Goal: Obtain resource: Download file/media

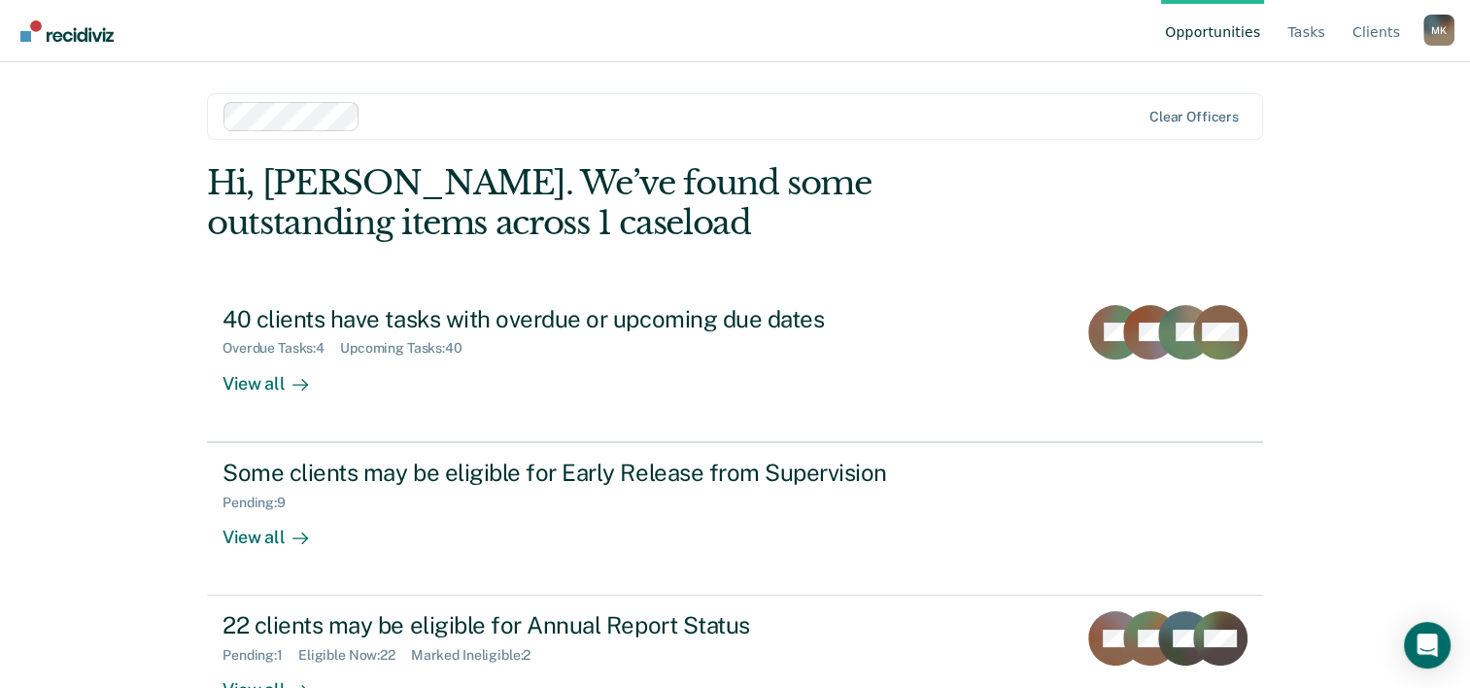
scroll to position [59, 0]
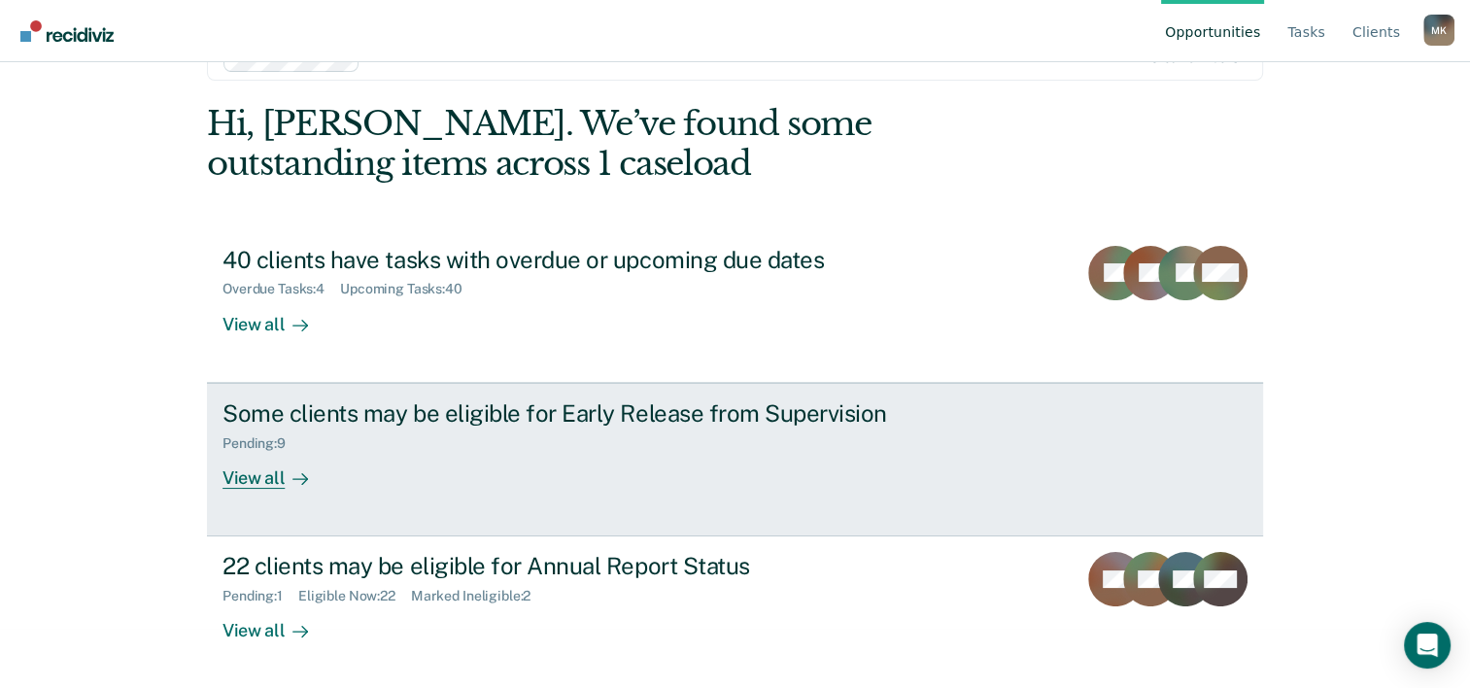
click at [241, 477] on div "View all" at bounding box center [276, 470] width 109 height 38
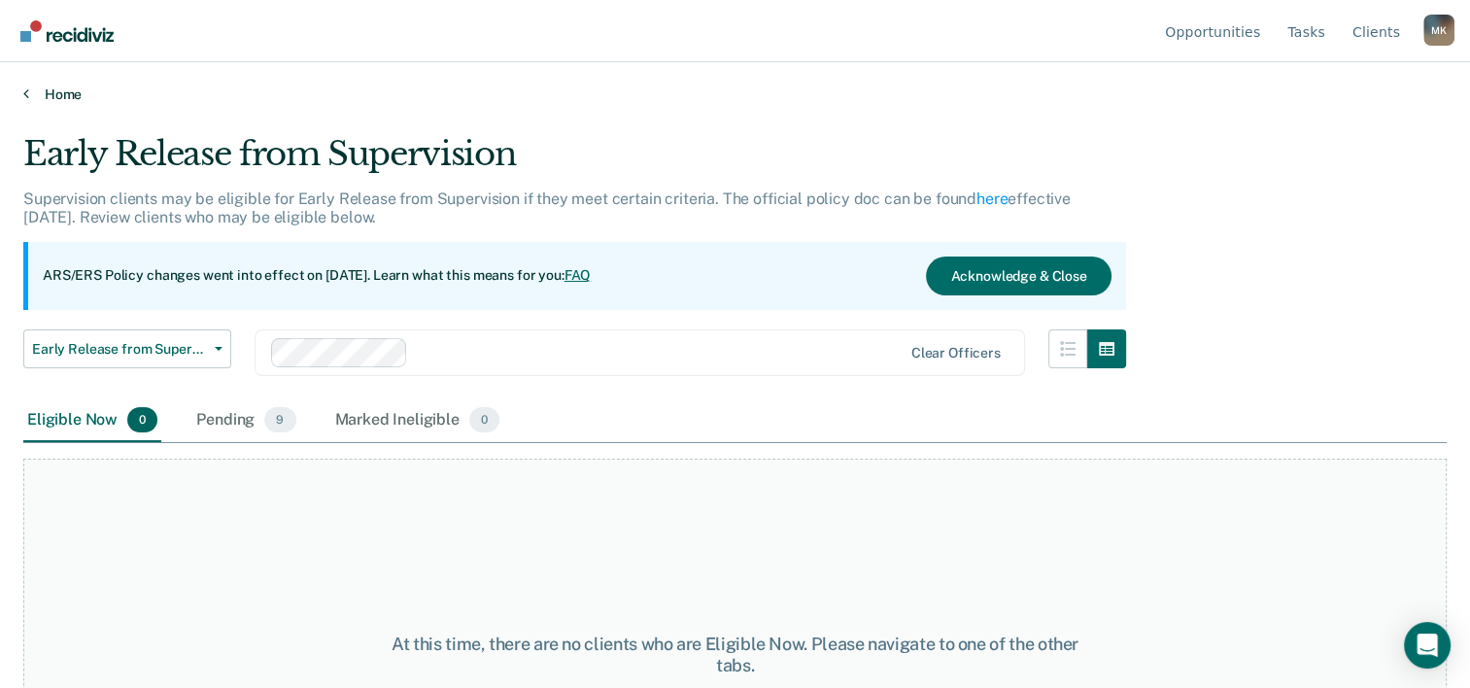
click at [23, 92] on icon at bounding box center [26, 93] width 6 height 16
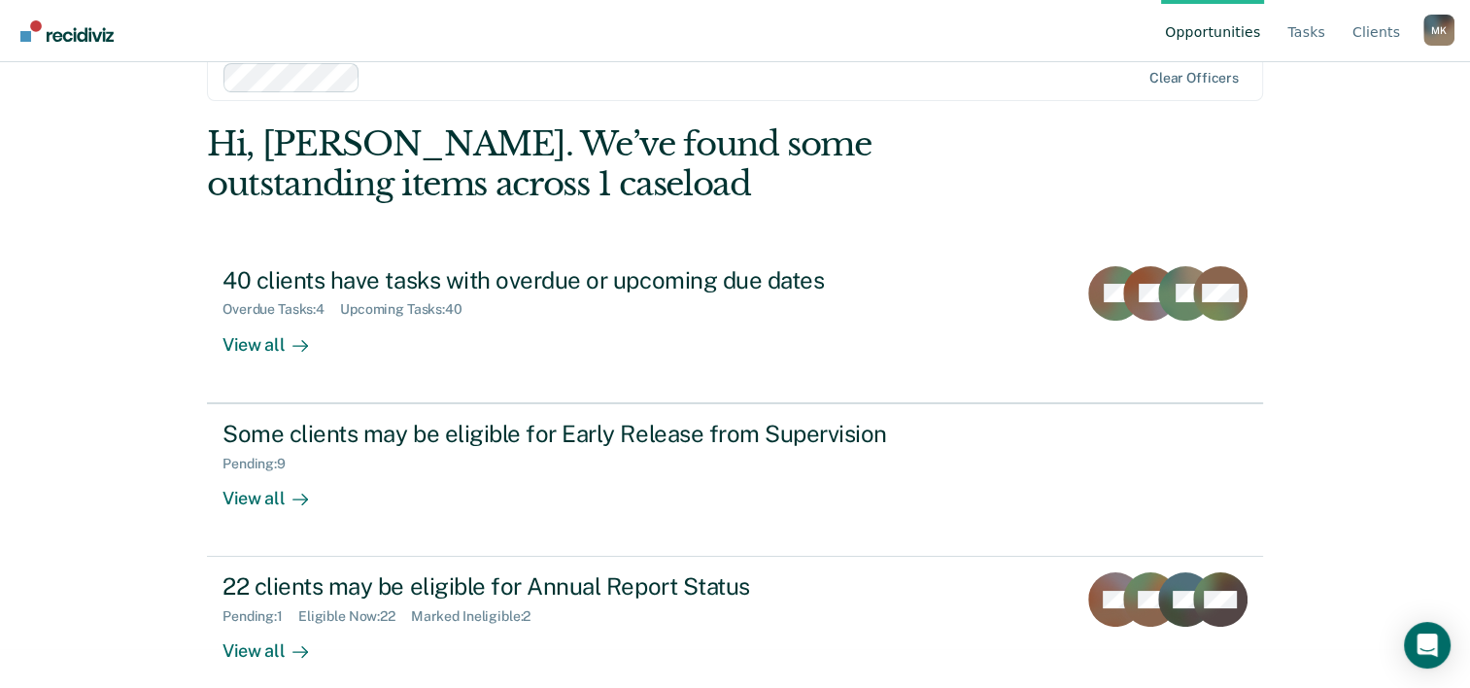
scroll to position [59, 0]
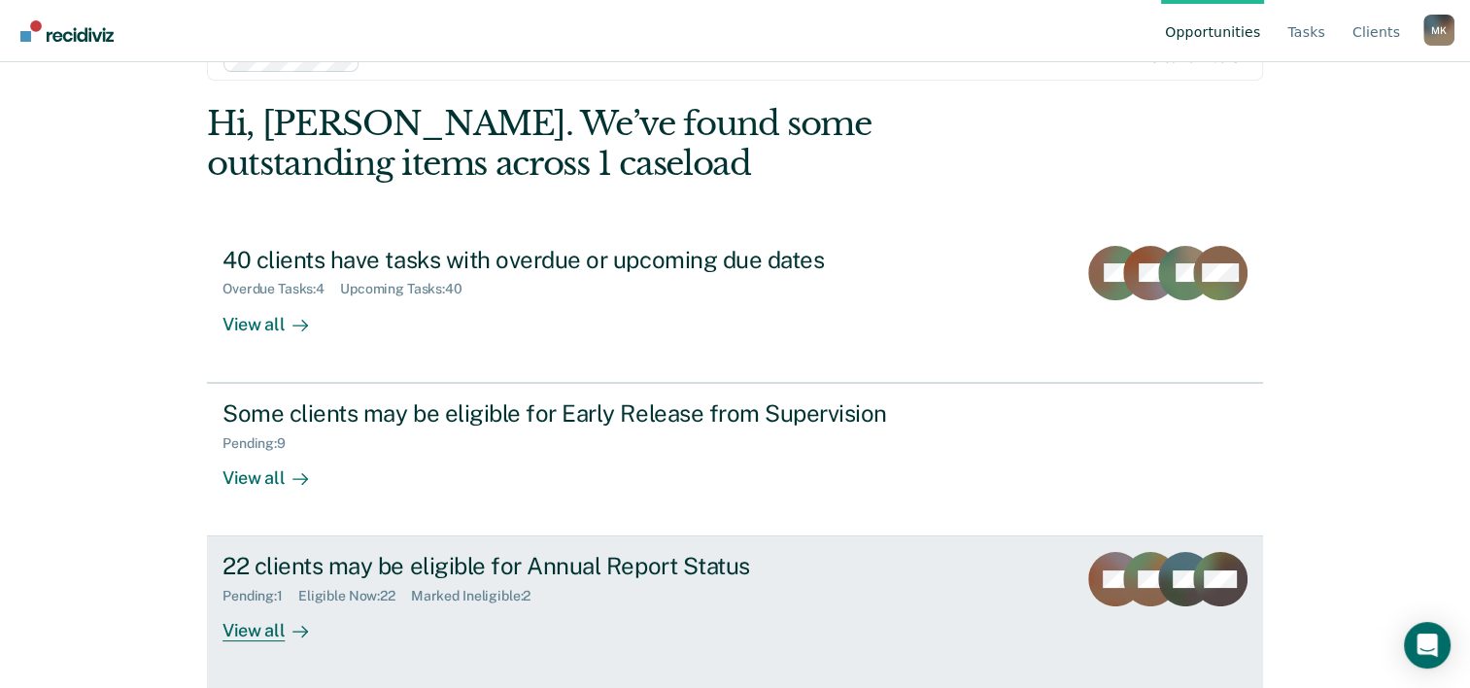
click at [234, 630] on div "View all" at bounding box center [276, 623] width 109 height 38
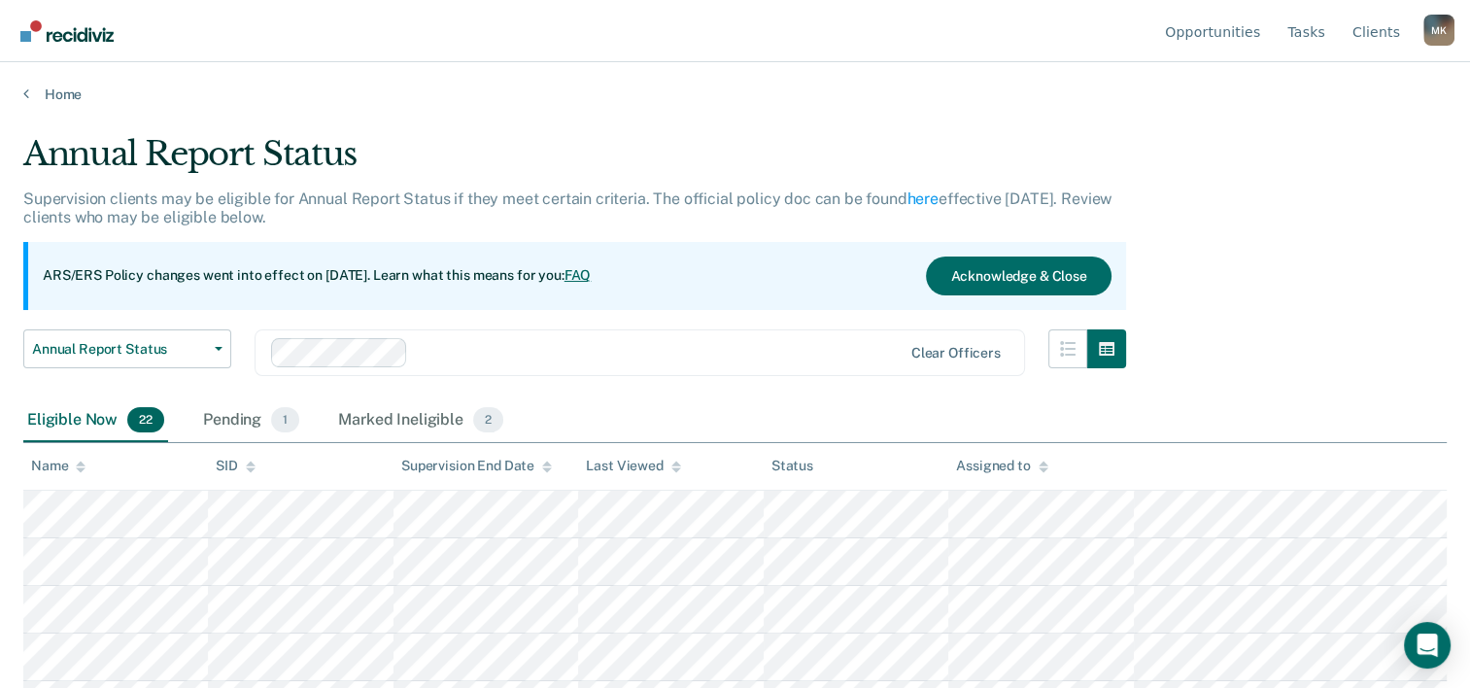
click at [1313, 325] on div "Annual Report Status Supervision clients may be eligible for Annual Report Stat…" at bounding box center [734, 338] width 1423 height 408
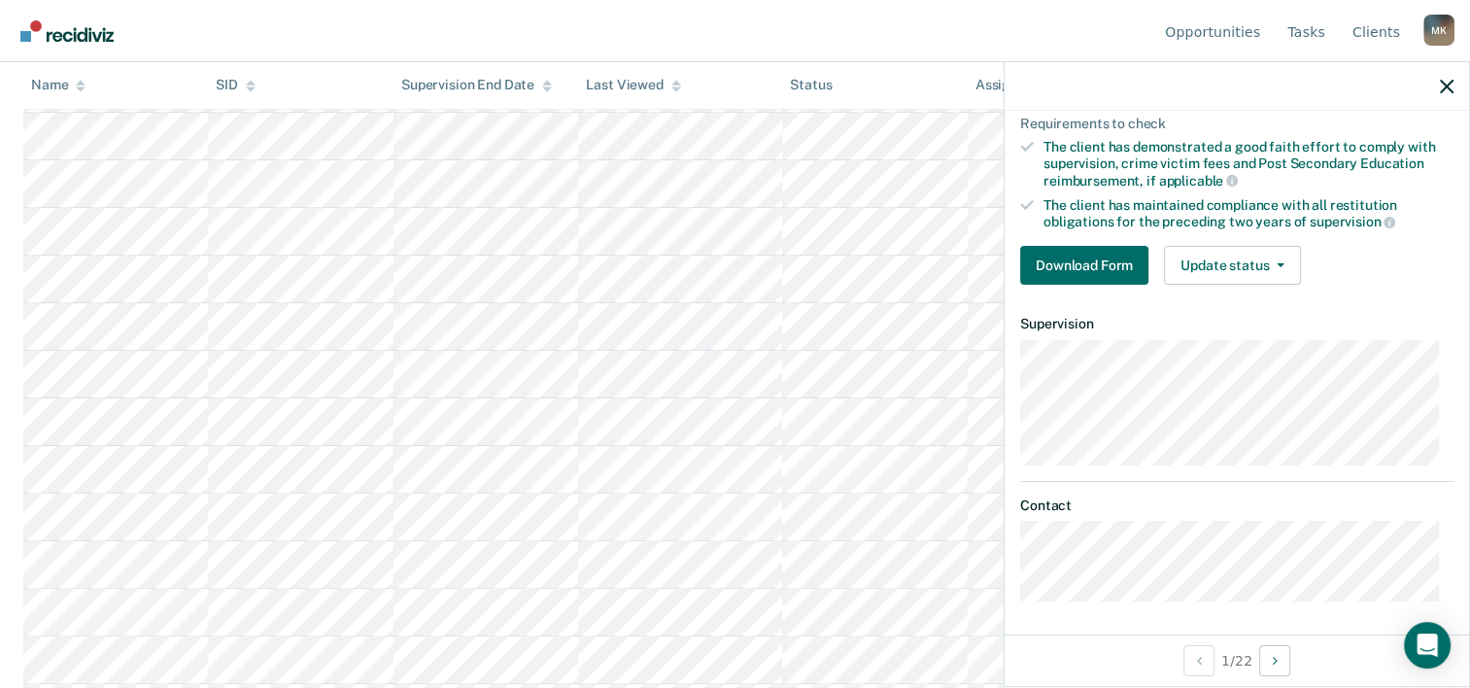
scroll to position [486, 0]
click at [1115, 257] on button "Download Form" at bounding box center [1084, 265] width 128 height 39
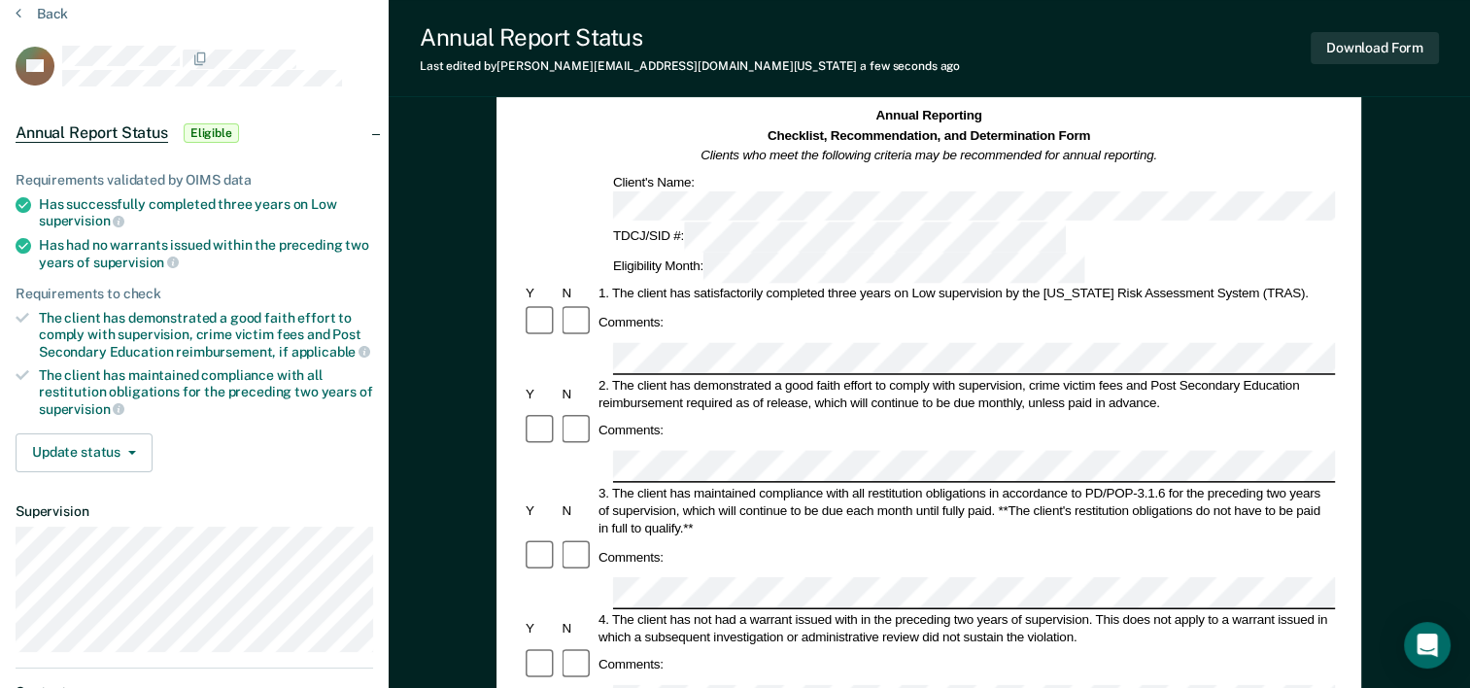
scroll to position [71, 0]
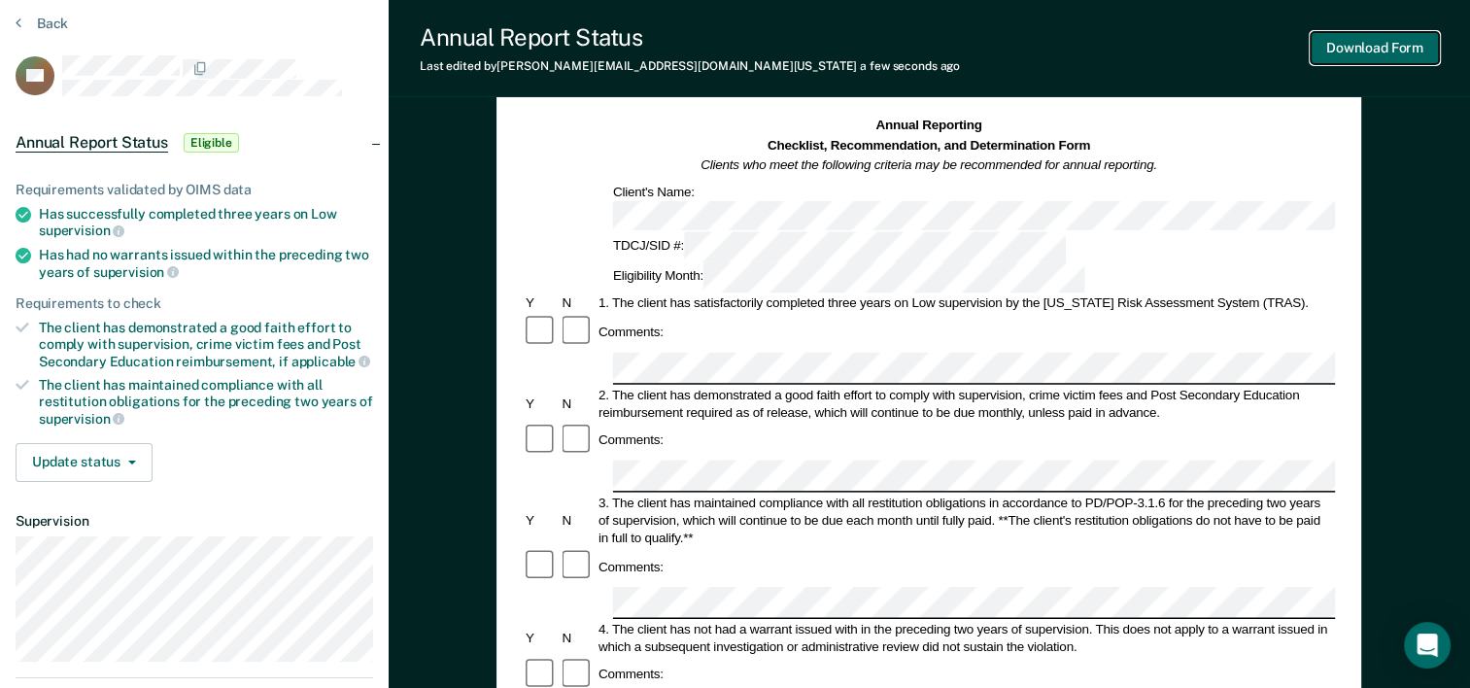
click at [1353, 44] on button "Download Form" at bounding box center [1374, 48] width 128 height 32
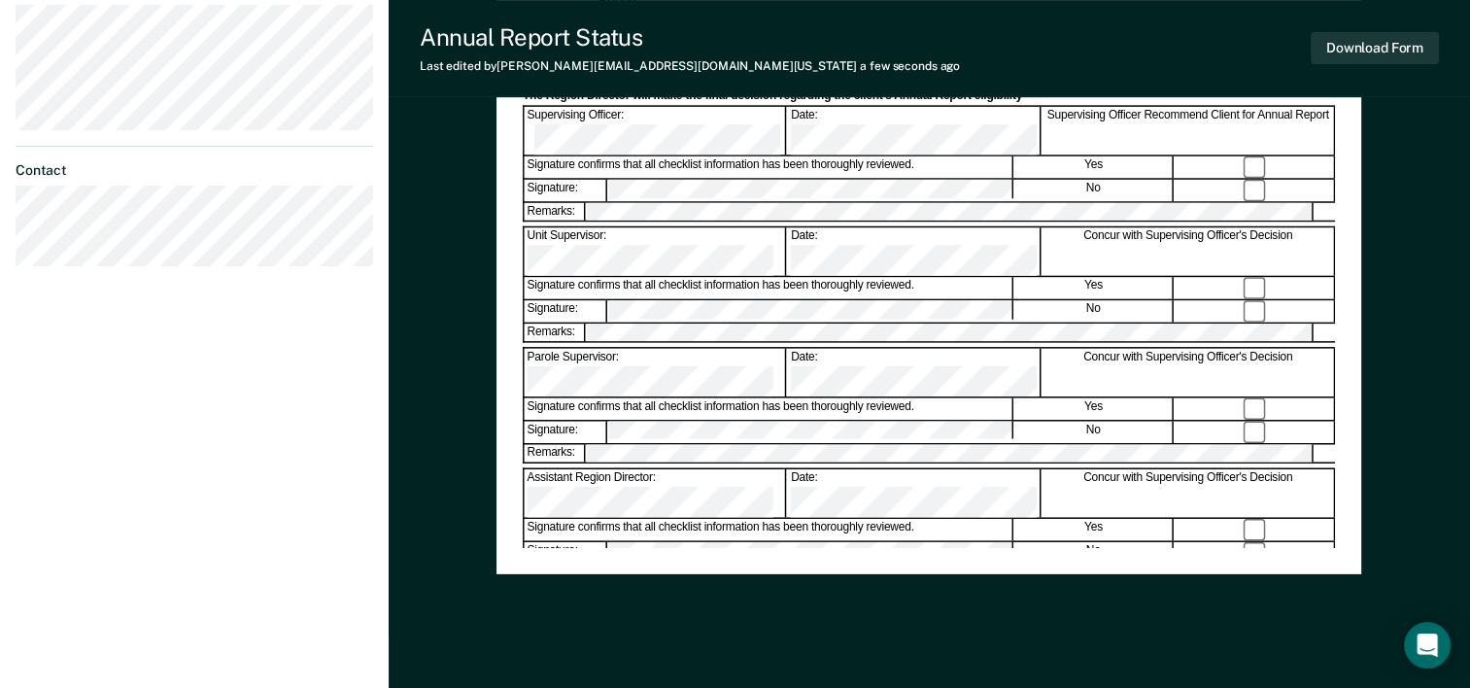
scroll to position [751, 0]
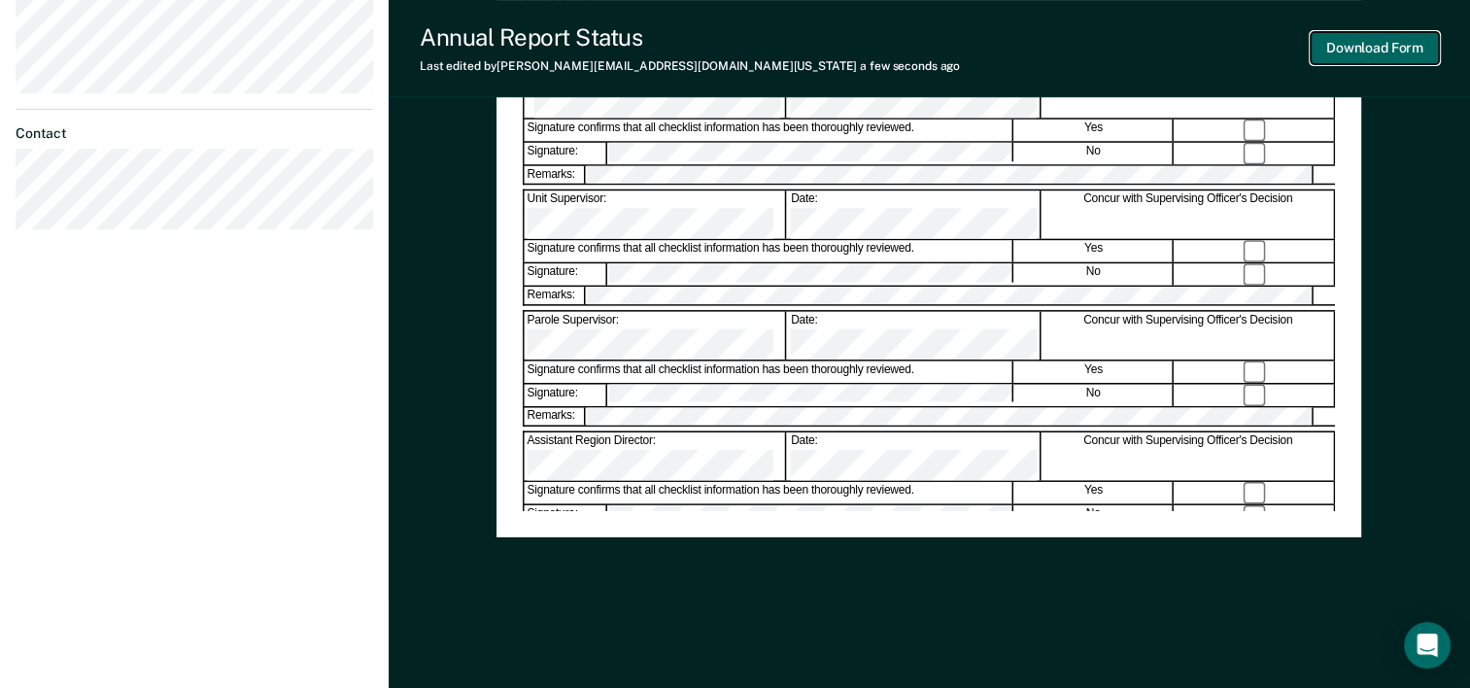
click at [1355, 48] on button "Download Form" at bounding box center [1374, 48] width 128 height 32
click at [1418, 186] on div "Annual Reporting Checklist, Recommendation, and Determination Form Clients who …" at bounding box center [929, 29] width 1081 height 1319
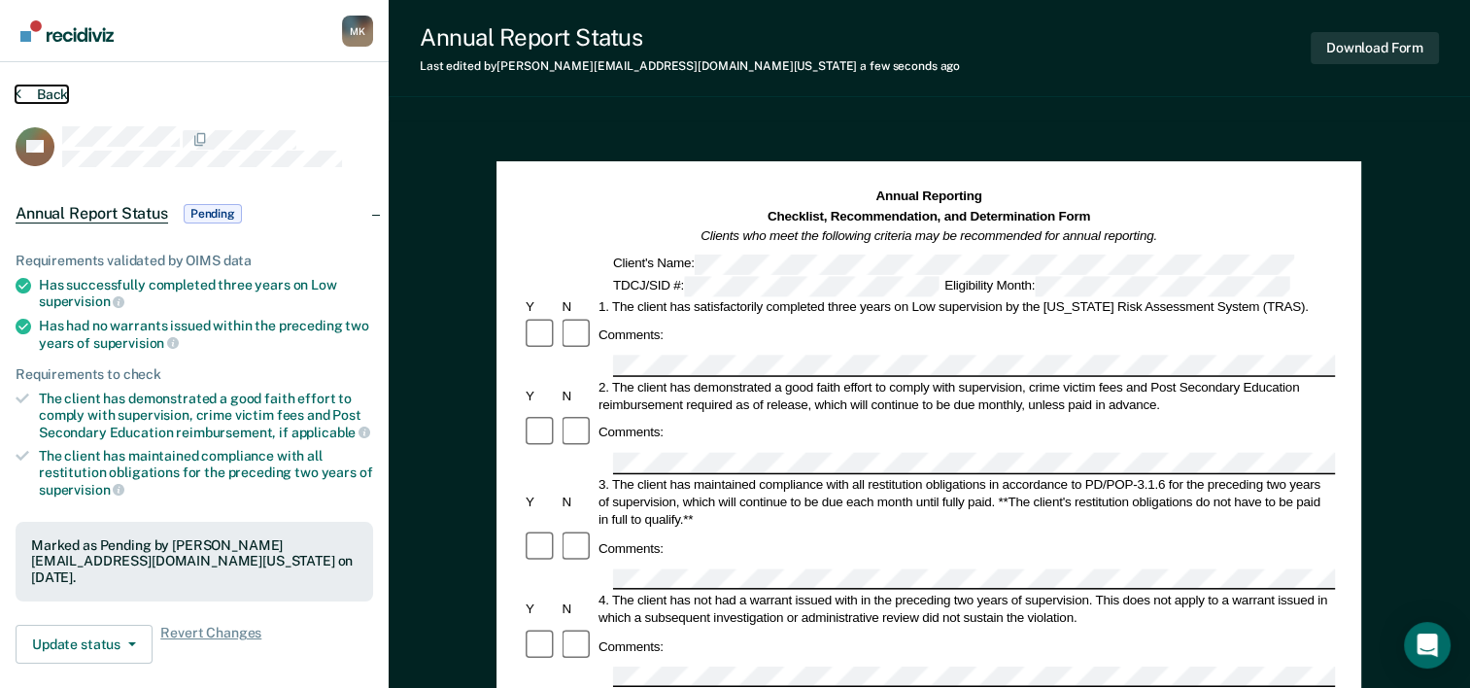
click at [17, 95] on icon at bounding box center [19, 93] width 6 height 16
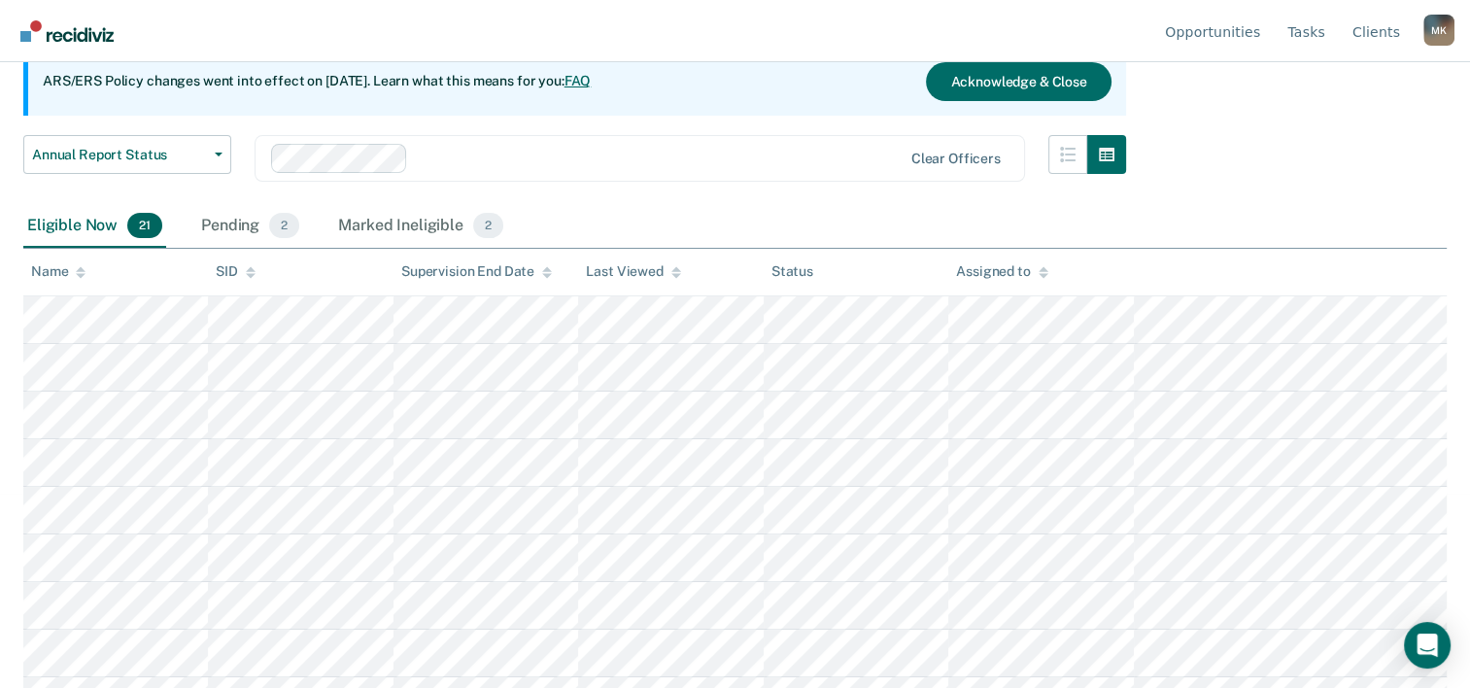
scroll to position [291, 0]
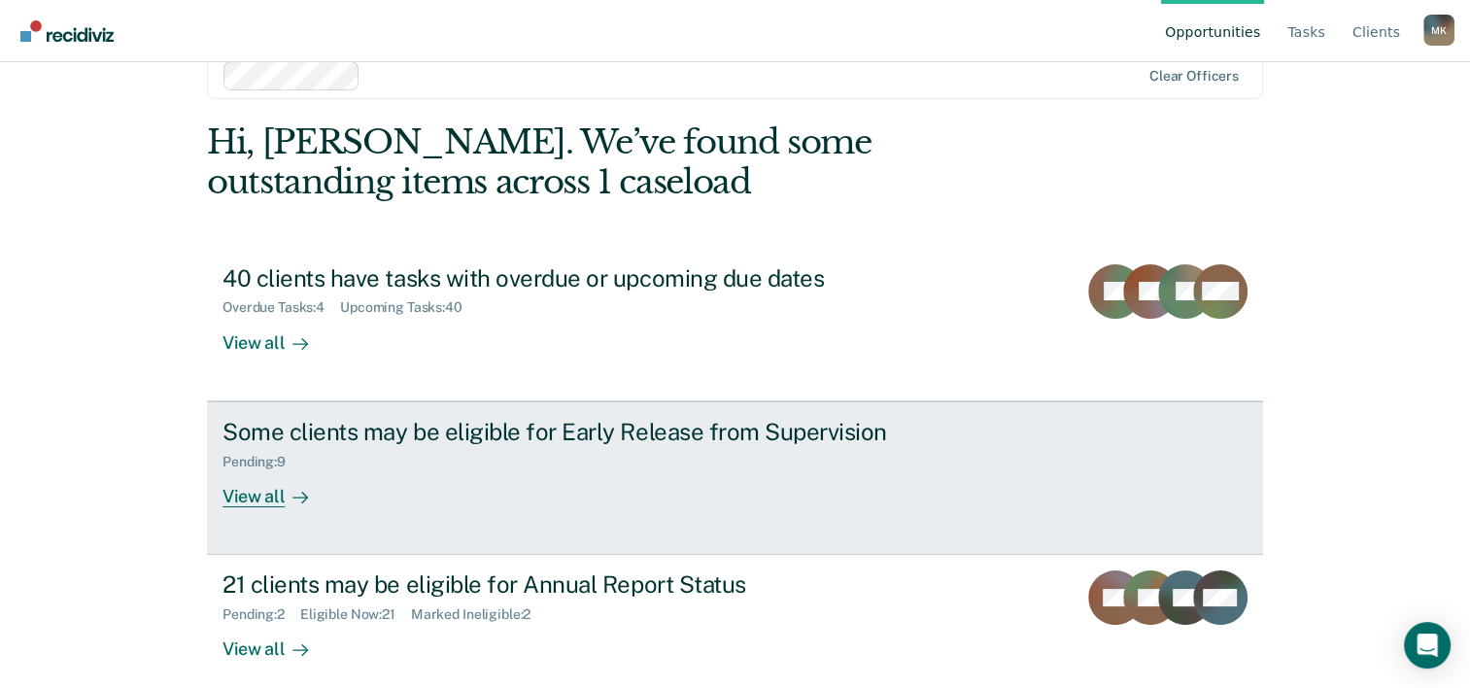
scroll to position [59, 0]
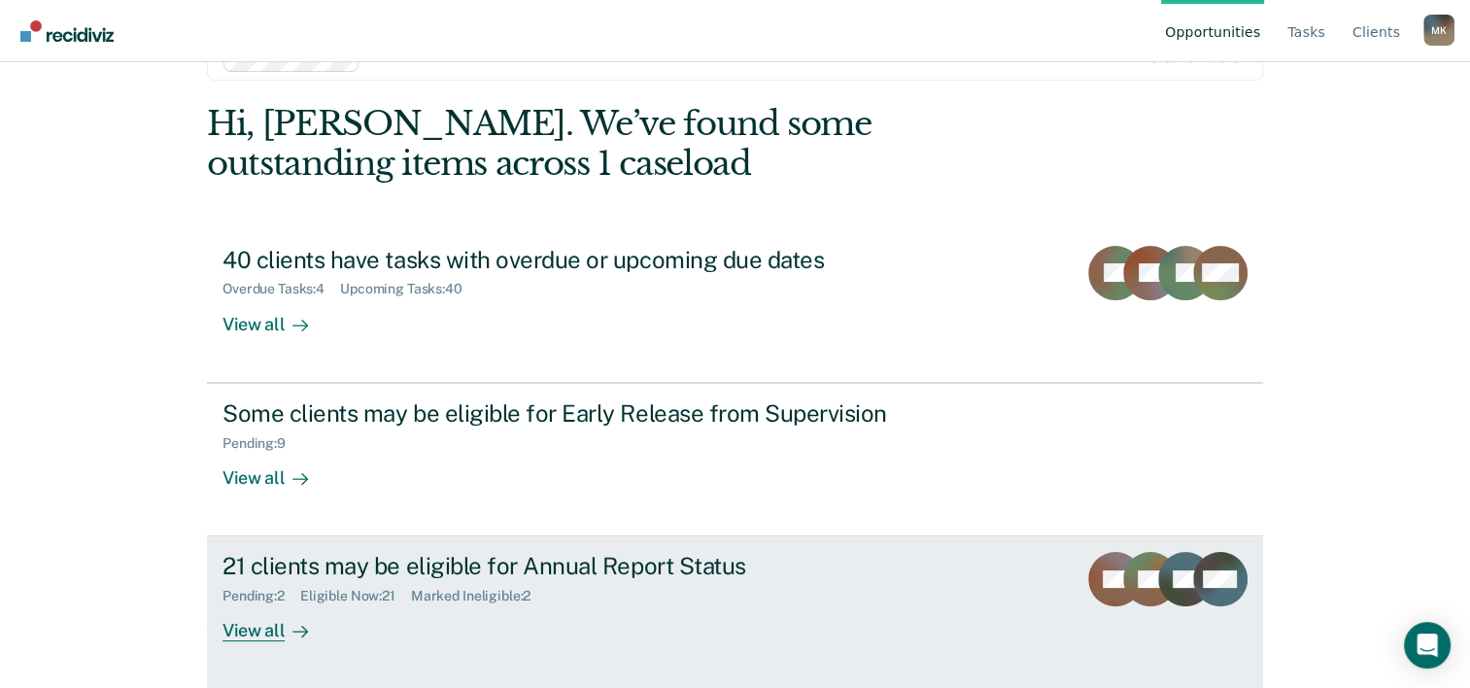
click at [232, 626] on div "View all" at bounding box center [276, 623] width 109 height 38
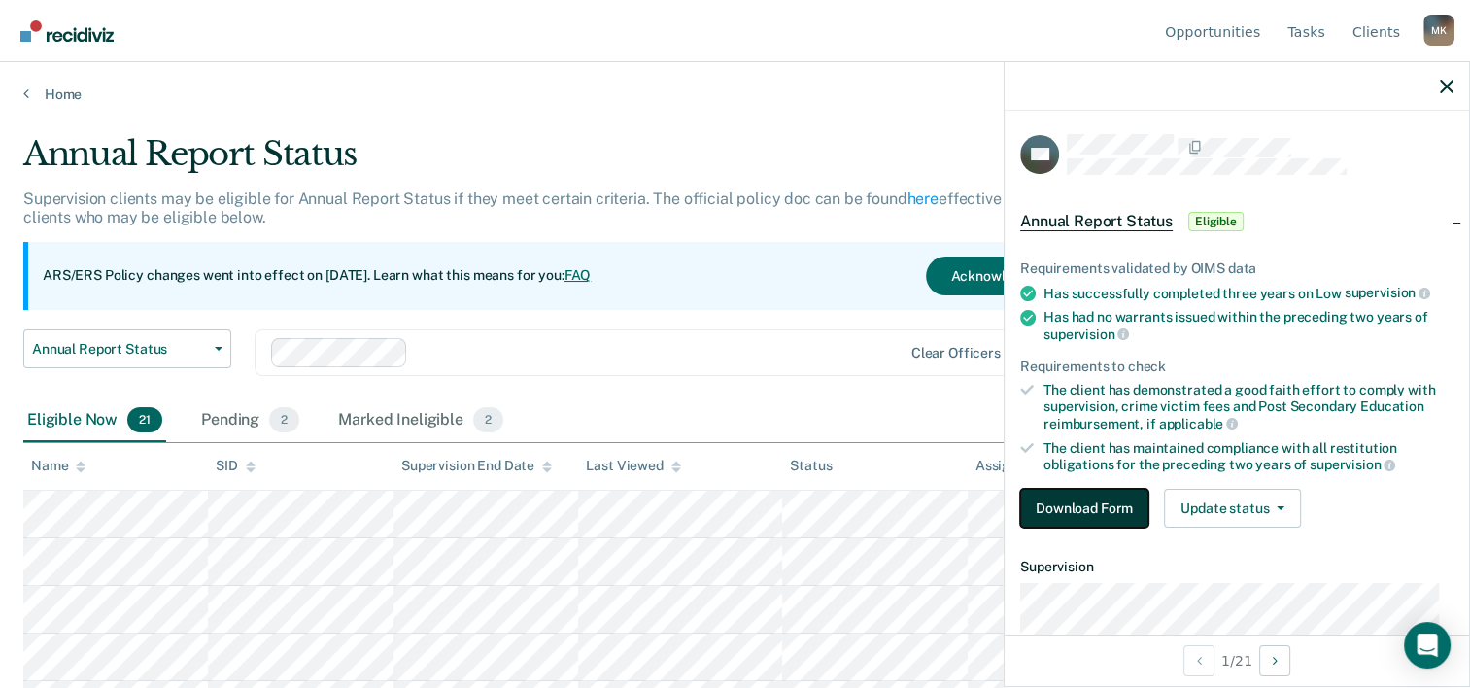
click at [1072, 502] on button "Download Form" at bounding box center [1084, 508] width 128 height 39
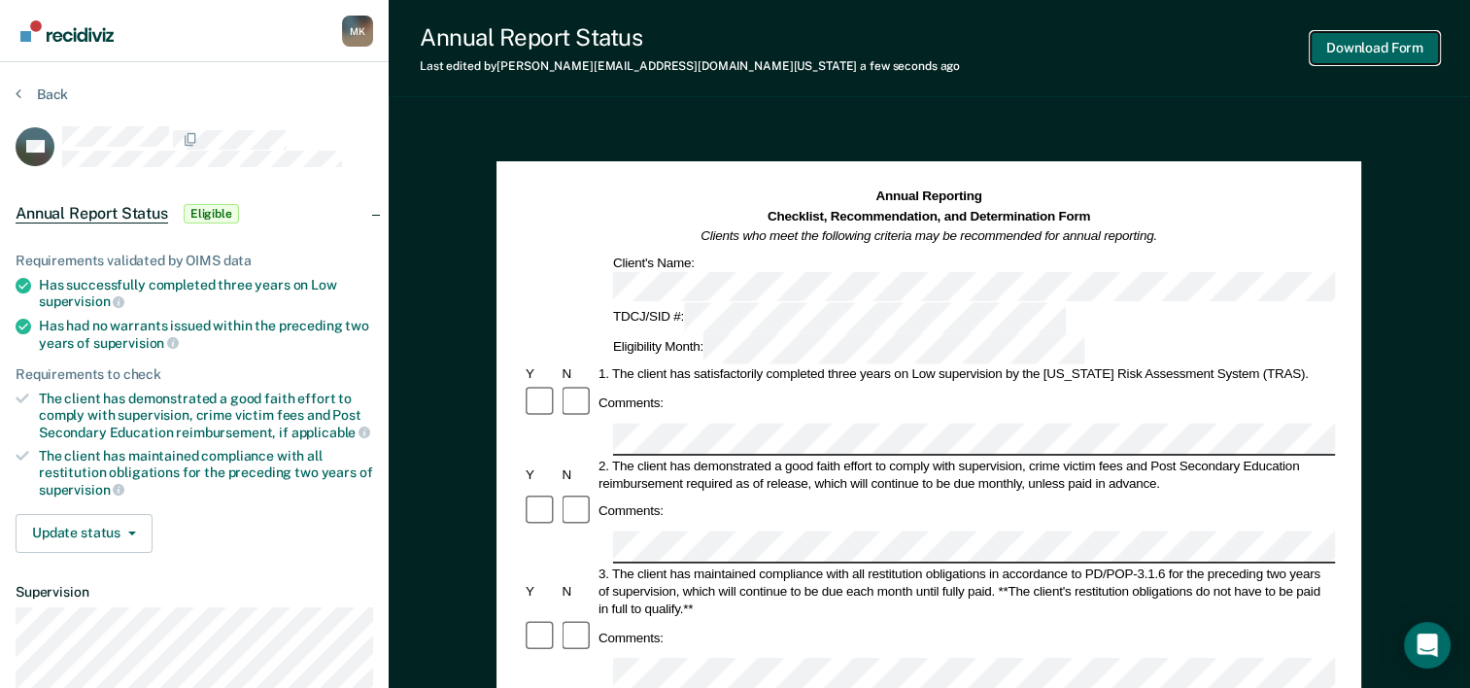
click at [1375, 45] on button "Download Form" at bounding box center [1374, 48] width 128 height 32
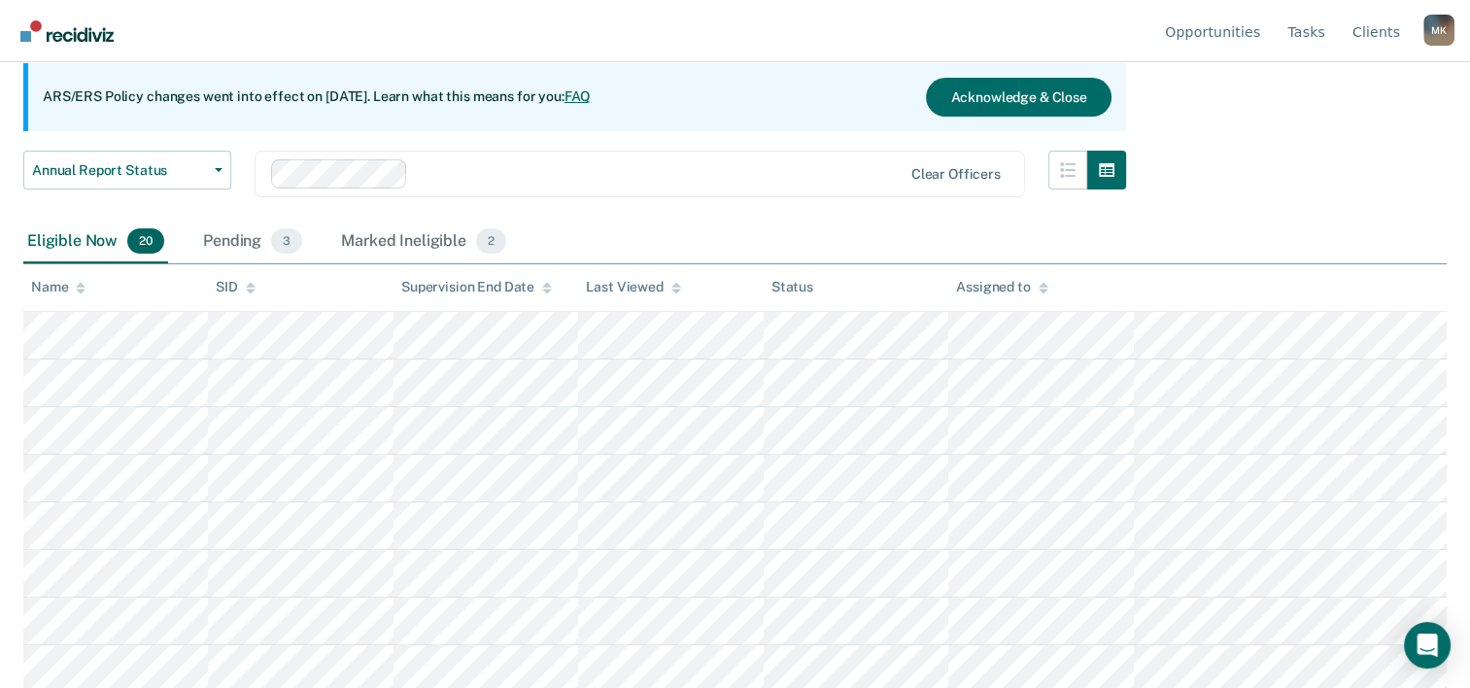
scroll to position [194, 0]
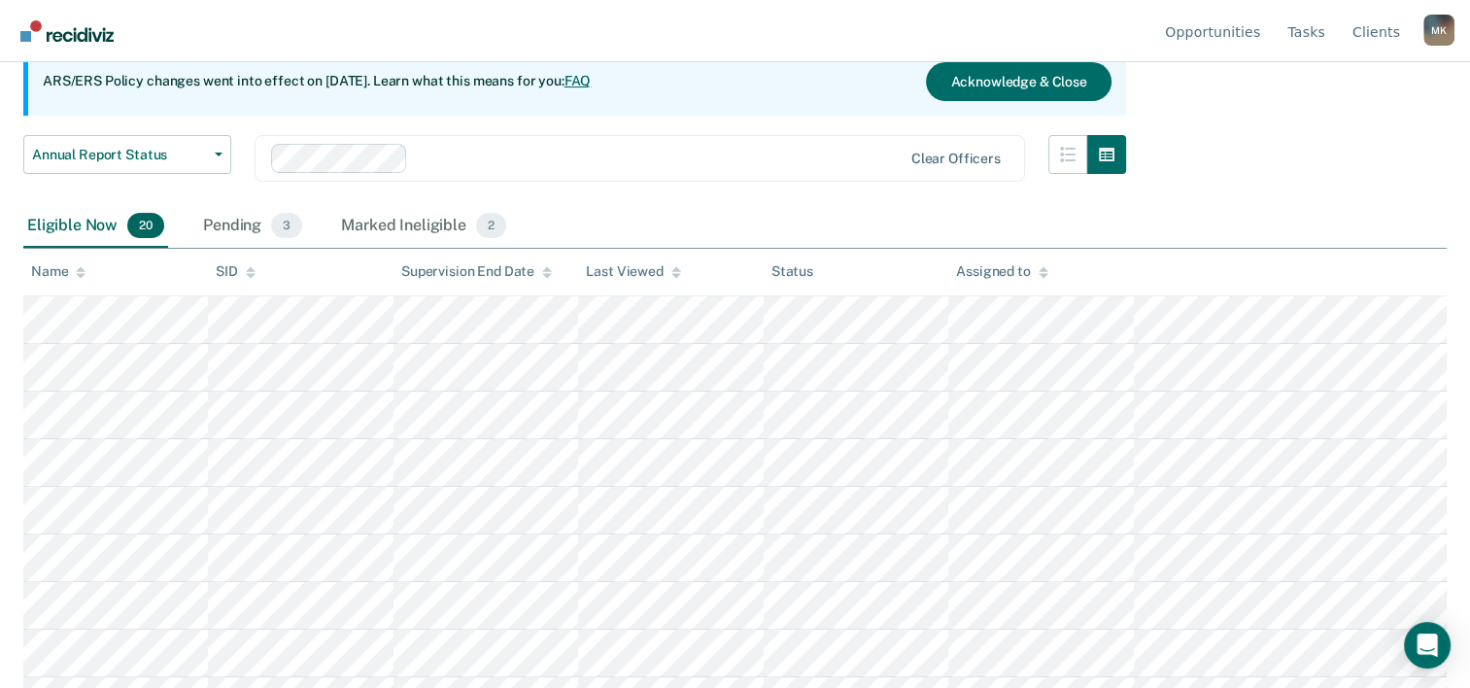
scroll to position [59, 0]
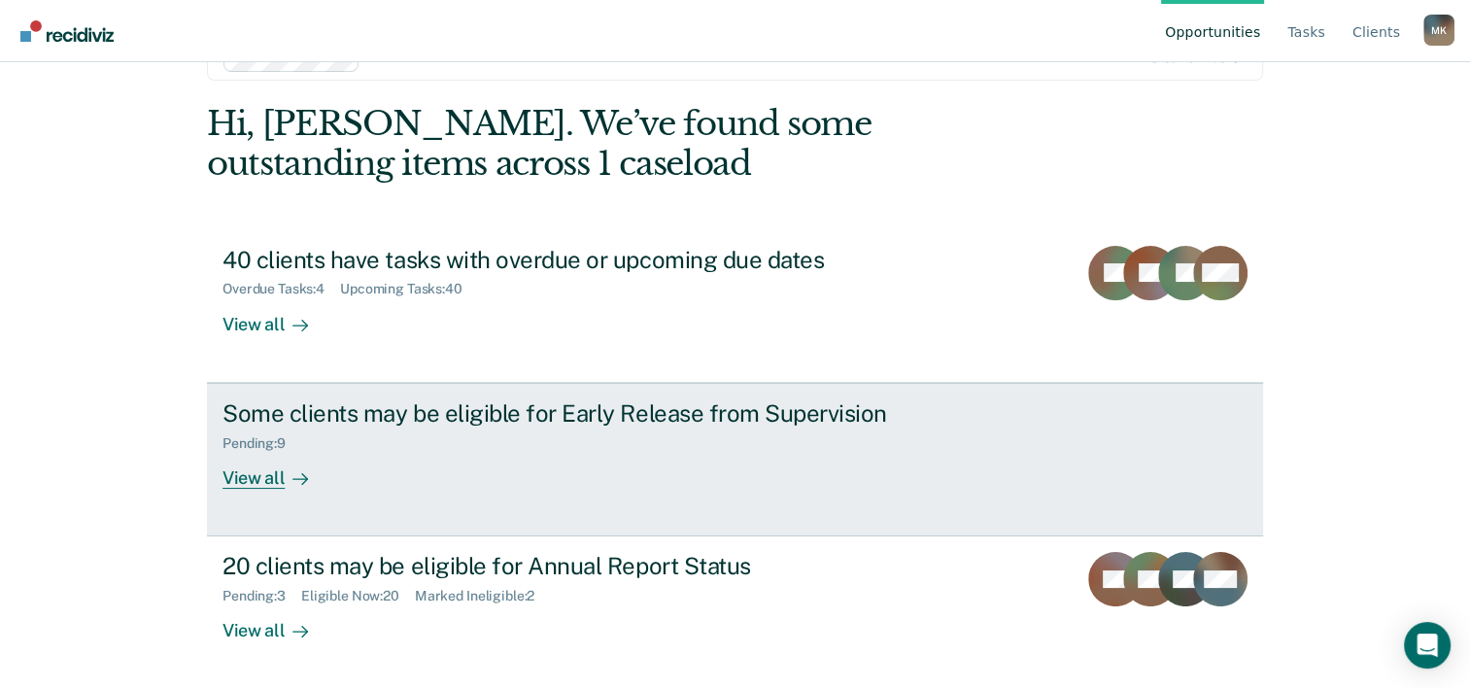
click at [262, 478] on div "View all" at bounding box center [276, 470] width 109 height 38
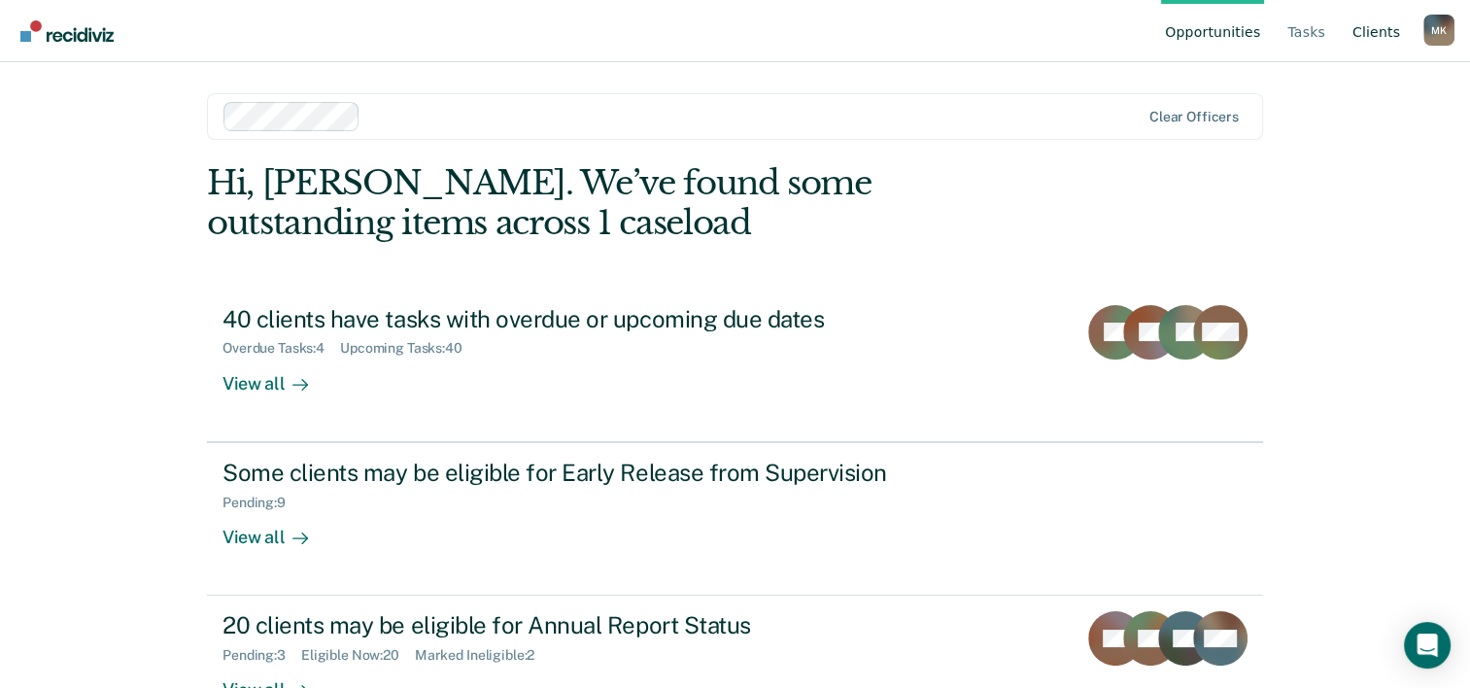
click at [1376, 32] on link "Client s" at bounding box center [1375, 31] width 55 height 62
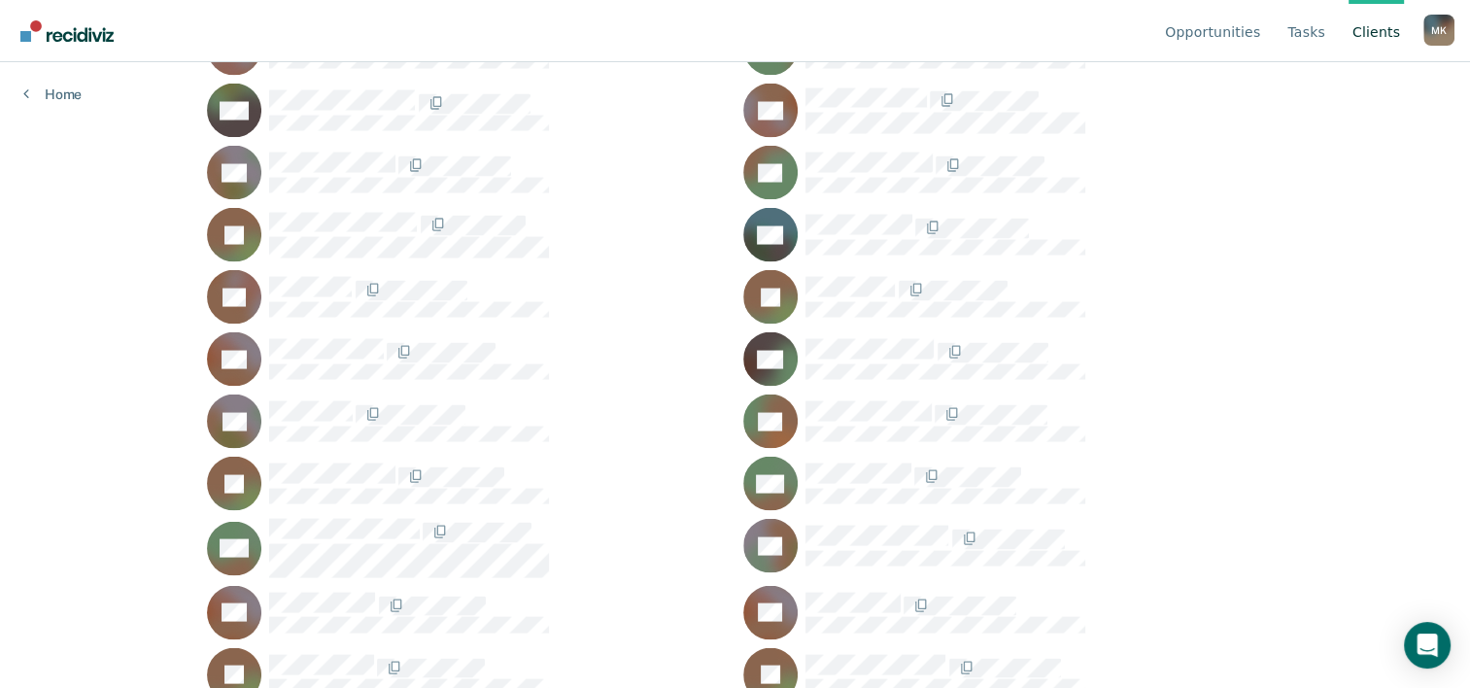
scroll to position [3608, 0]
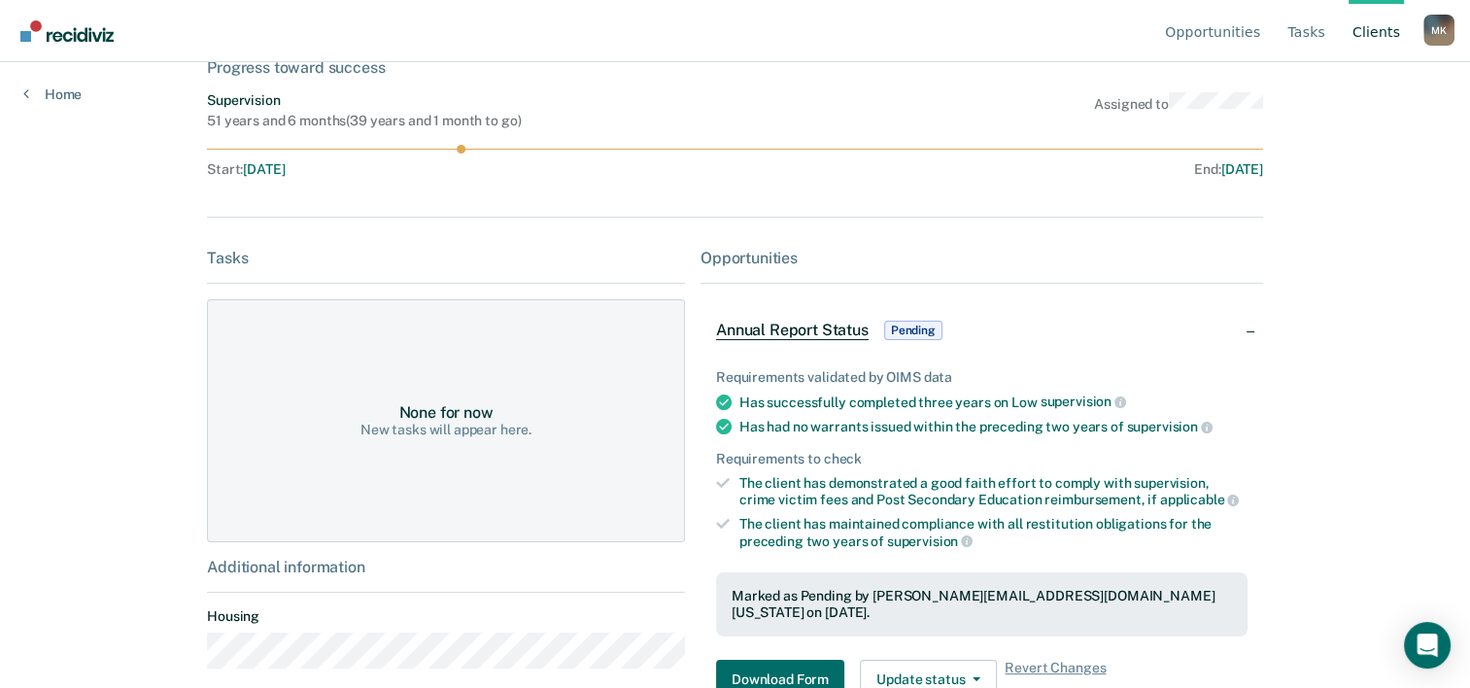
scroll to position [183, 0]
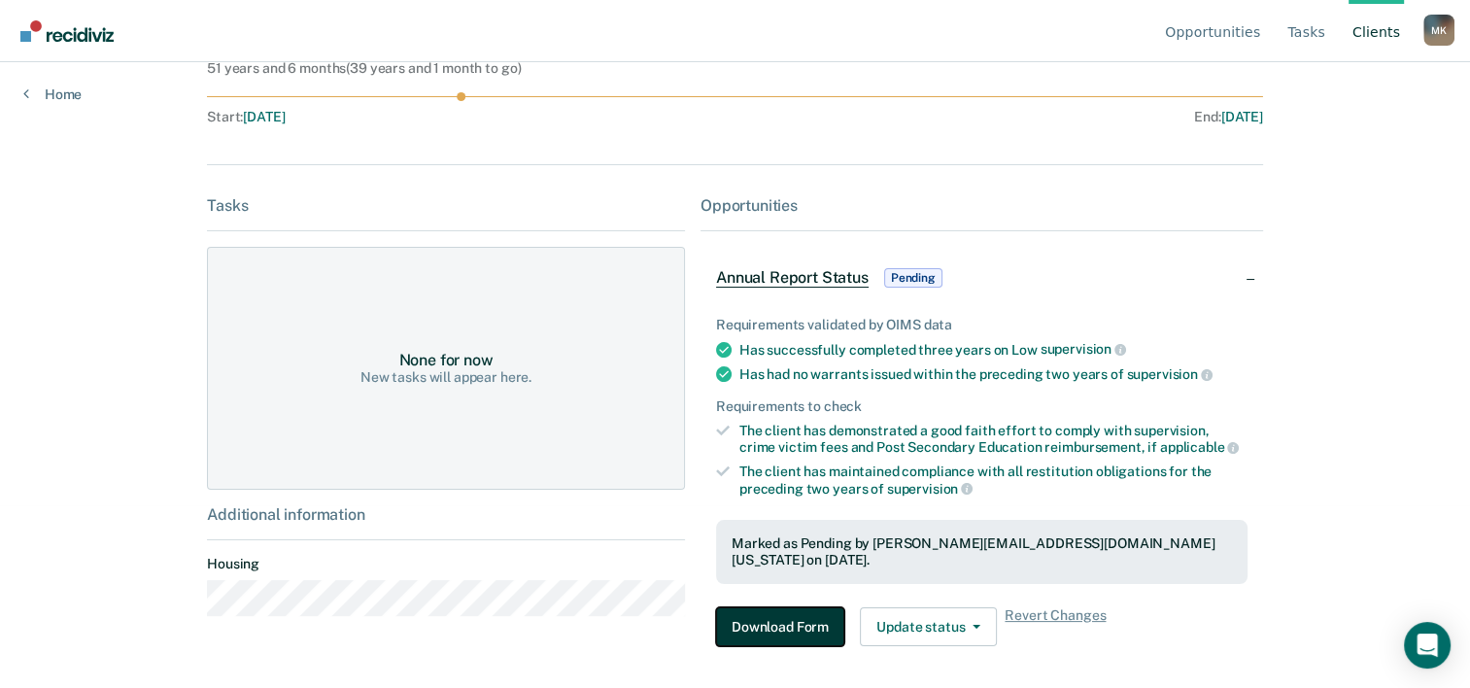
click at [757, 607] on button "Download Form" at bounding box center [780, 626] width 128 height 39
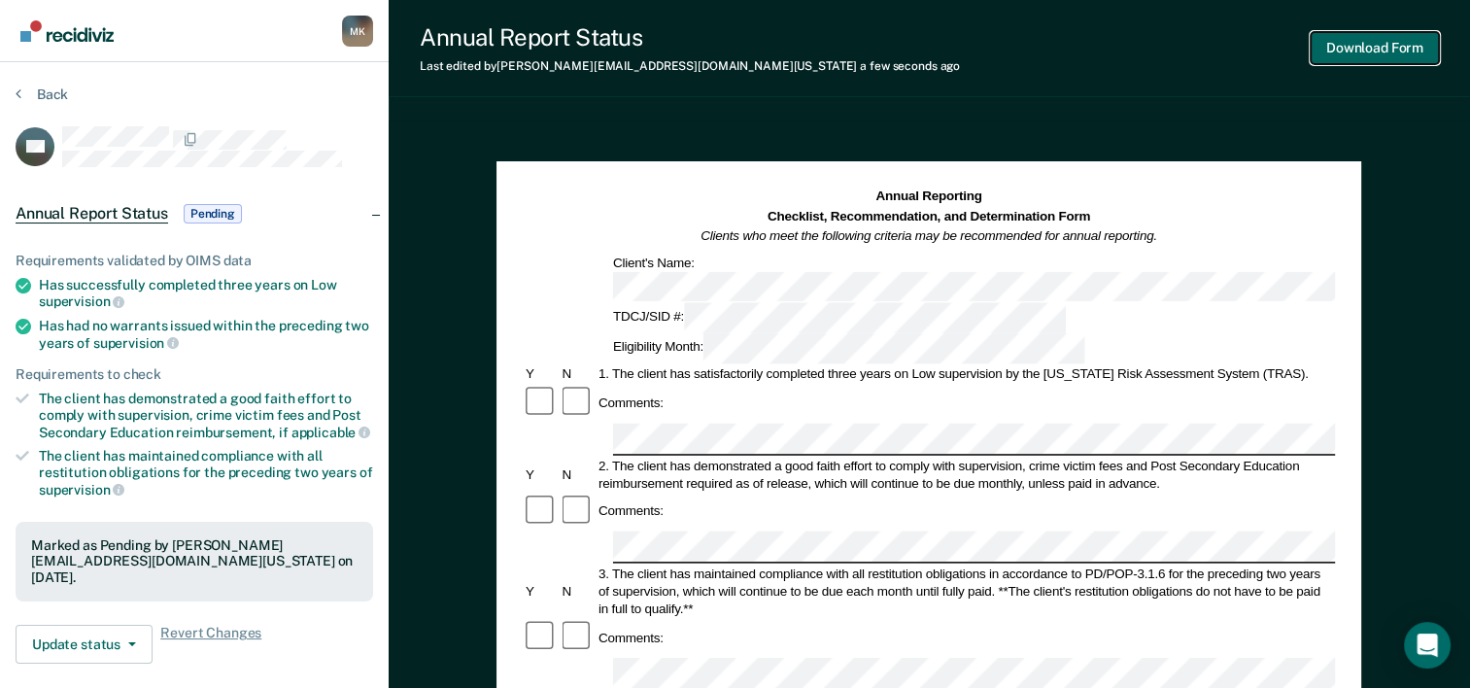
click at [1365, 48] on button "Download Form" at bounding box center [1374, 48] width 128 height 32
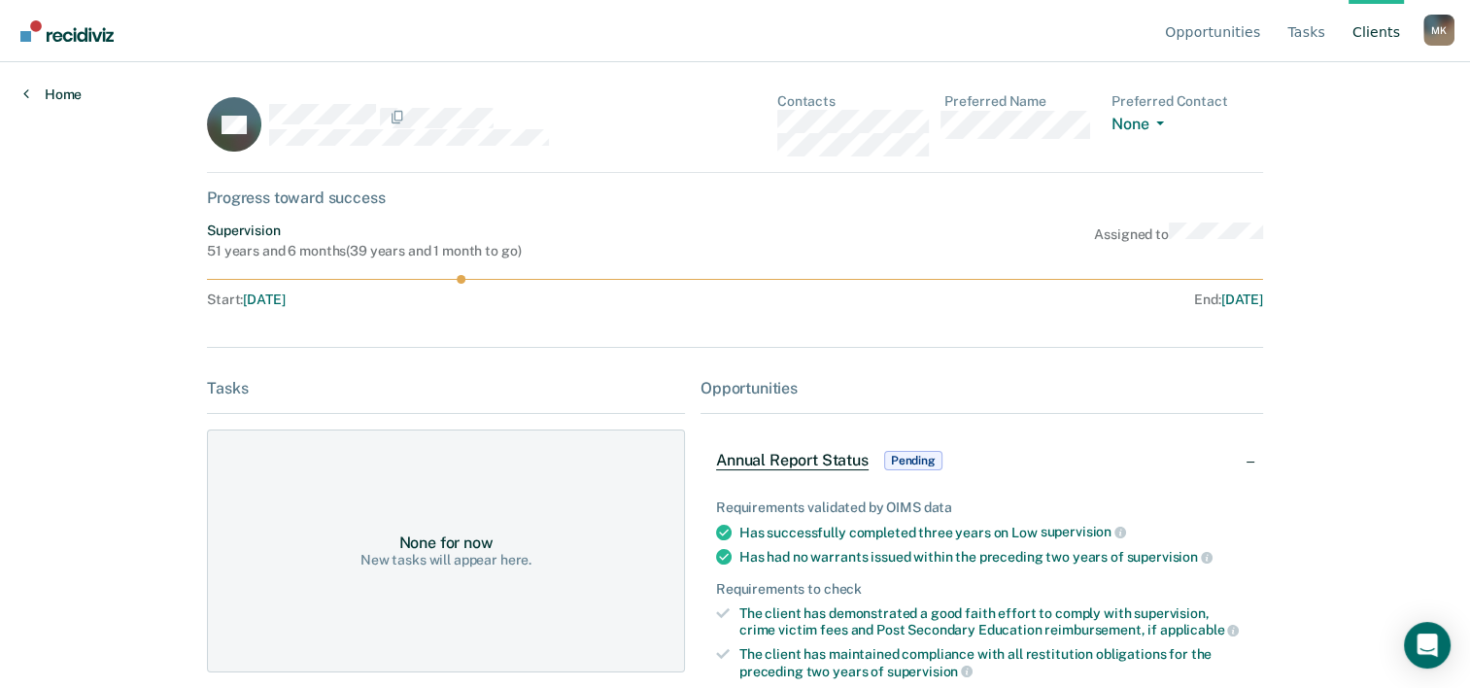
click at [67, 91] on link "Home" at bounding box center [52, 93] width 58 height 17
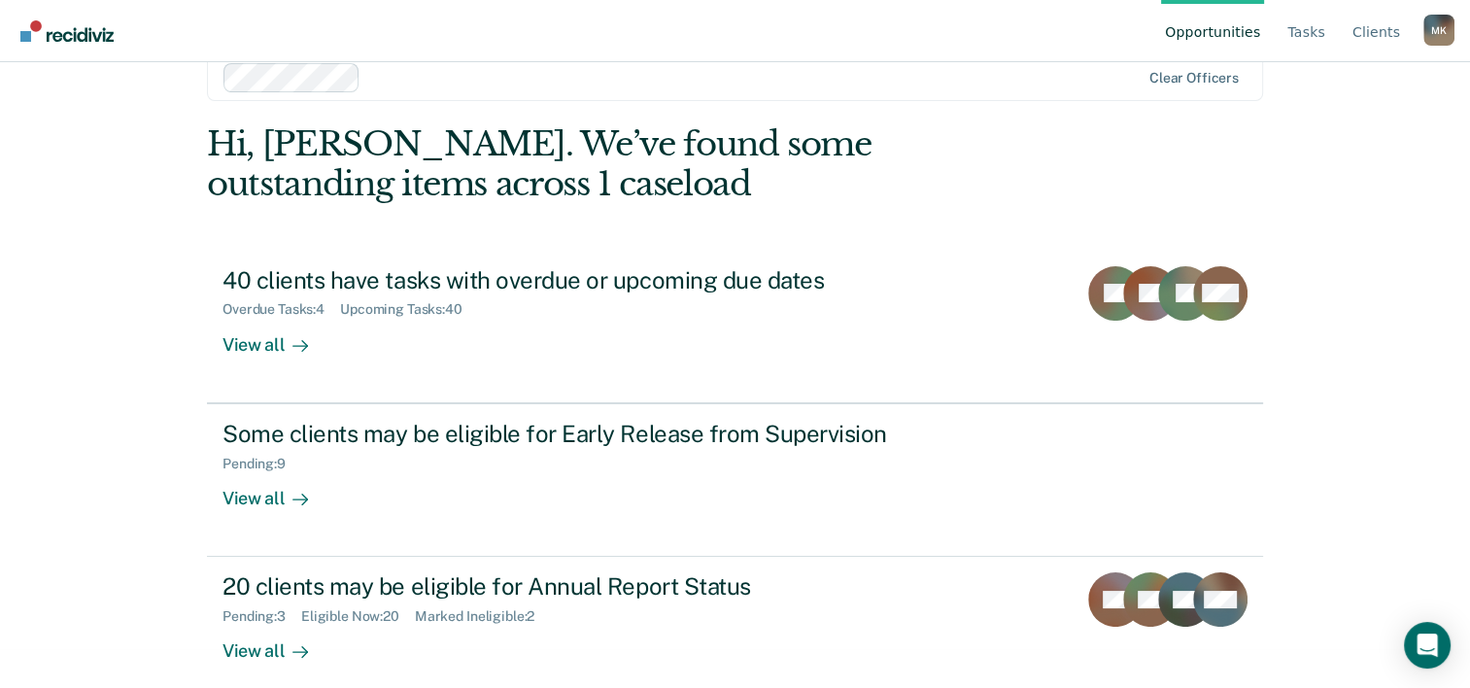
scroll to position [59, 0]
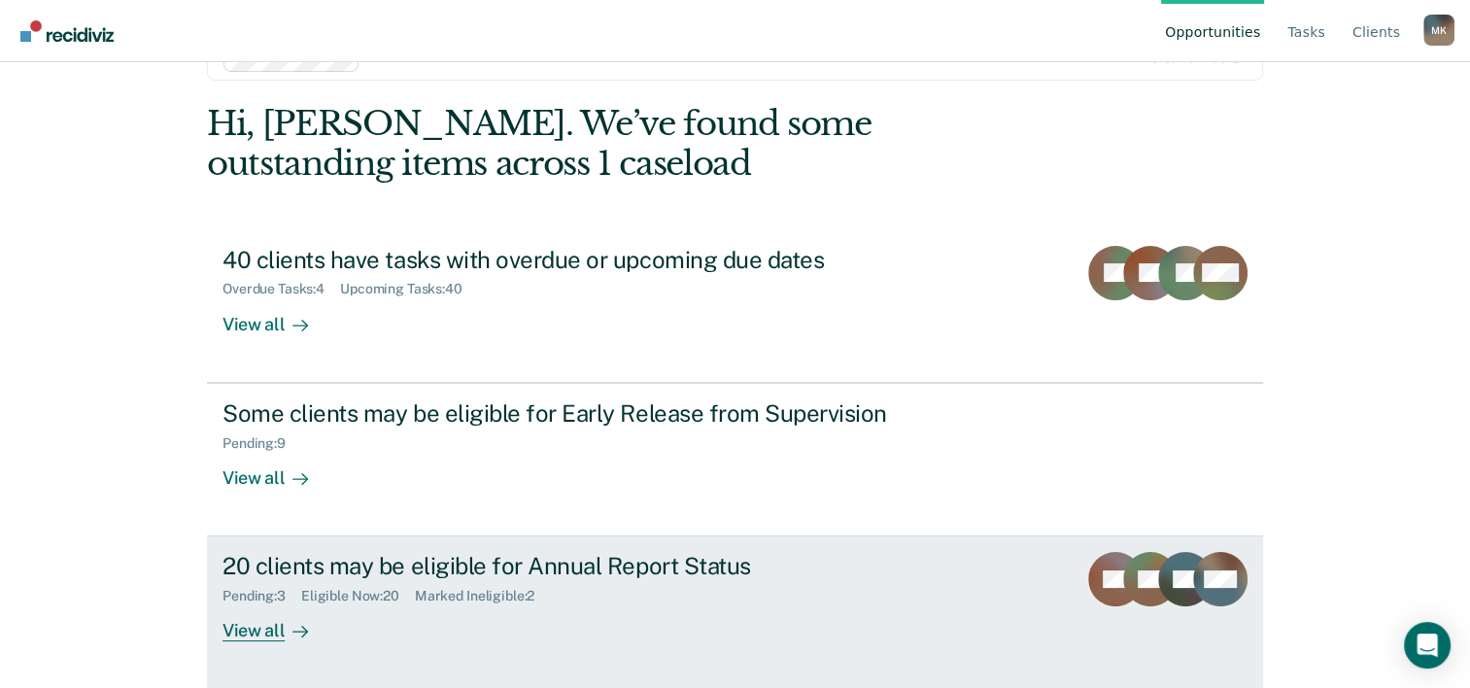
click at [244, 629] on div "View all" at bounding box center [276, 623] width 109 height 38
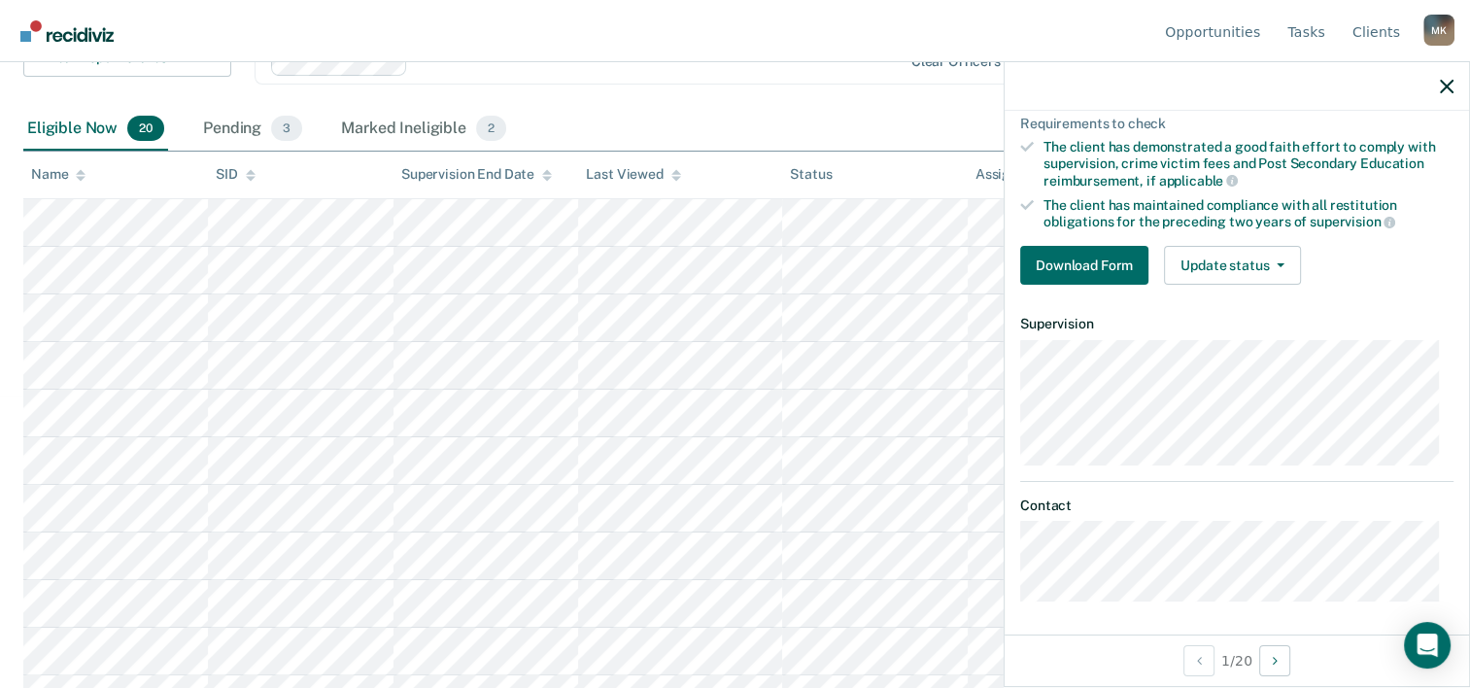
scroll to position [147, 0]
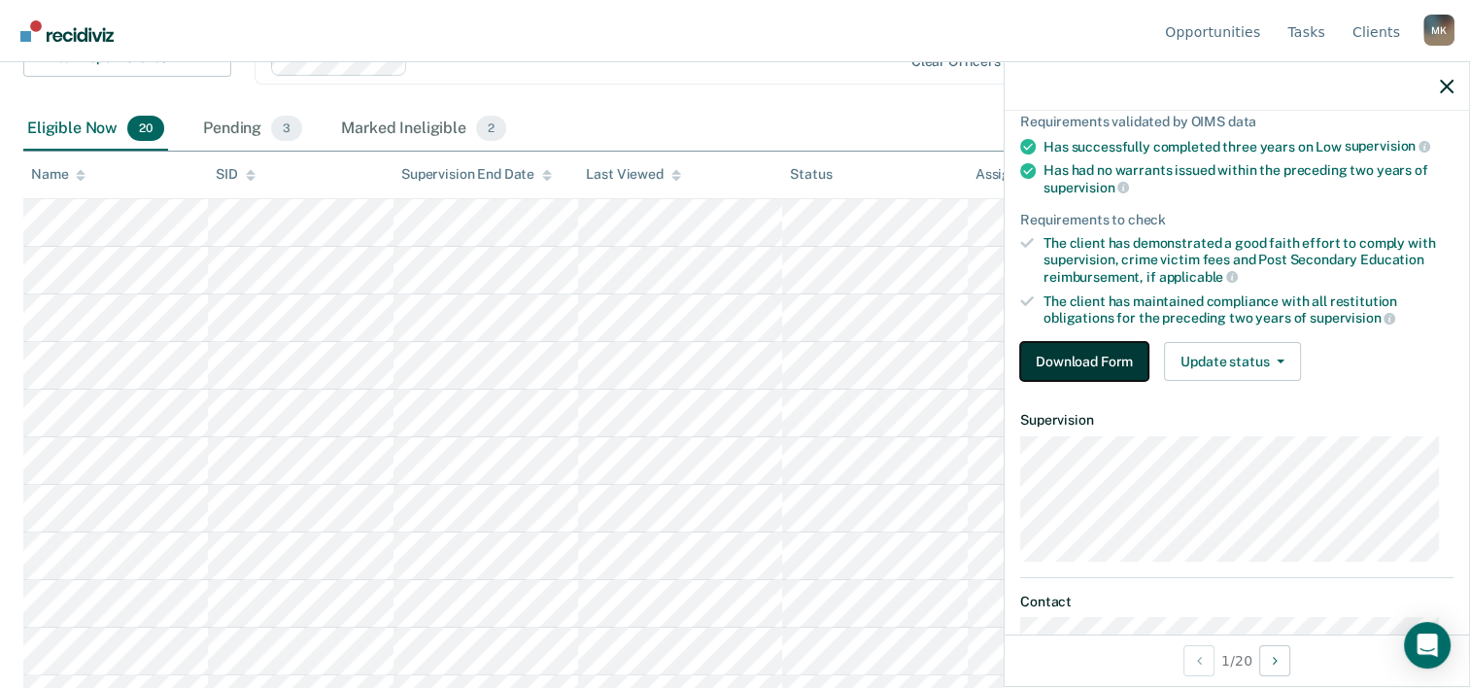
click at [1112, 355] on button "Download Form" at bounding box center [1084, 361] width 128 height 39
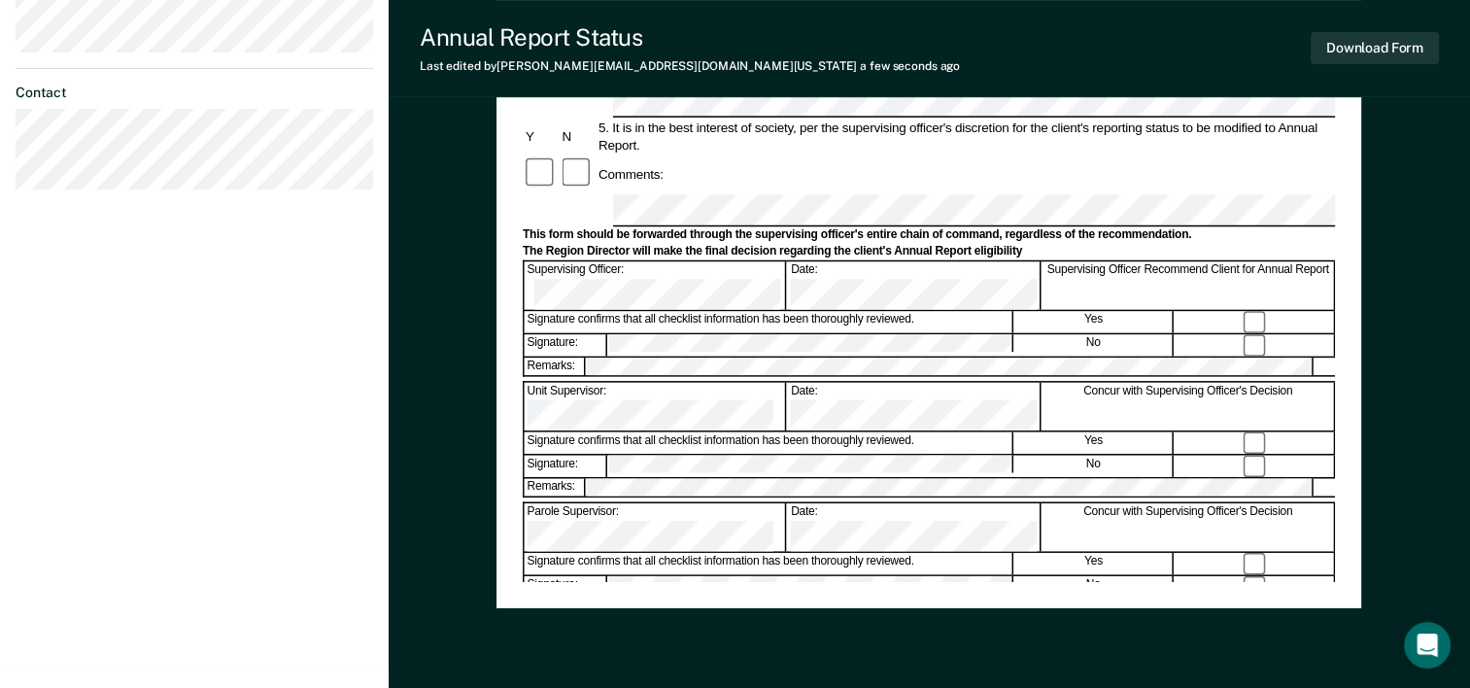
scroll to position [751, 0]
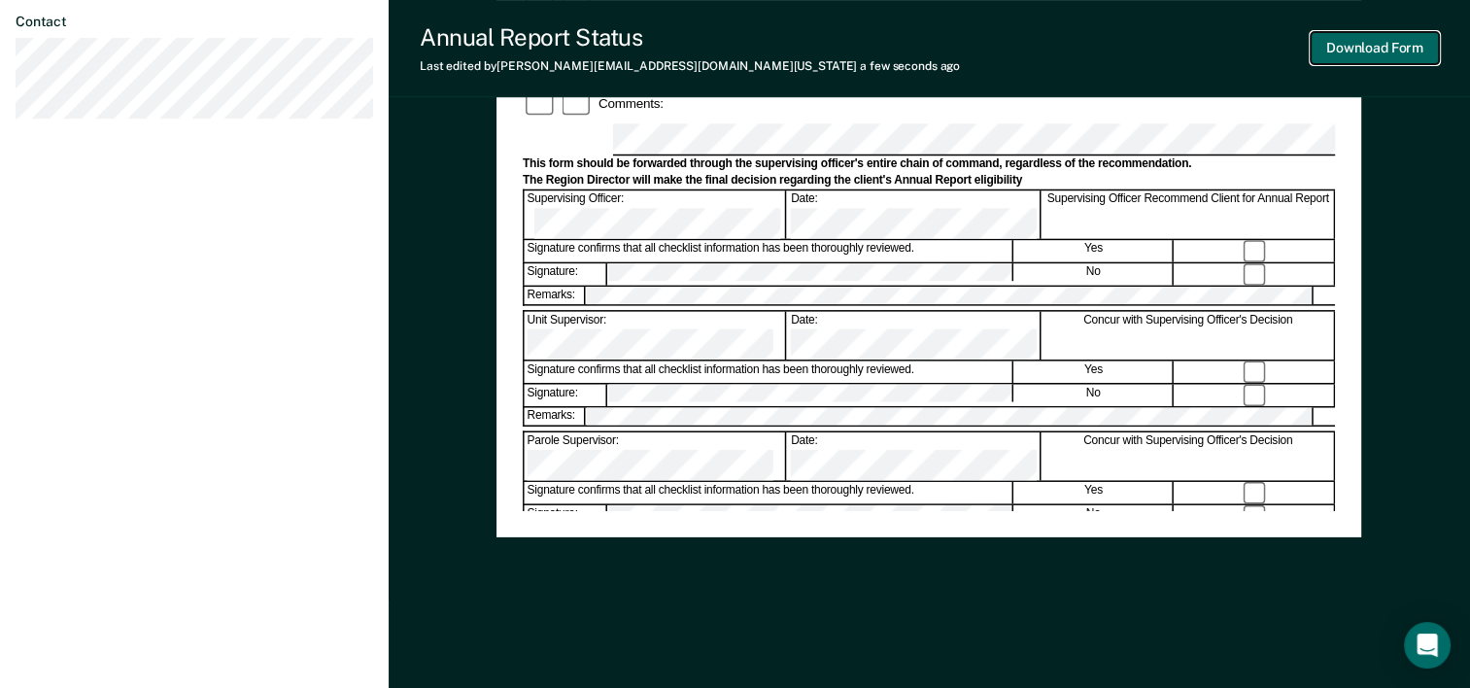
click at [1374, 47] on button "Download Form" at bounding box center [1374, 48] width 128 height 32
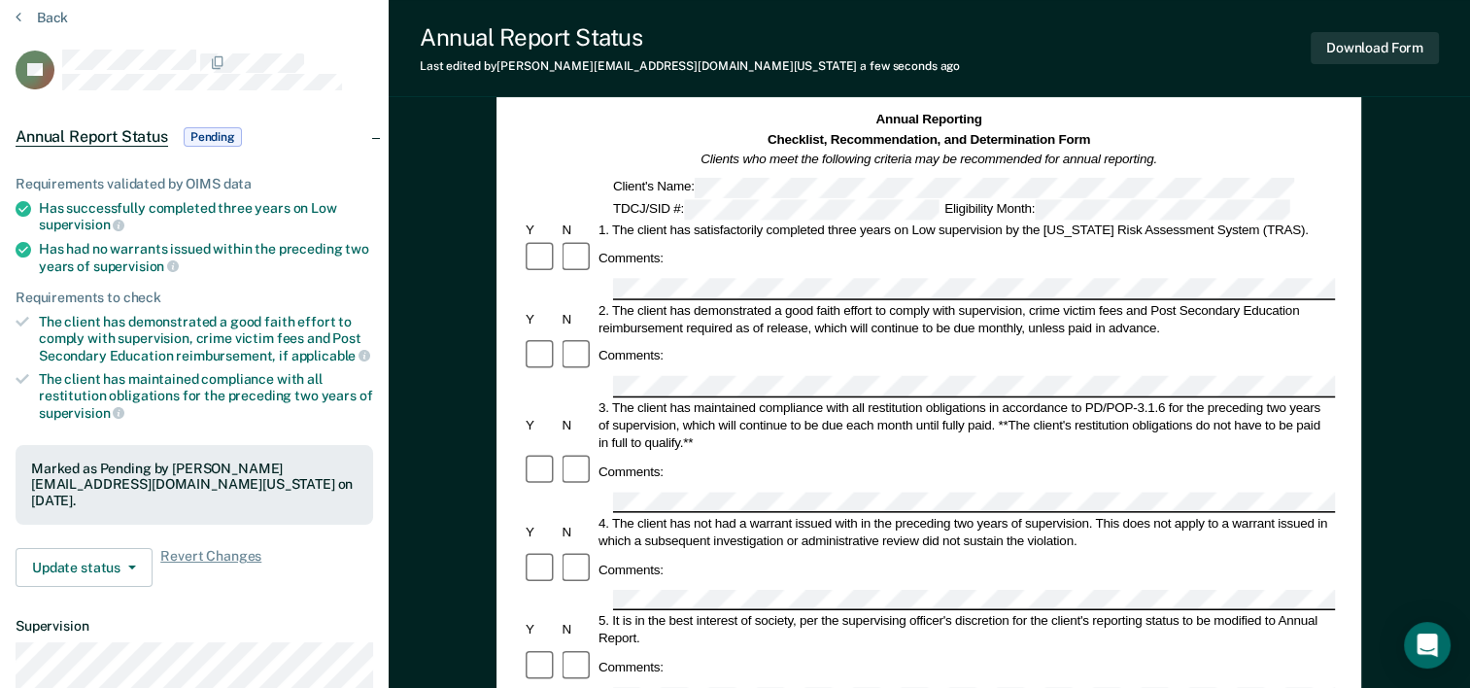
scroll to position [0, 0]
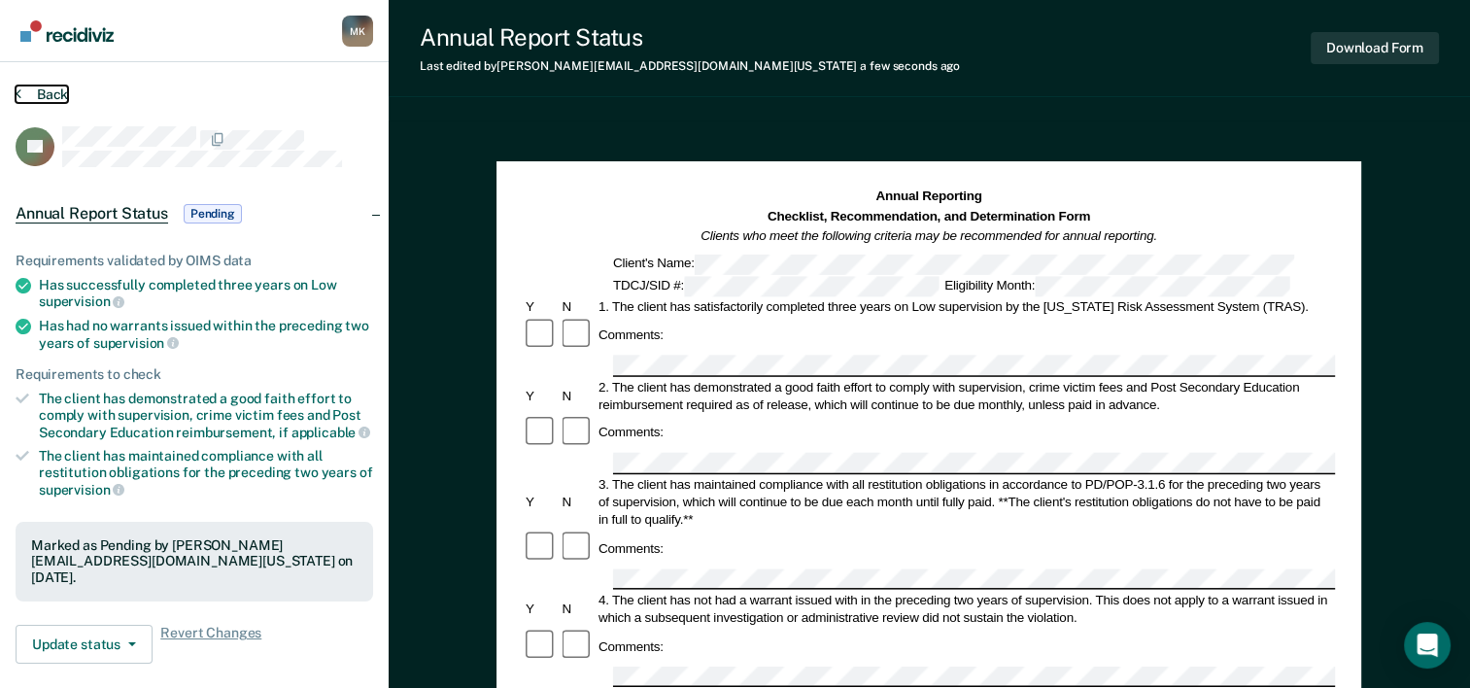
click at [17, 89] on icon at bounding box center [19, 93] width 6 height 16
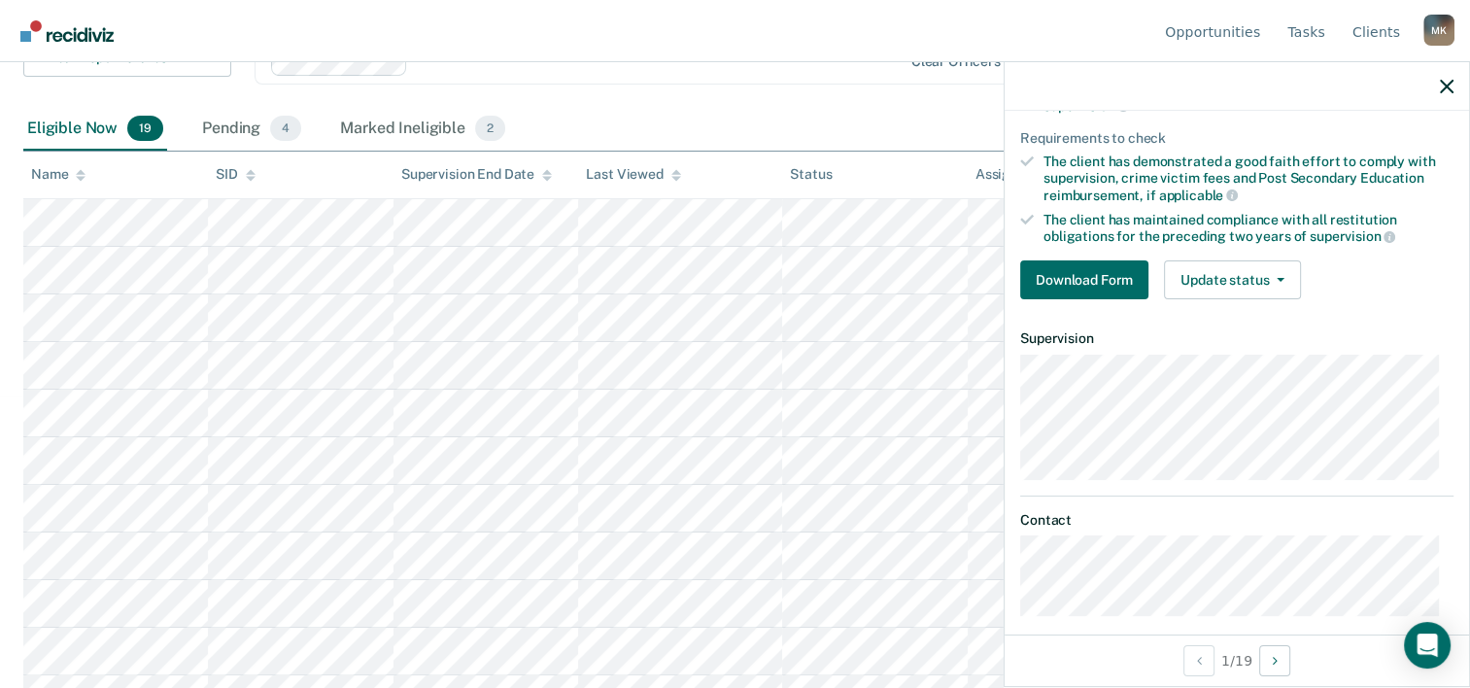
scroll to position [243, 0]
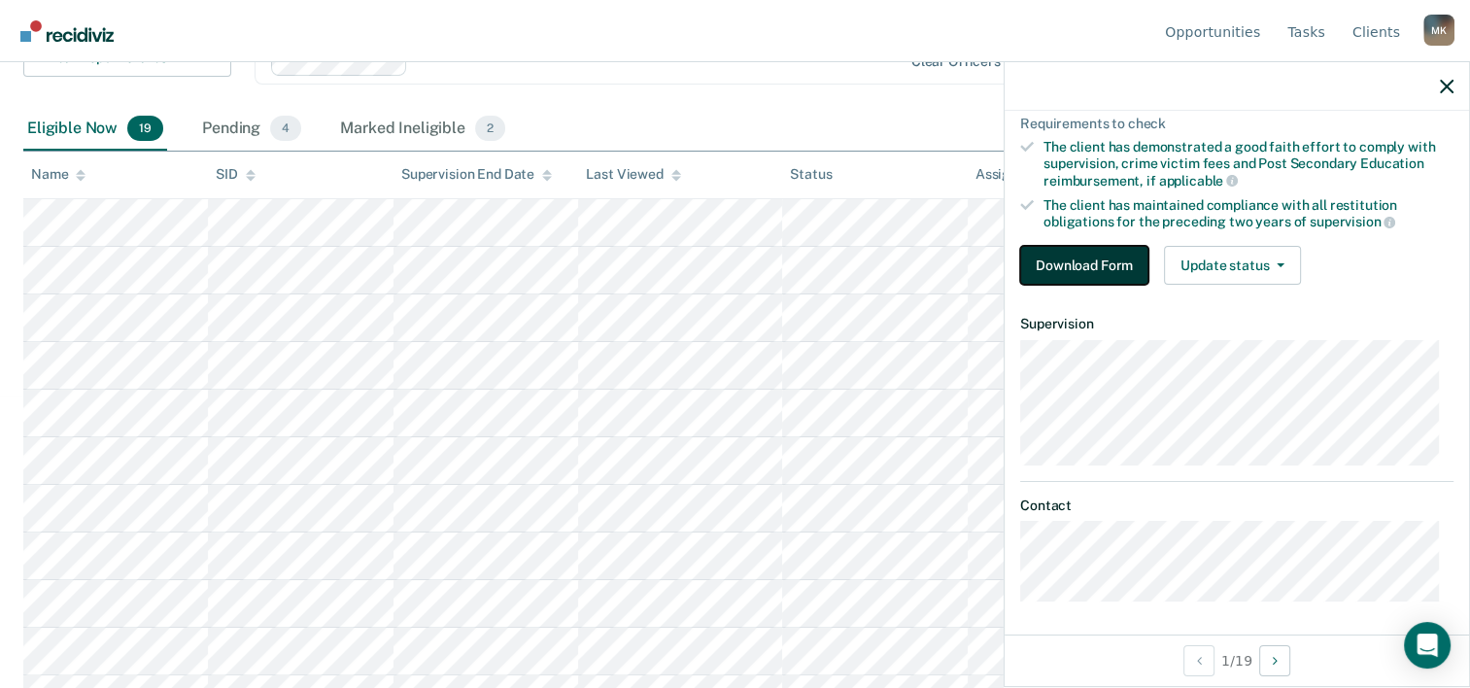
click at [1072, 256] on button "Download Form" at bounding box center [1084, 265] width 128 height 39
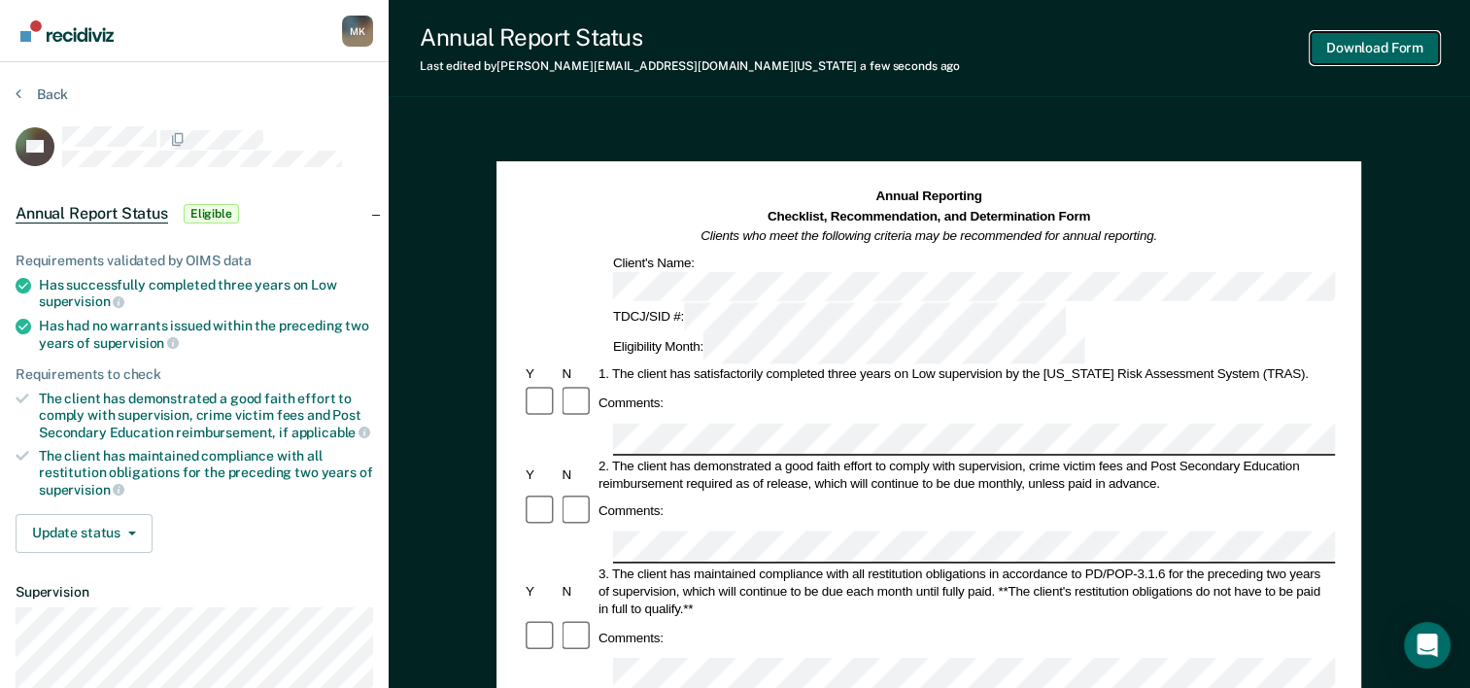
click at [1346, 51] on button "Download Form" at bounding box center [1374, 48] width 128 height 32
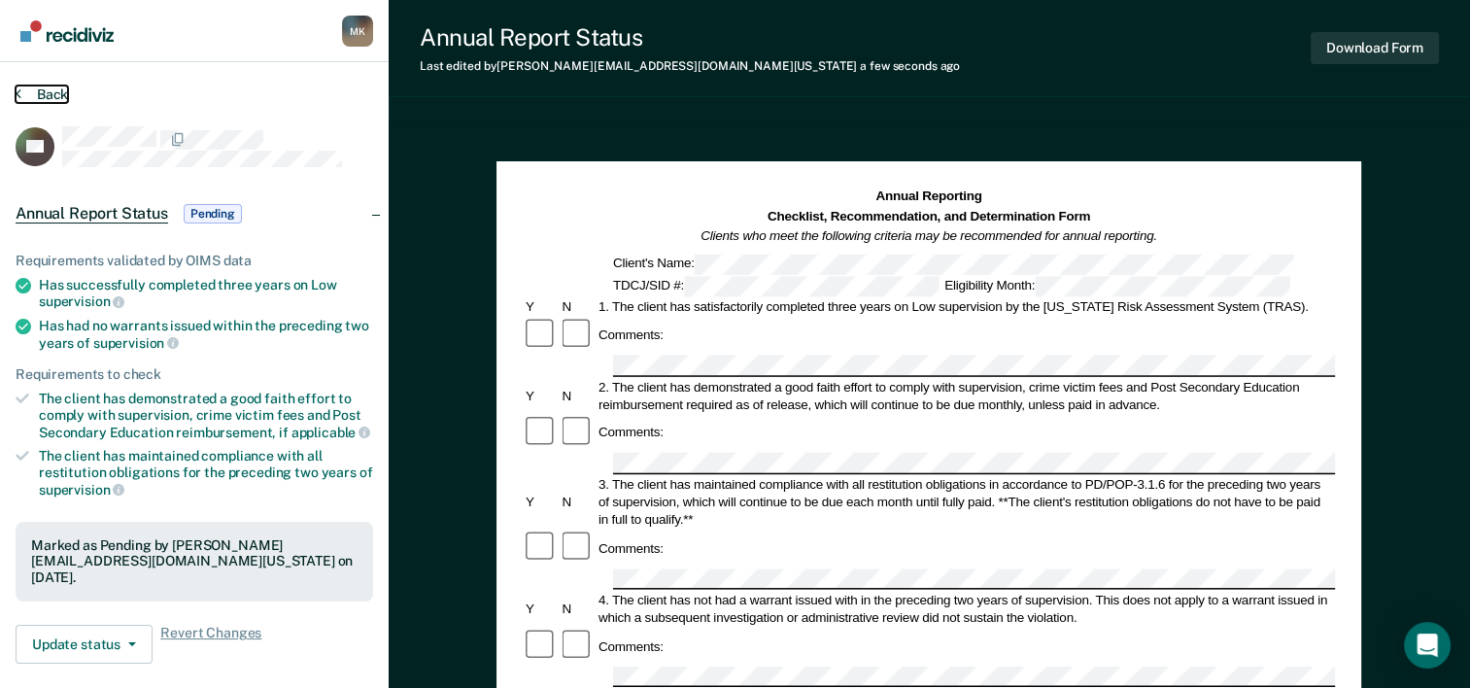
click at [17, 91] on icon at bounding box center [19, 93] width 6 height 16
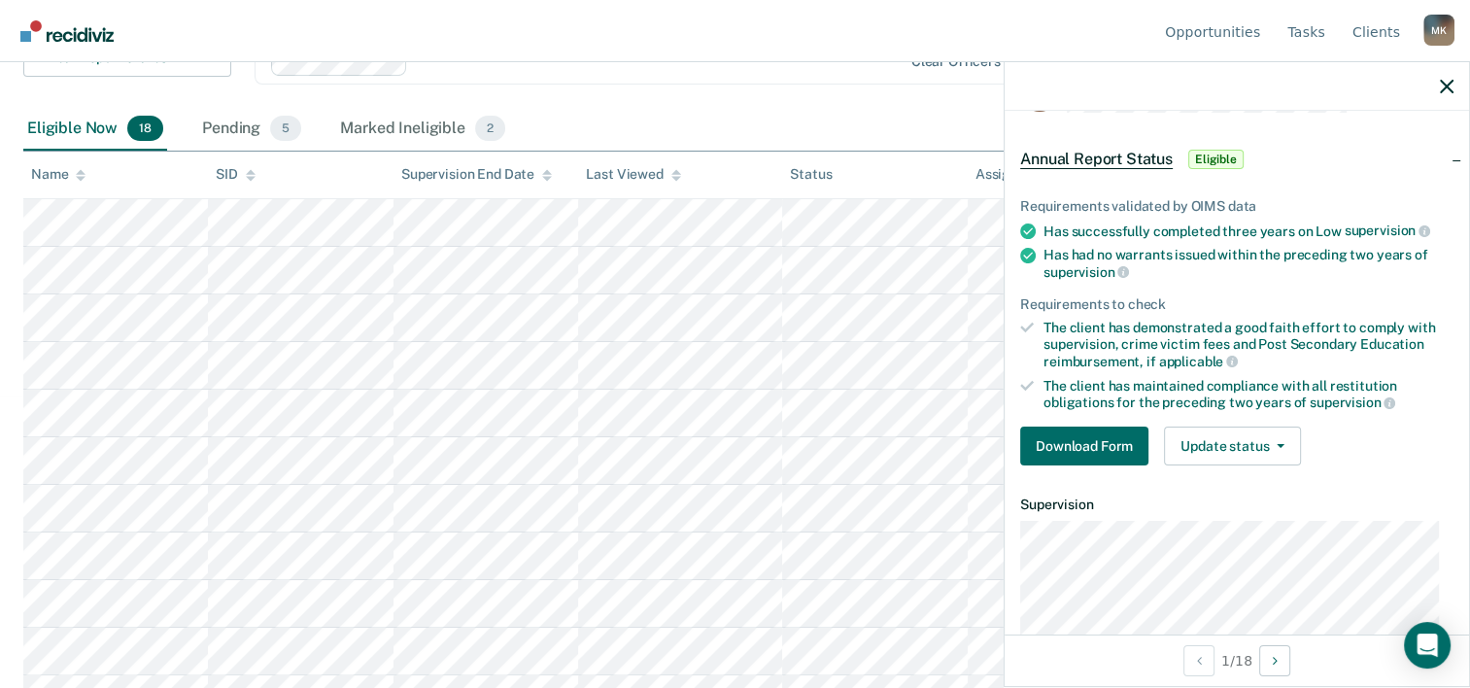
scroll to position [97, 0]
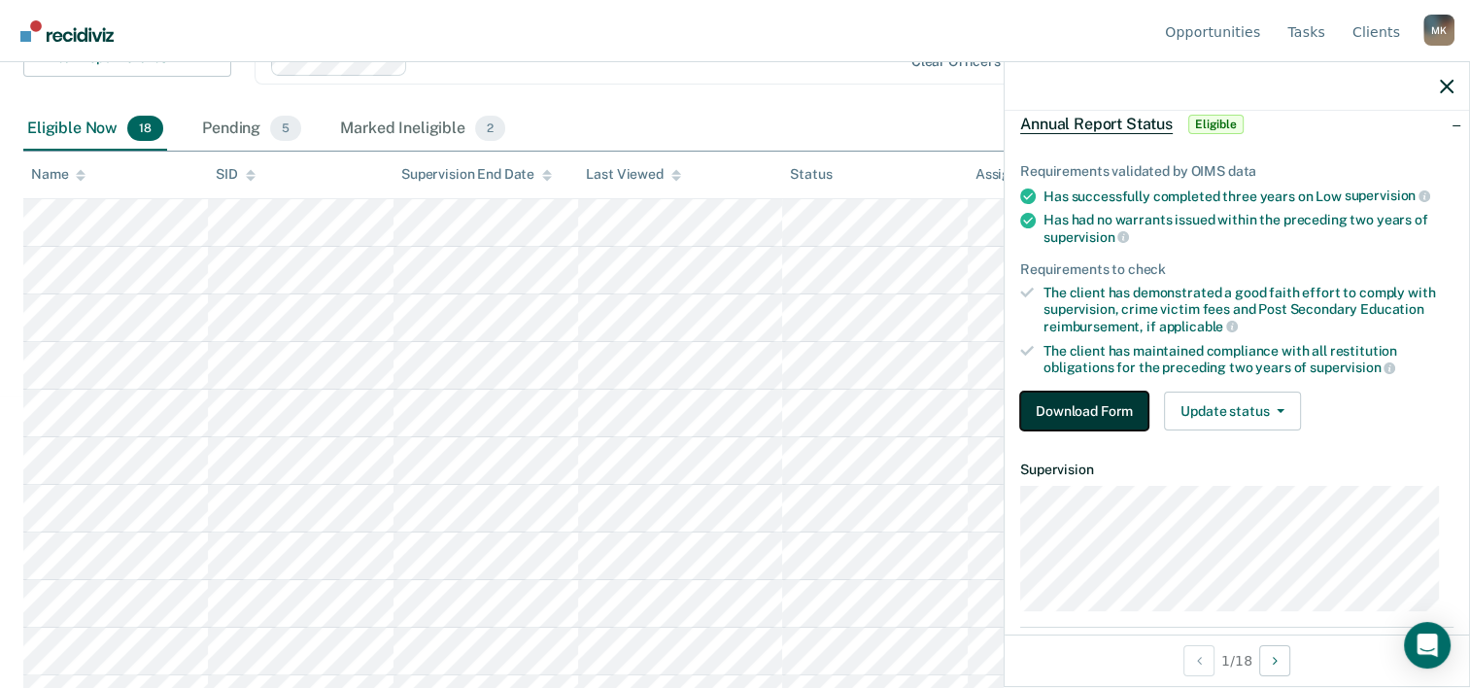
click at [1083, 404] on button "Download Form" at bounding box center [1084, 410] width 128 height 39
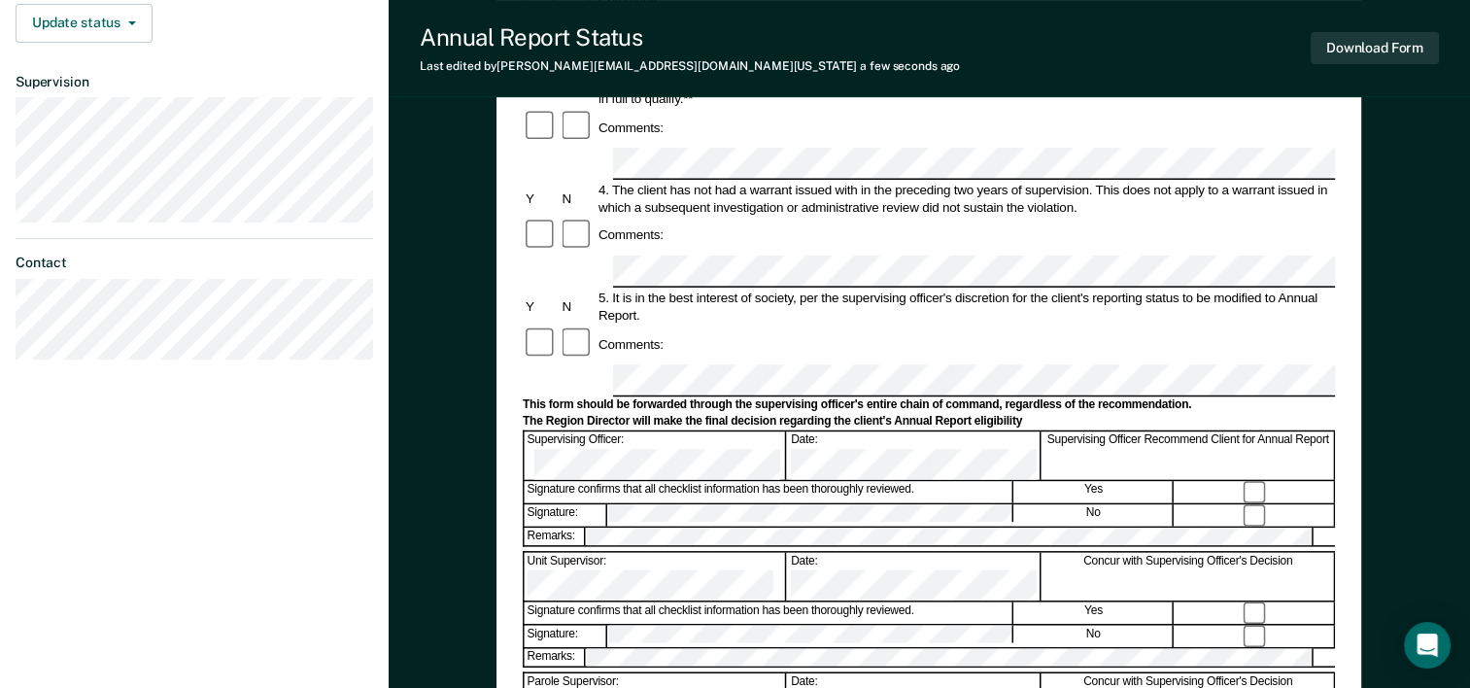
scroll to position [459, 0]
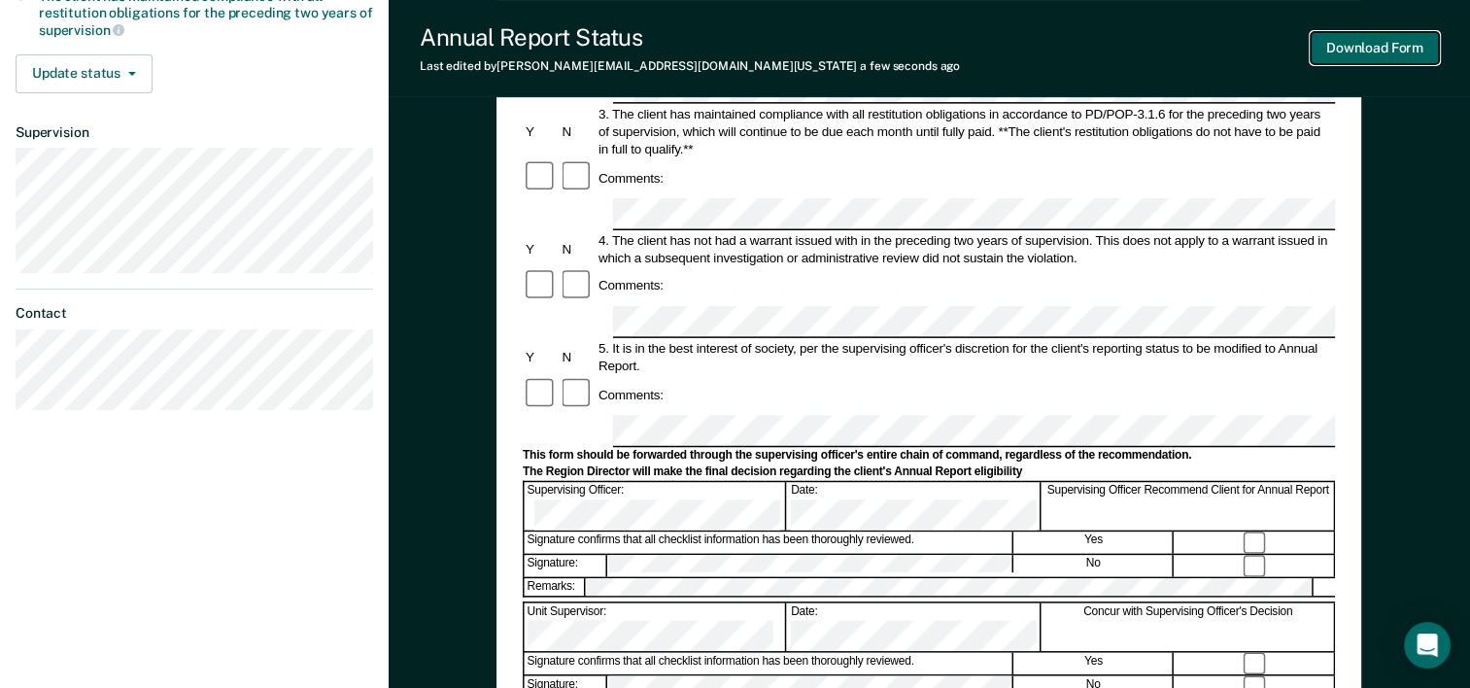
click at [1359, 51] on button "Download Form" at bounding box center [1374, 48] width 128 height 32
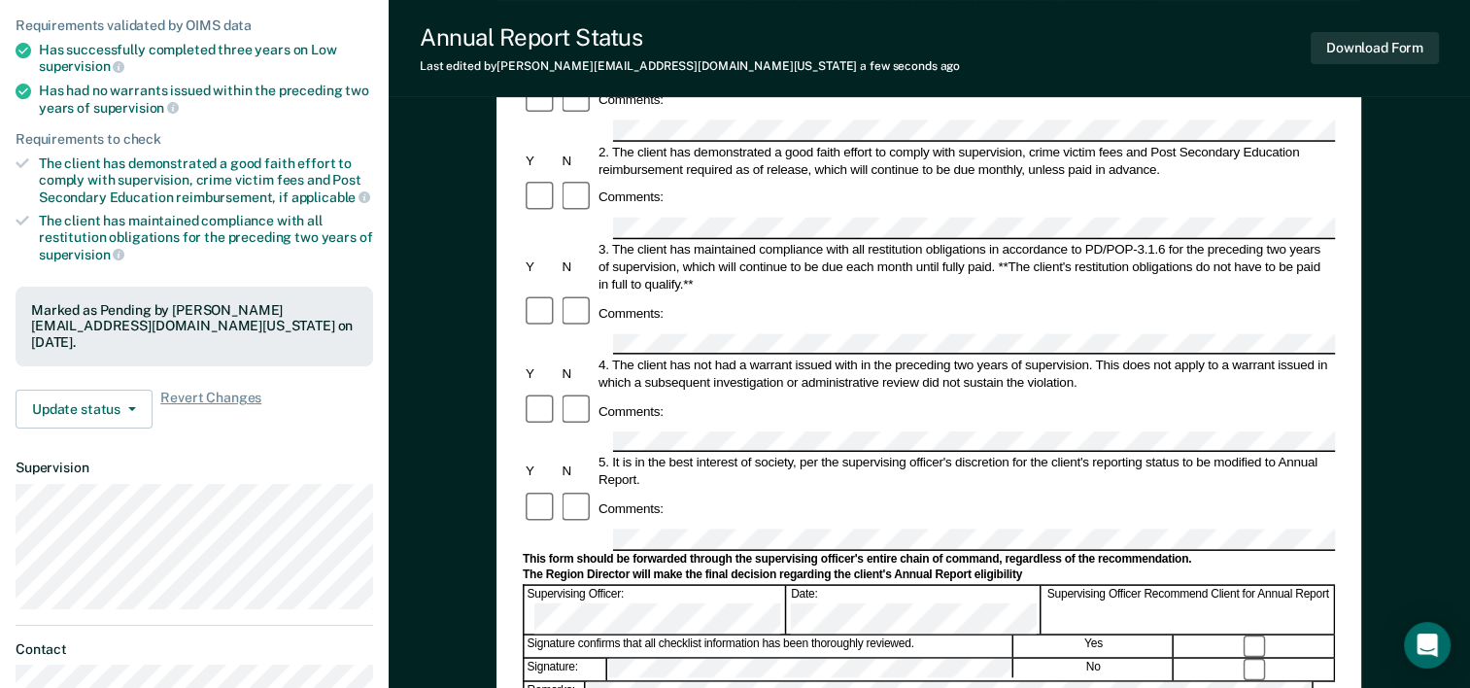
scroll to position [0, 0]
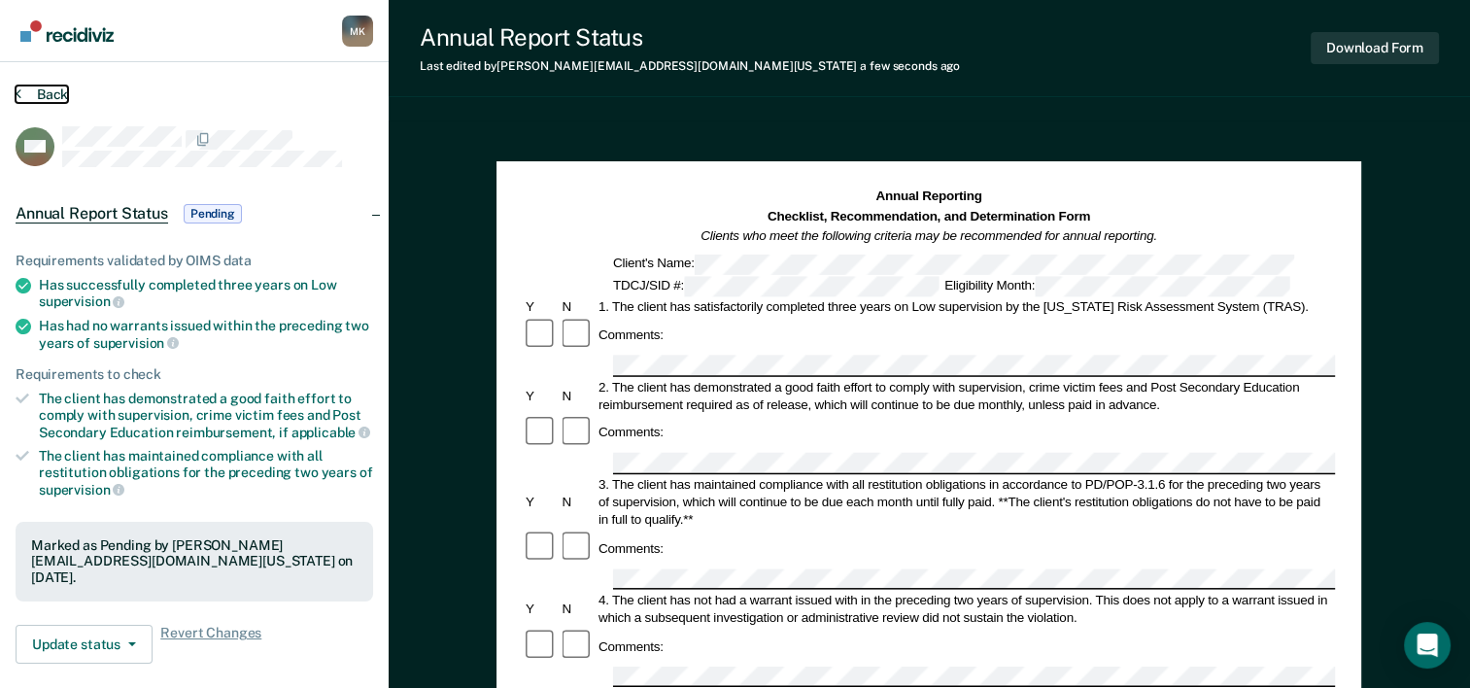
click at [17, 91] on icon at bounding box center [19, 93] width 6 height 16
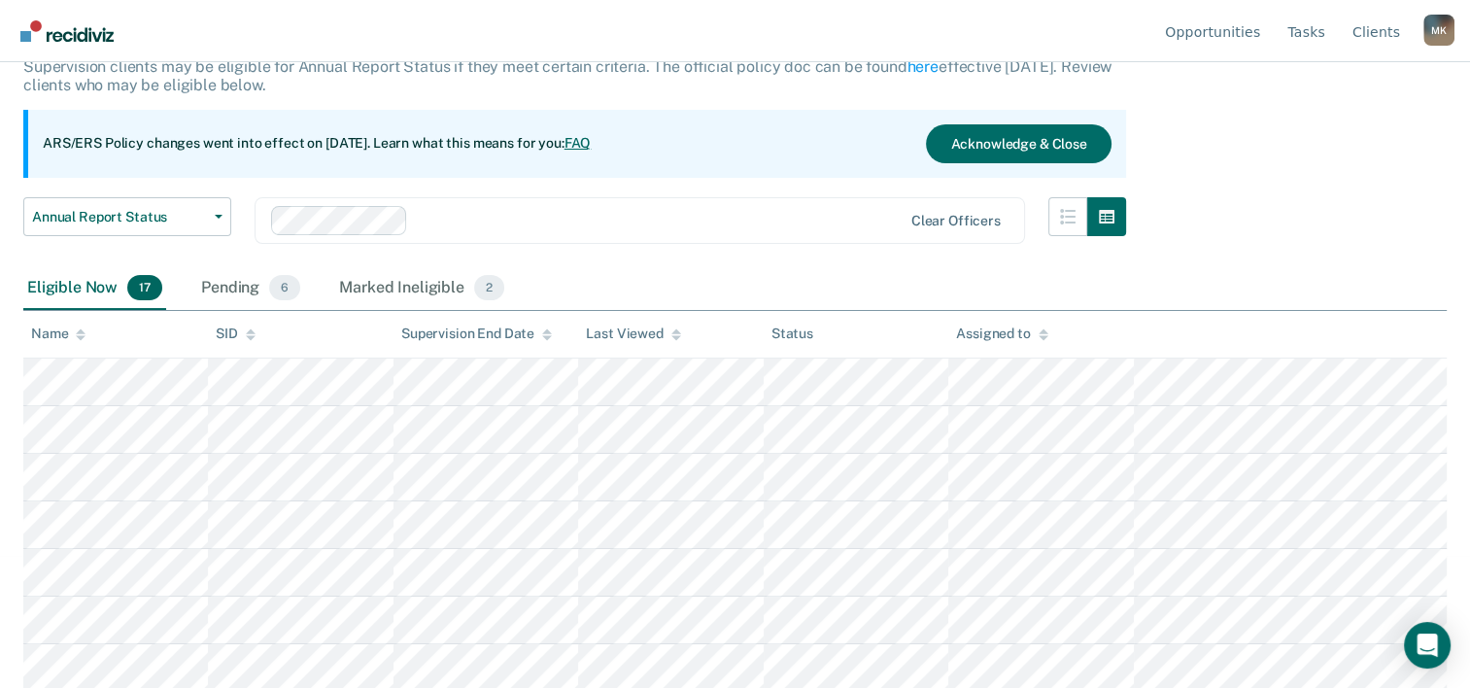
scroll to position [194, 0]
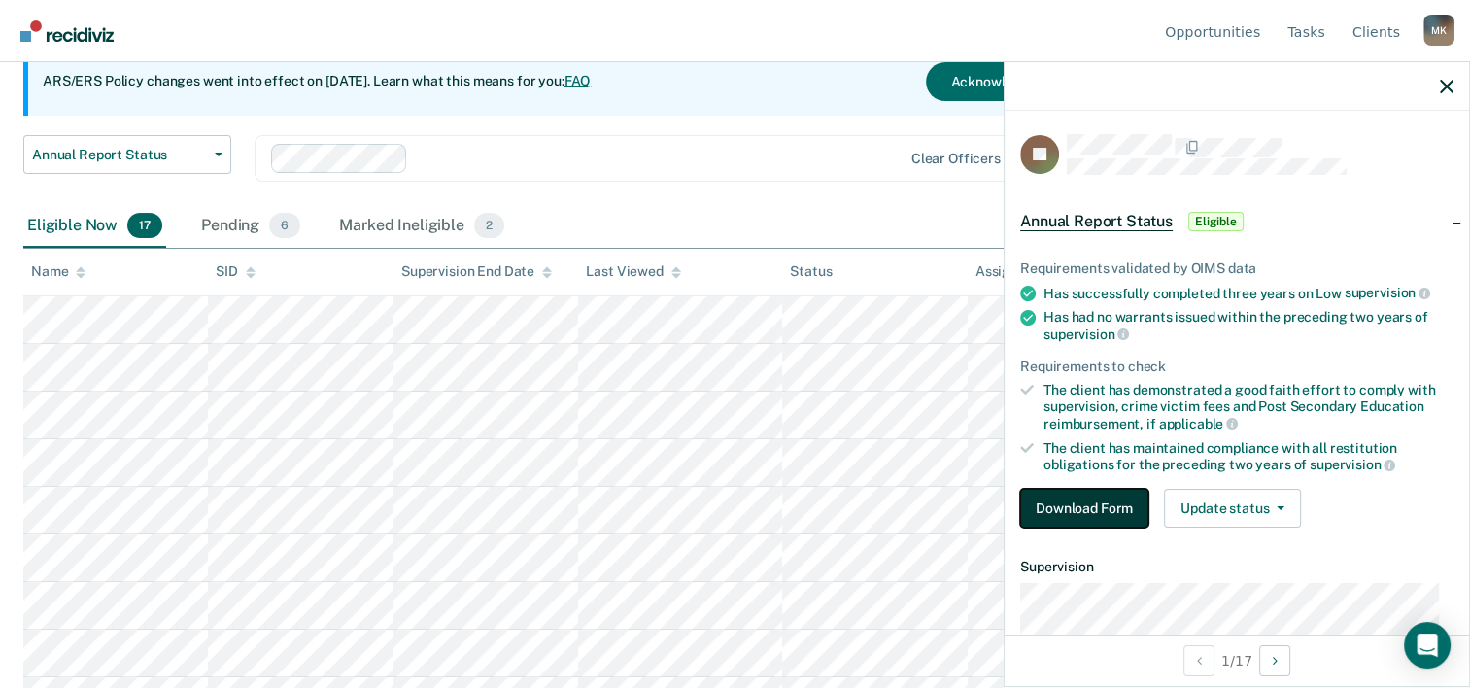
click at [1090, 502] on button "Download Form" at bounding box center [1084, 508] width 128 height 39
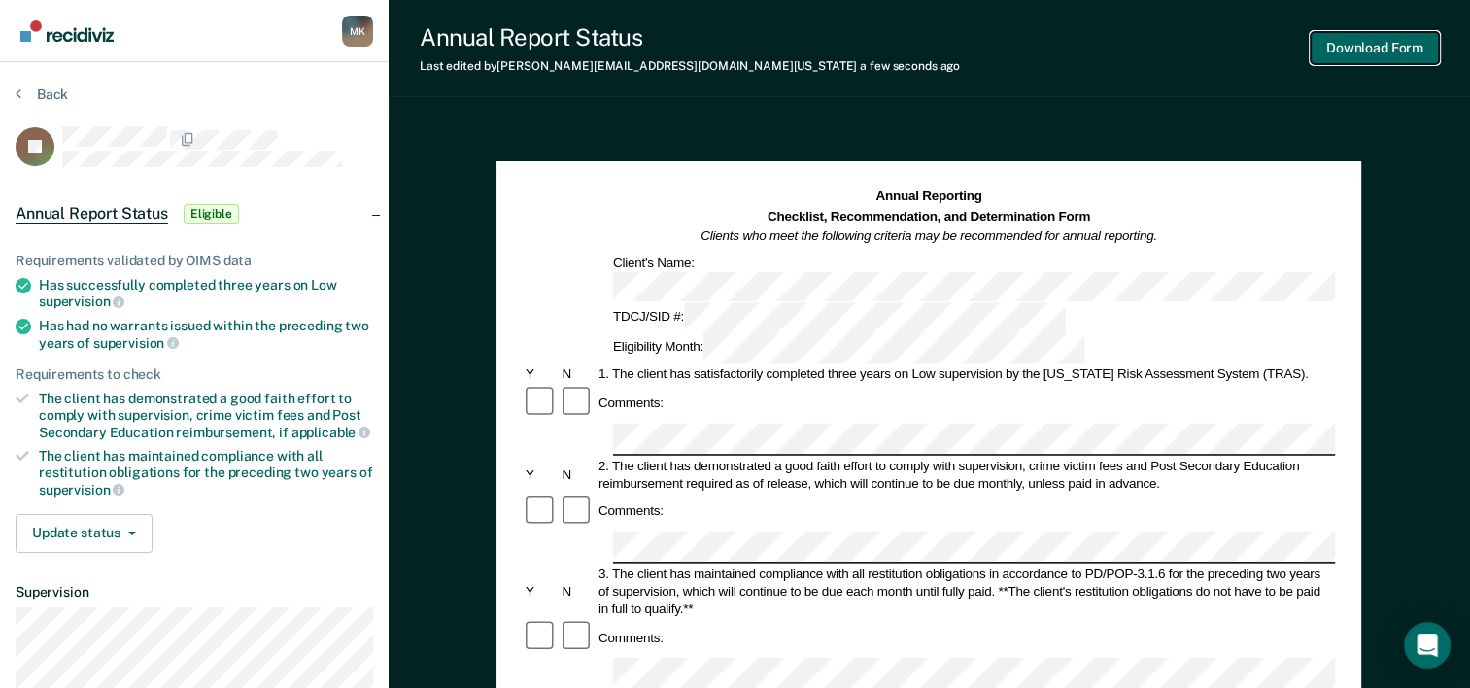
click at [1361, 47] on button "Download Form" at bounding box center [1374, 48] width 128 height 32
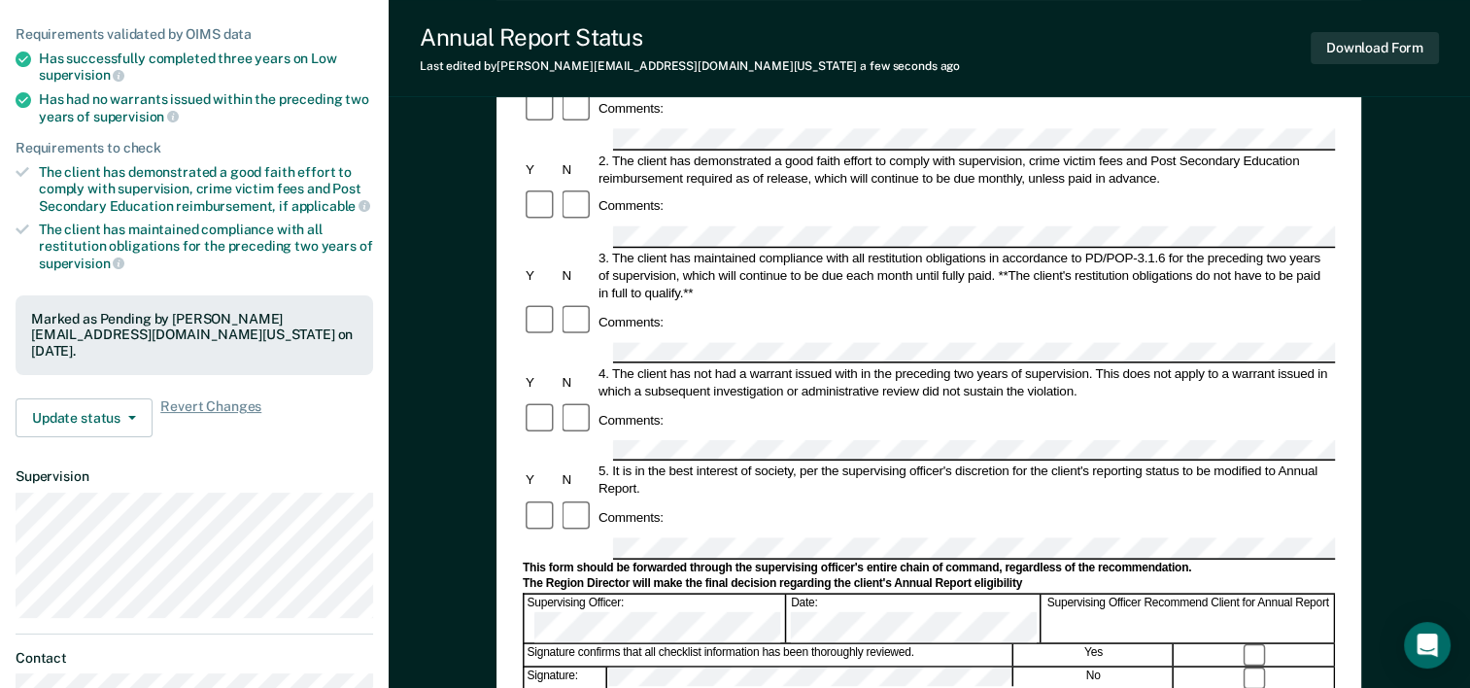
scroll to position [71, 0]
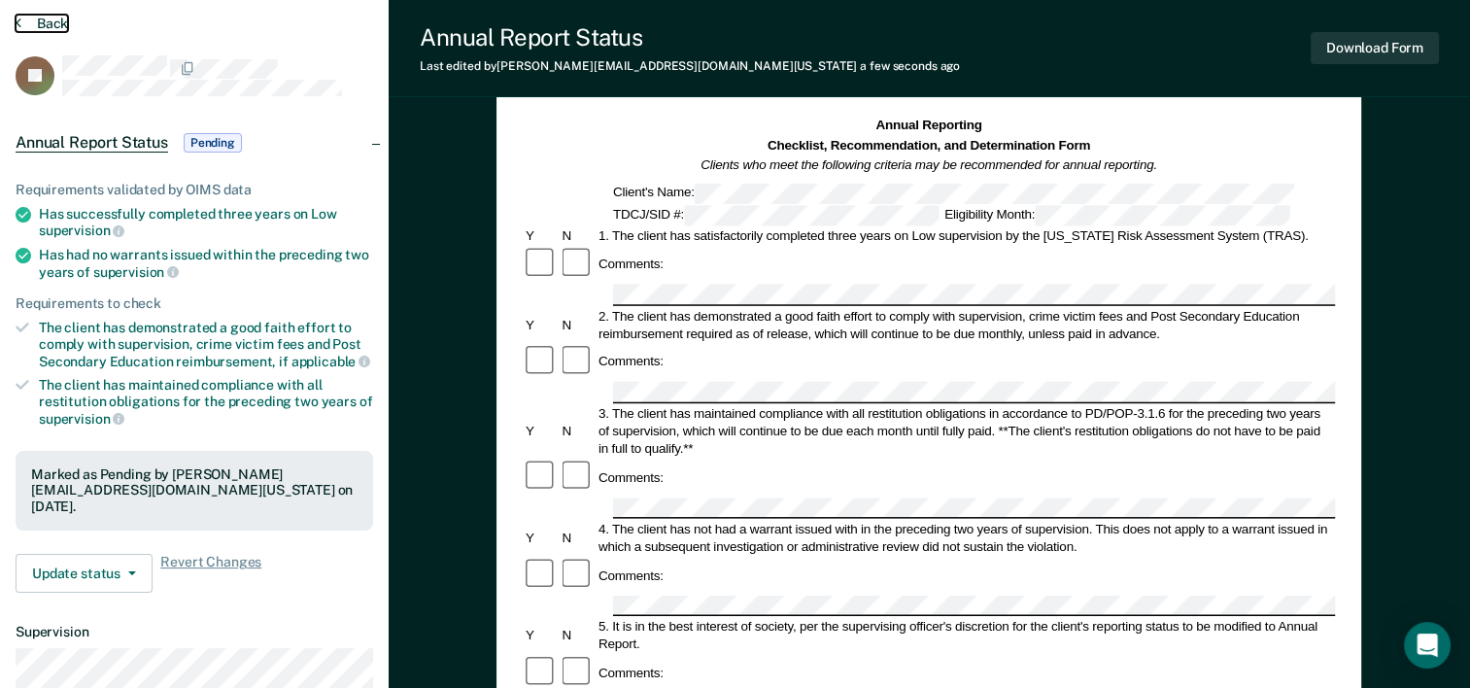
click at [17, 19] on icon at bounding box center [19, 23] width 6 height 16
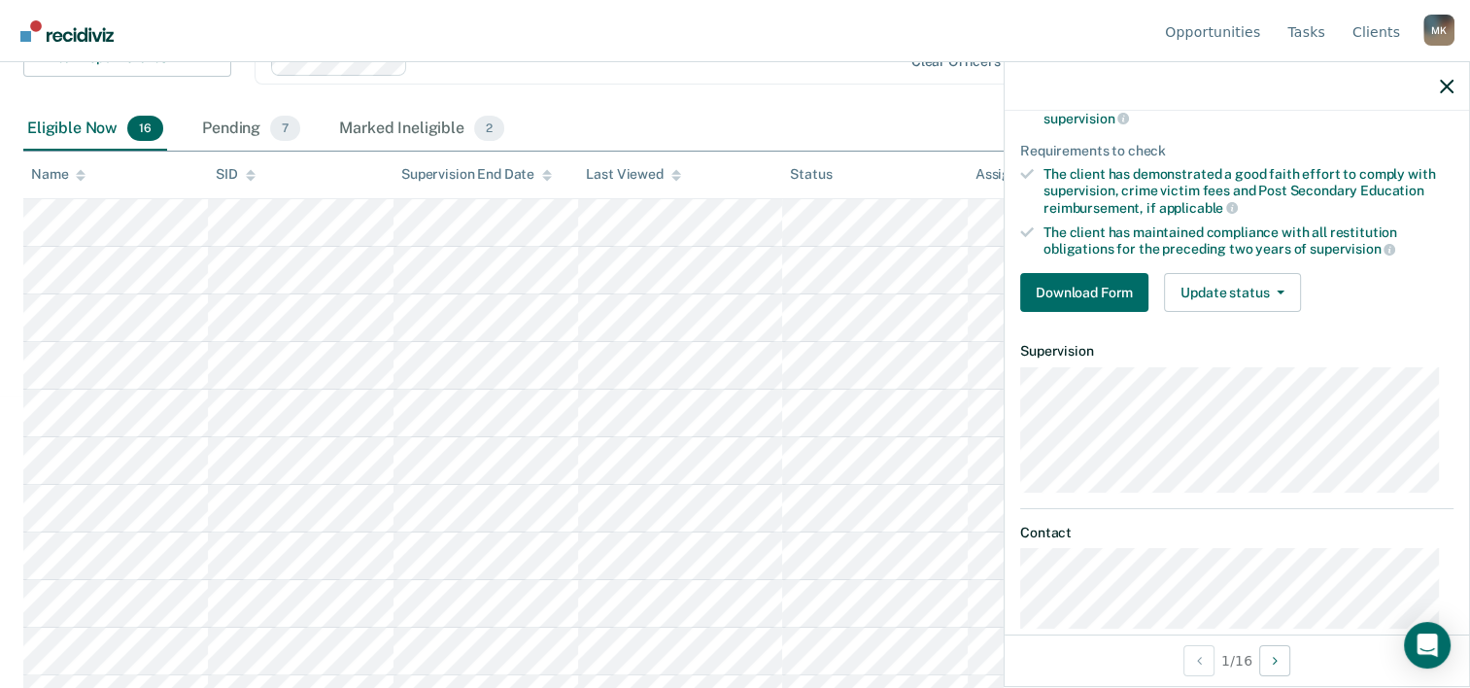
scroll to position [243, 0]
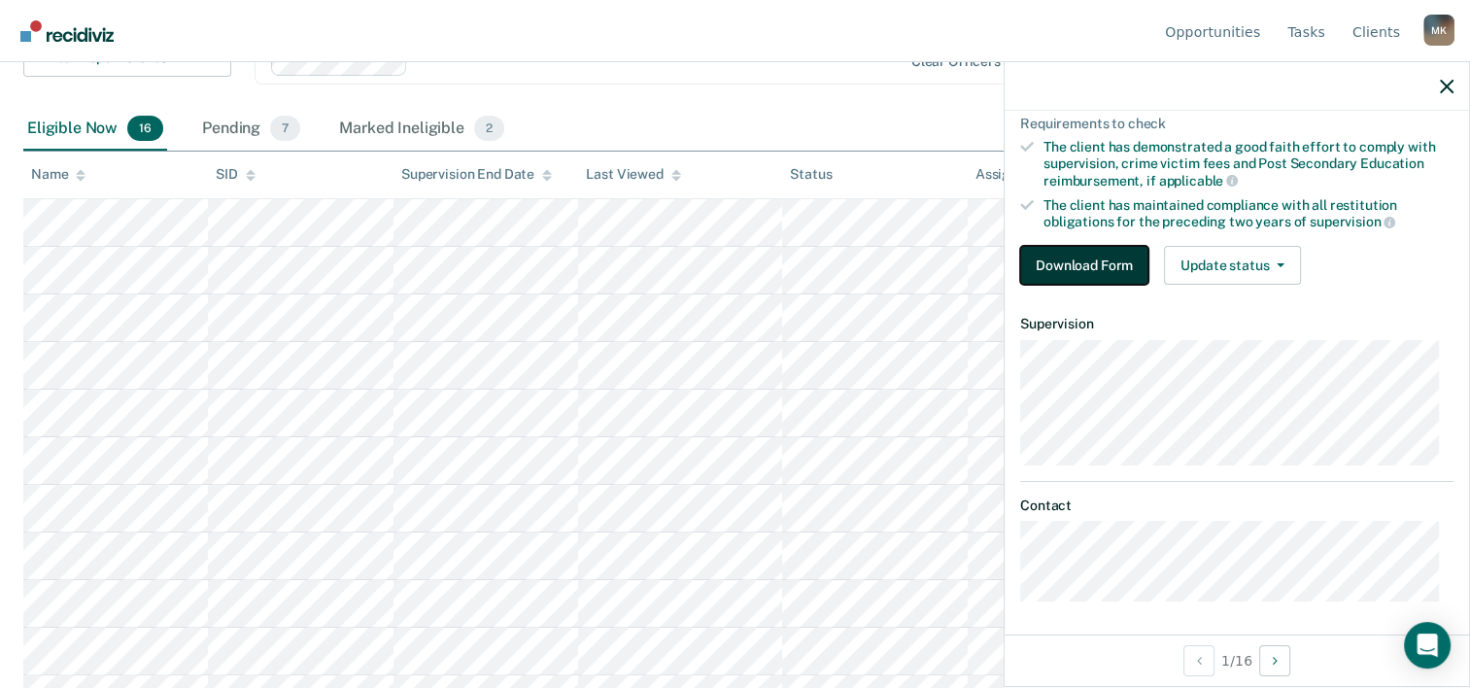
click at [1076, 259] on button "Download Form" at bounding box center [1084, 265] width 128 height 39
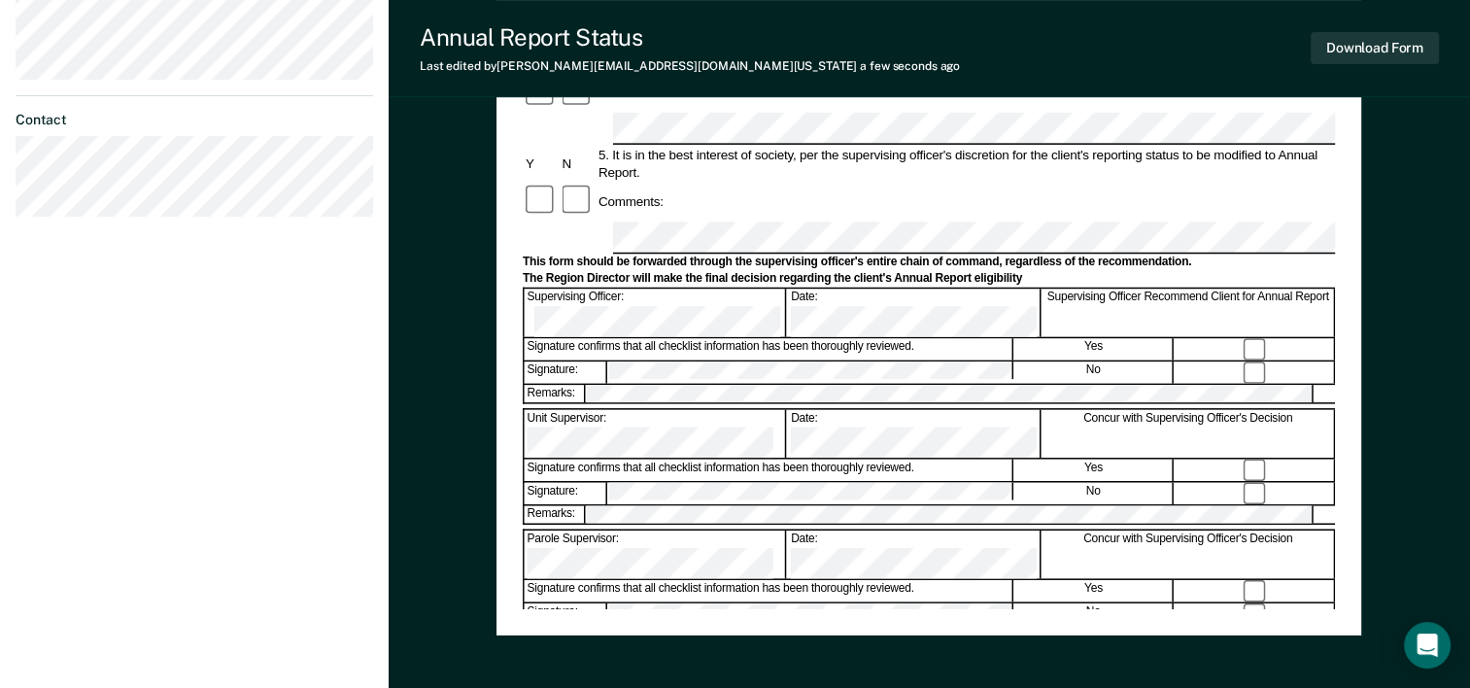
scroll to position [751, 0]
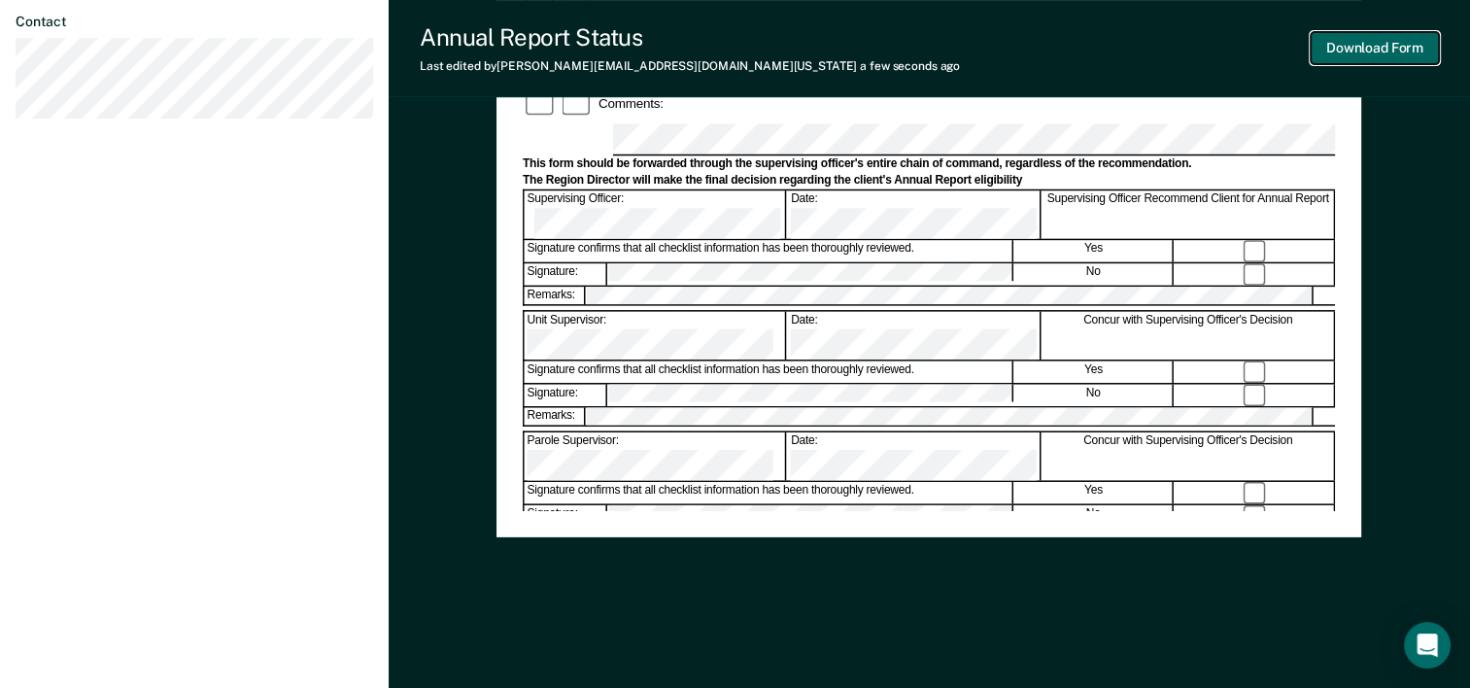
click at [1374, 47] on button "Download Form" at bounding box center [1374, 48] width 128 height 32
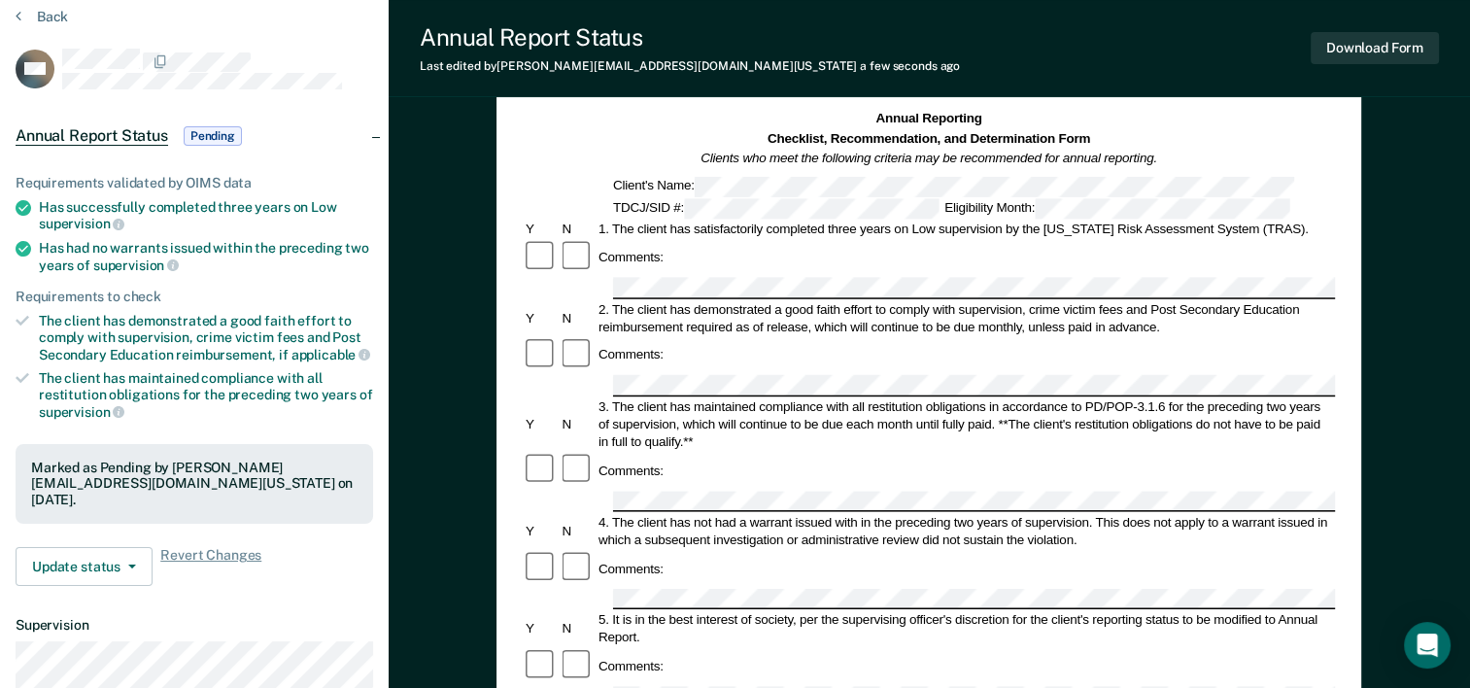
scroll to position [0, 0]
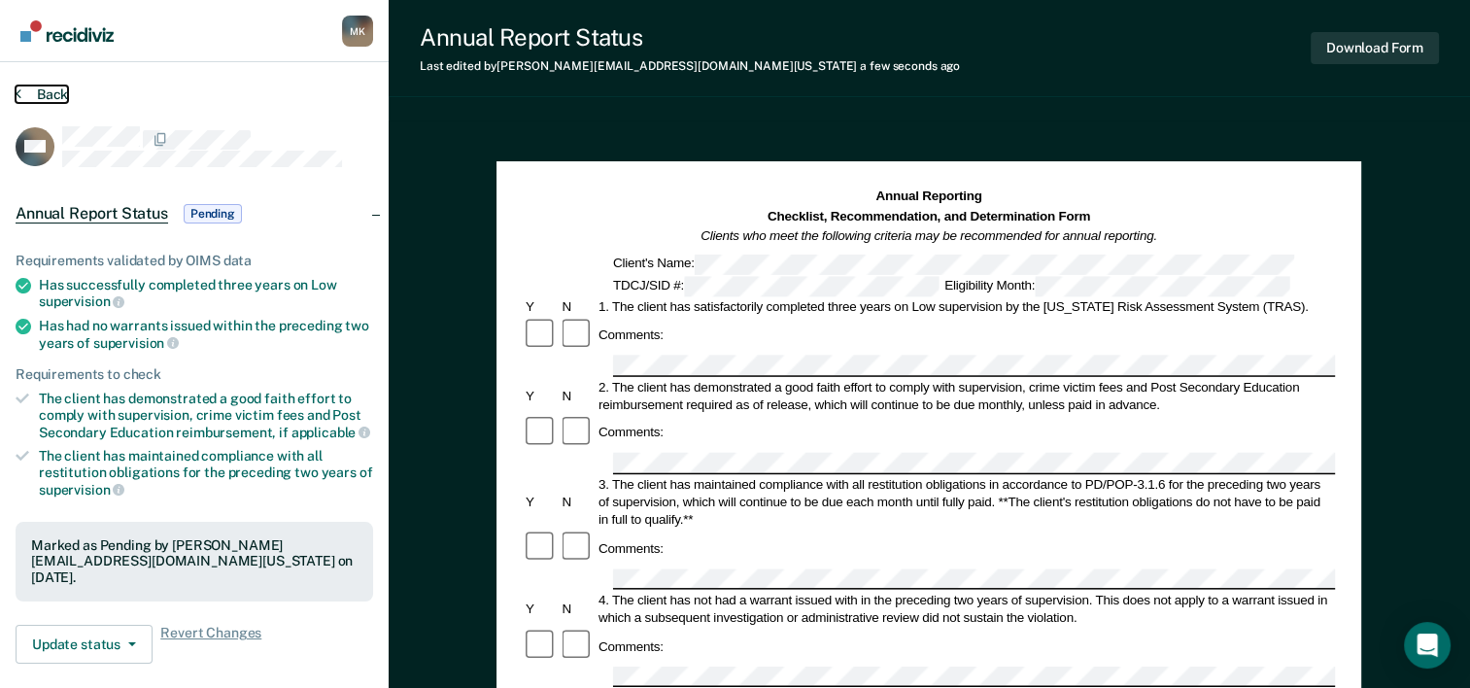
click at [17, 89] on icon at bounding box center [19, 93] width 6 height 16
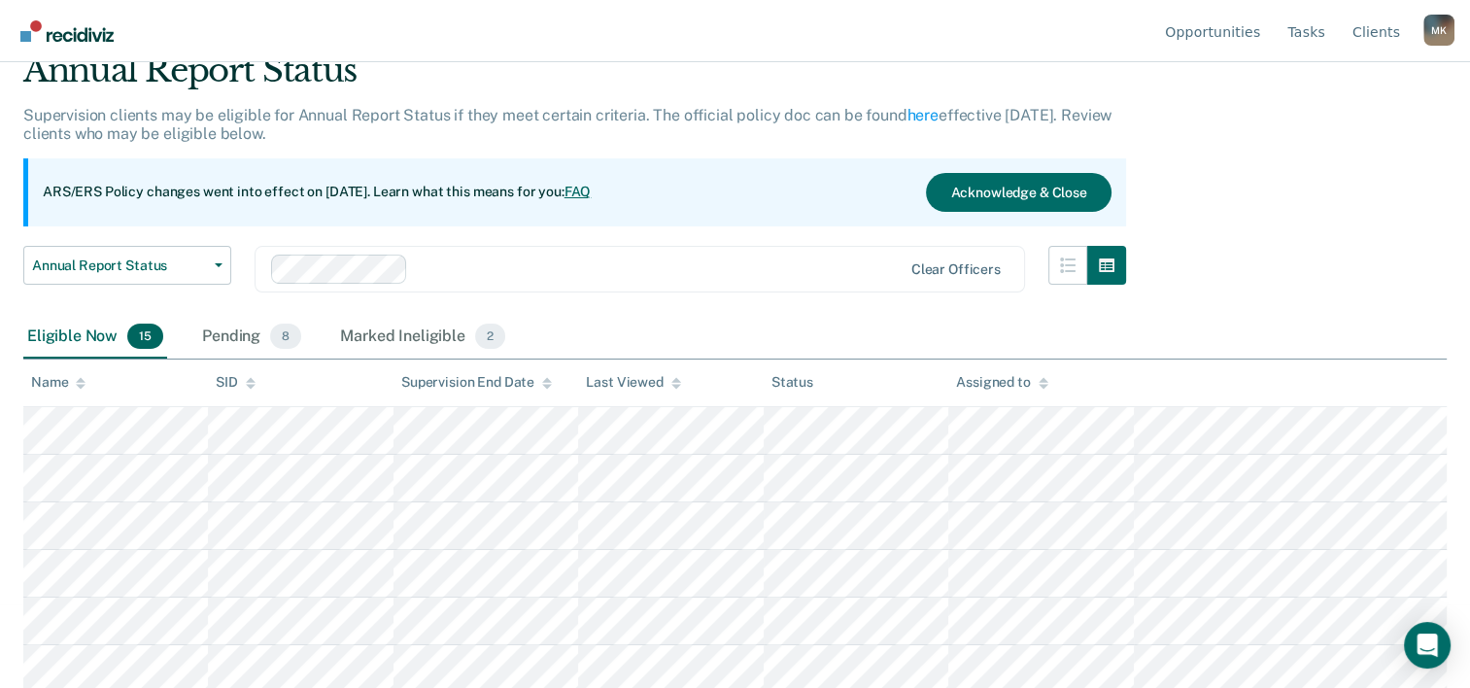
scroll to position [291, 0]
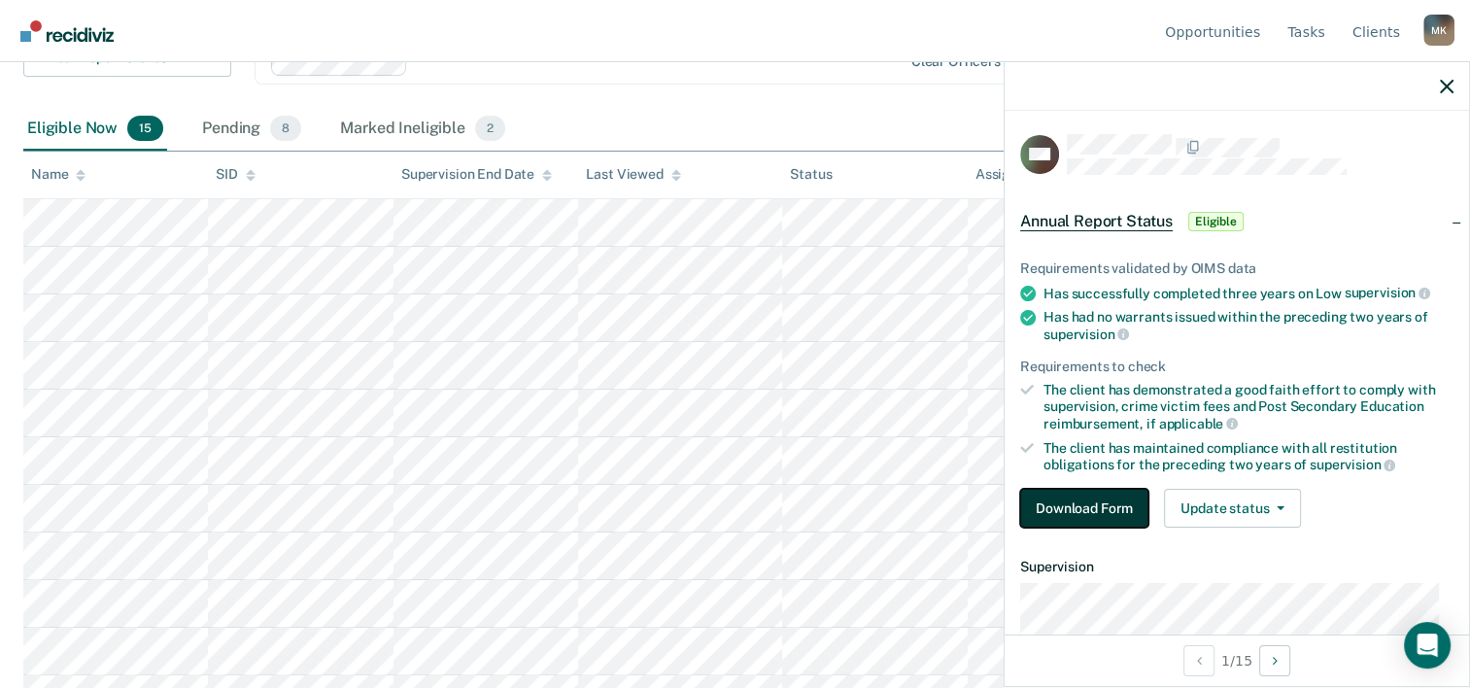
click at [1076, 498] on button "Download Form" at bounding box center [1084, 508] width 128 height 39
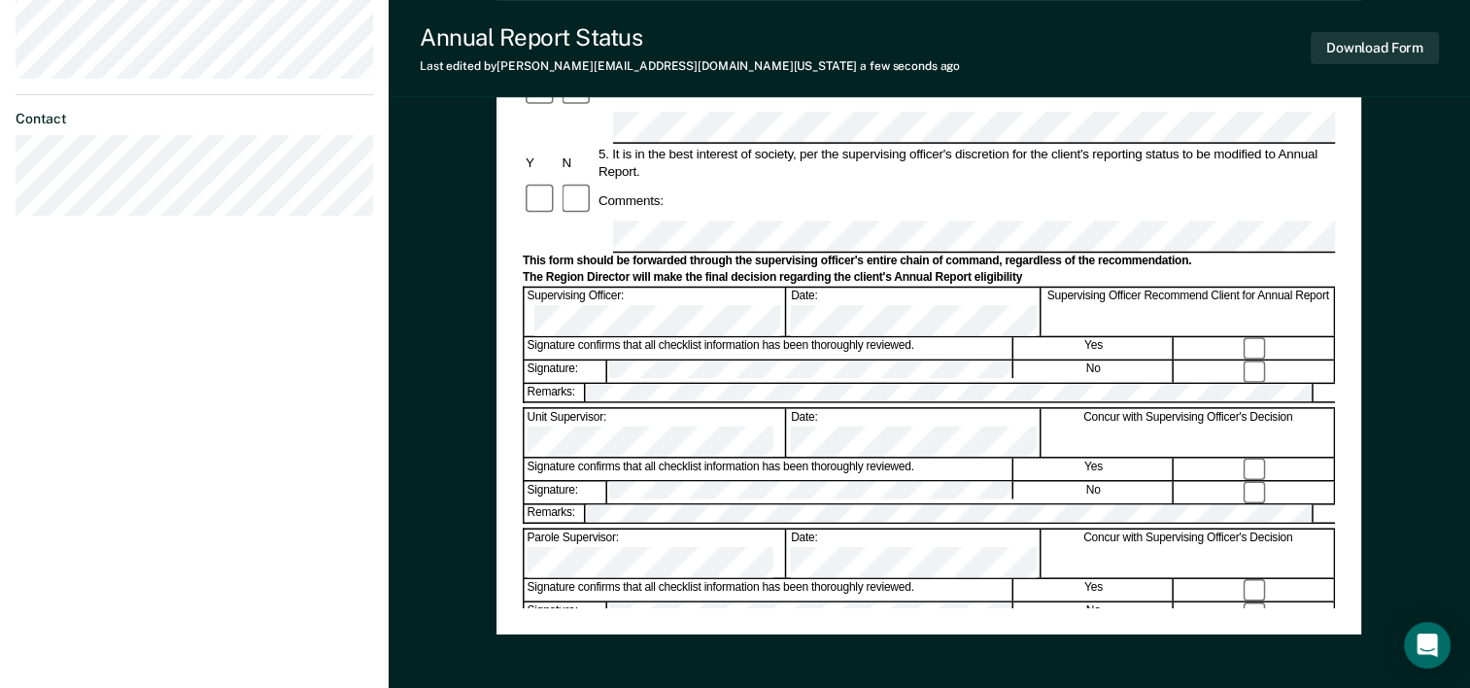
scroll to position [751, 0]
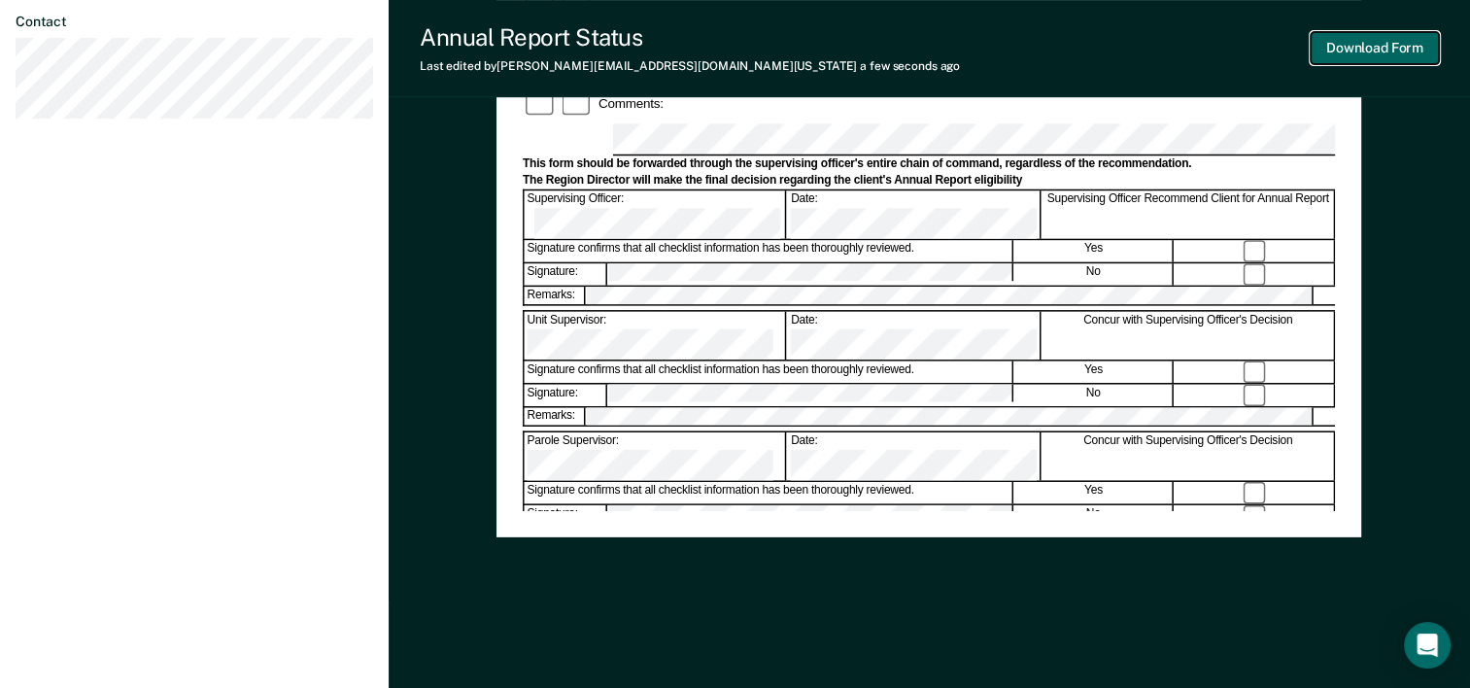
click at [1390, 49] on button "Download Form" at bounding box center [1374, 48] width 128 height 32
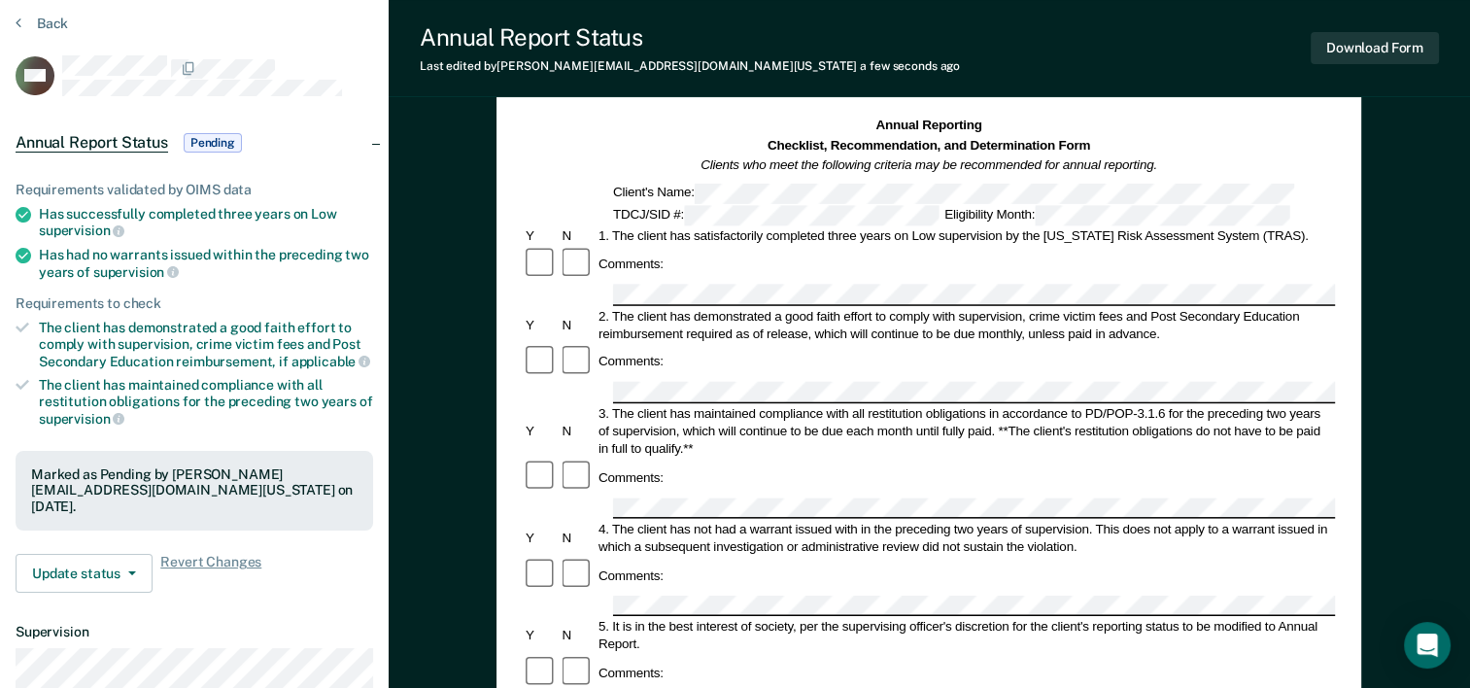
scroll to position [0, 0]
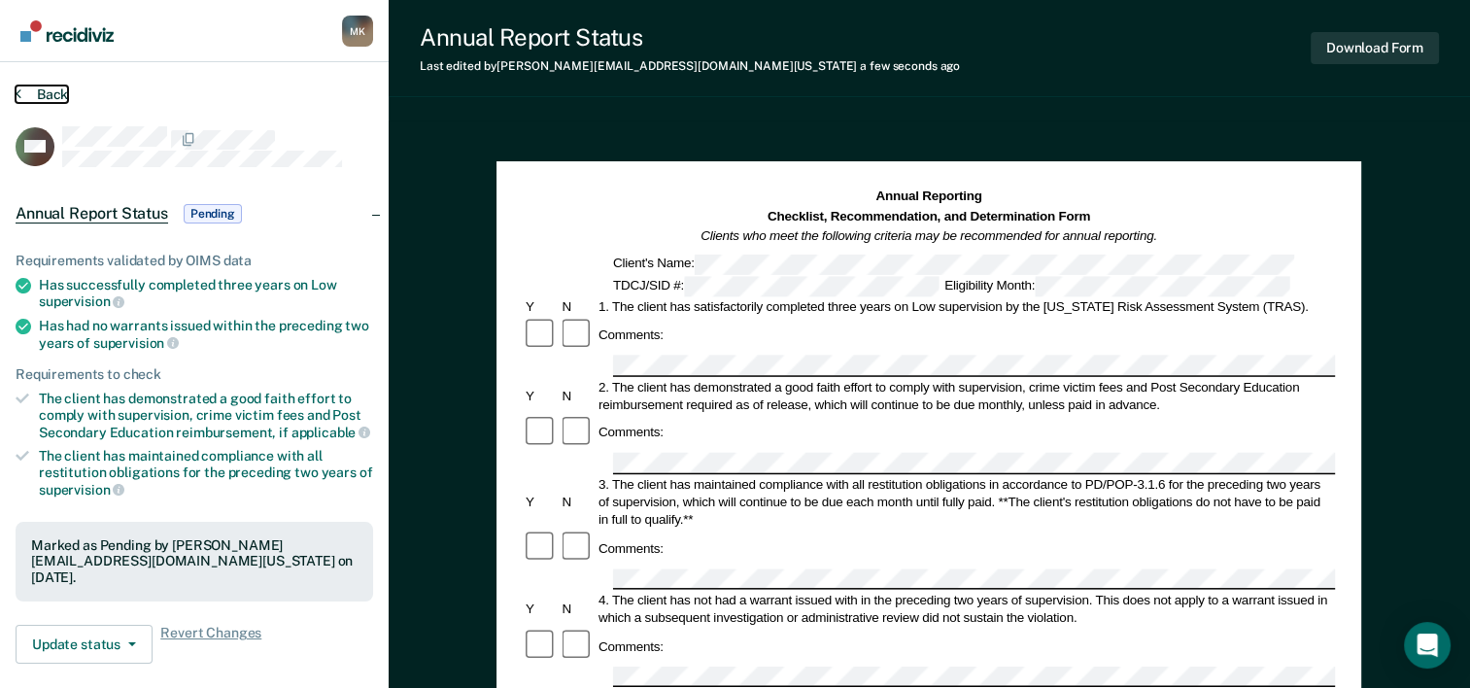
click at [18, 90] on icon at bounding box center [19, 93] width 6 height 16
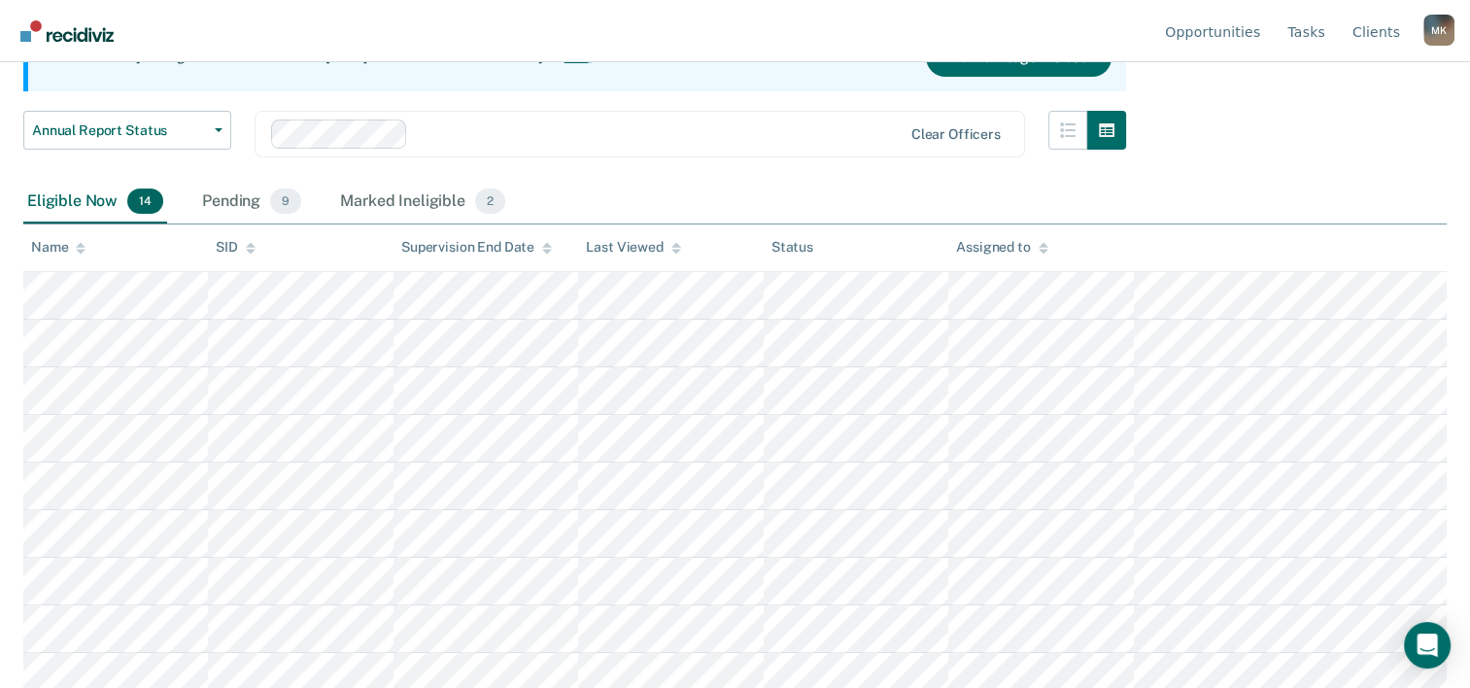
scroll to position [291, 0]
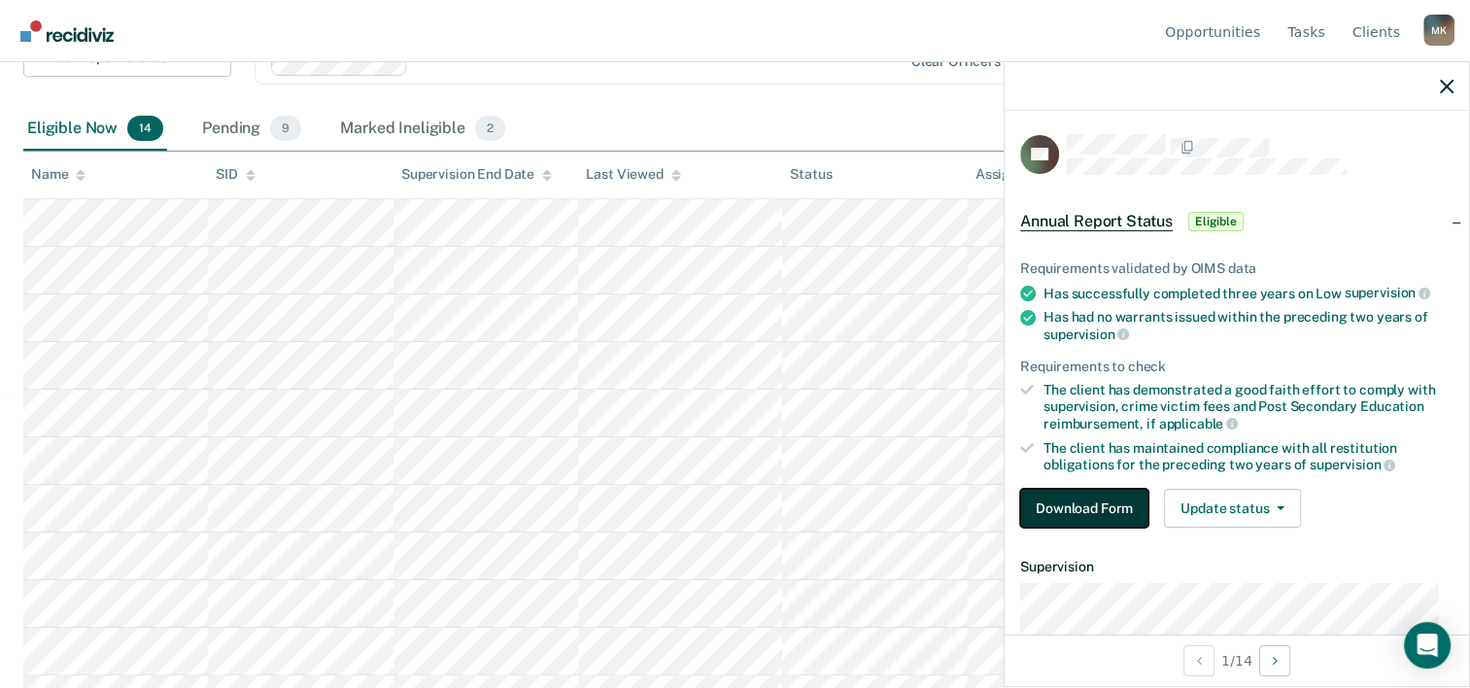
click at [1073, 499] on button "Download Form" at bounding box center [1084, 508] width 128 height 39
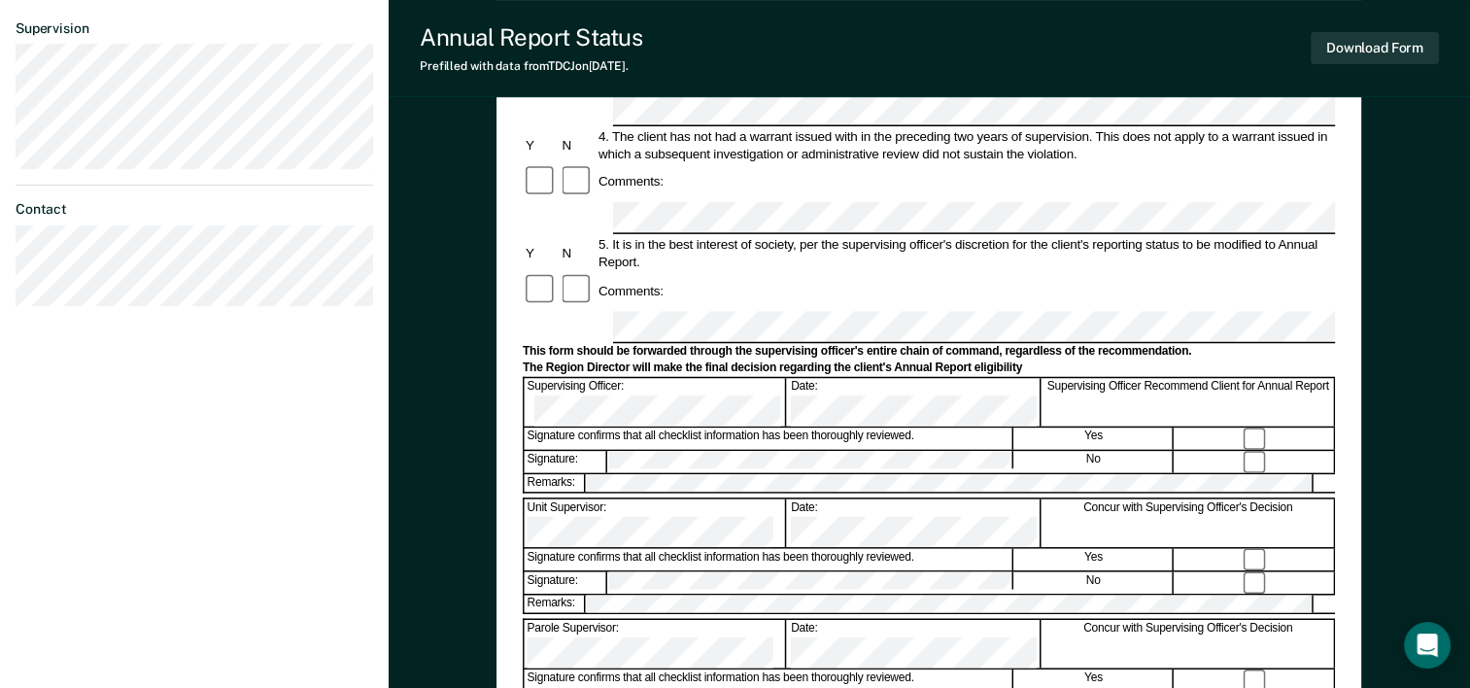
scroll to position [583, 0]
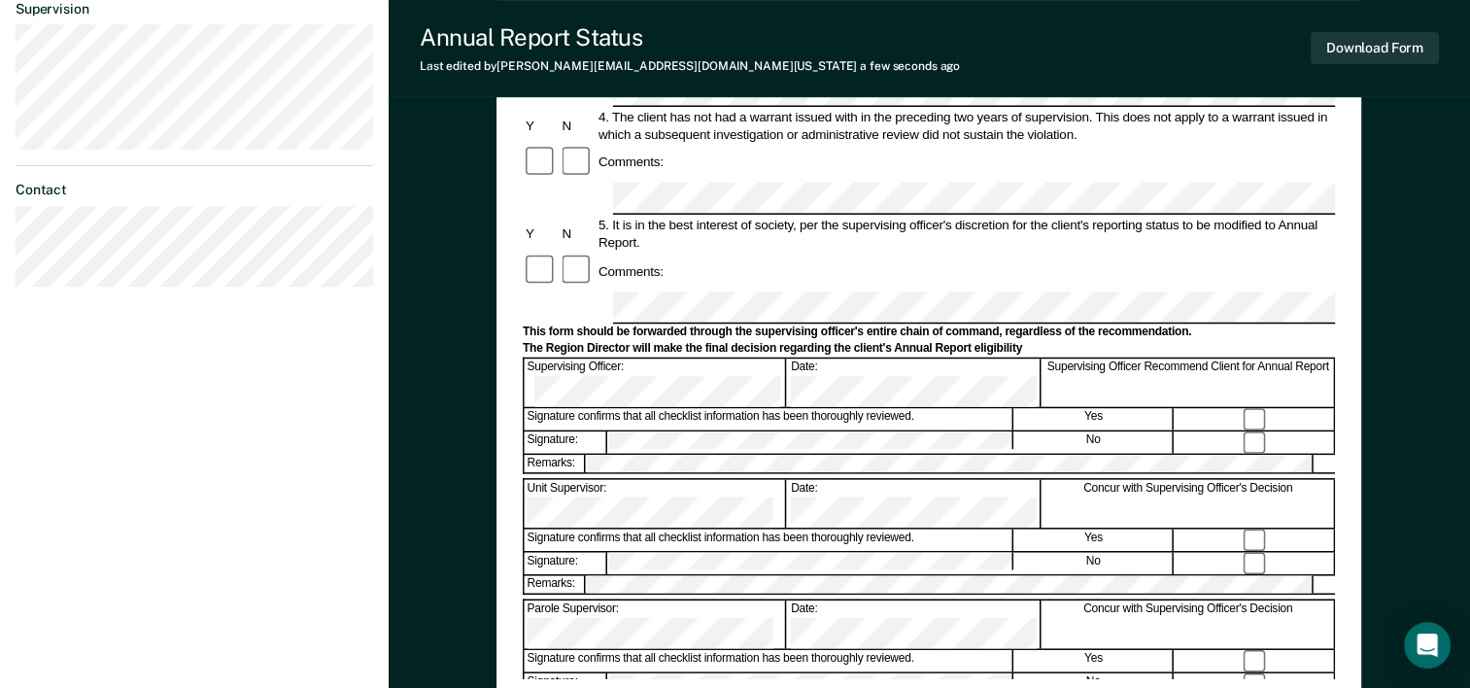
click at [931, 635] on div "Annual Reporting Checklist, Recommendation, and Determination Form Clients who …" at bounding box center [929, 142] width 812 height 1074
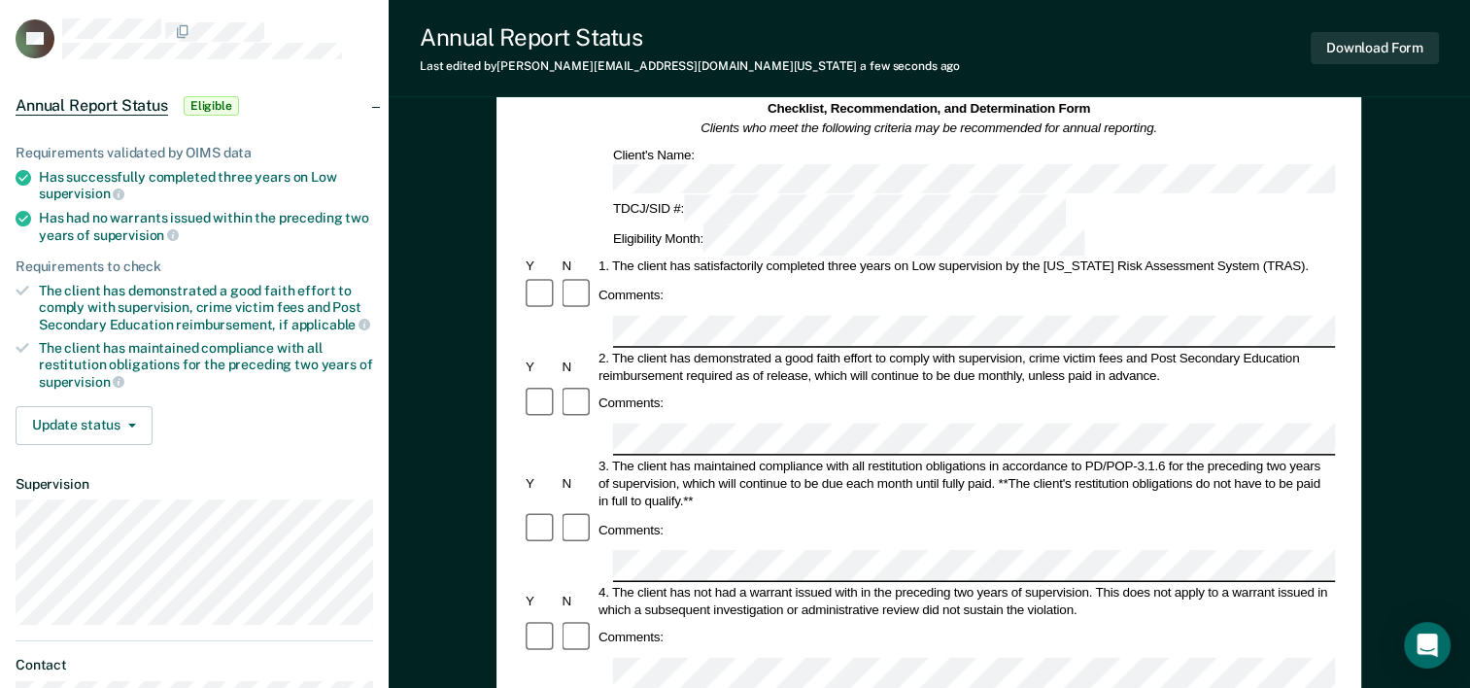
scroll to position [0, 0]
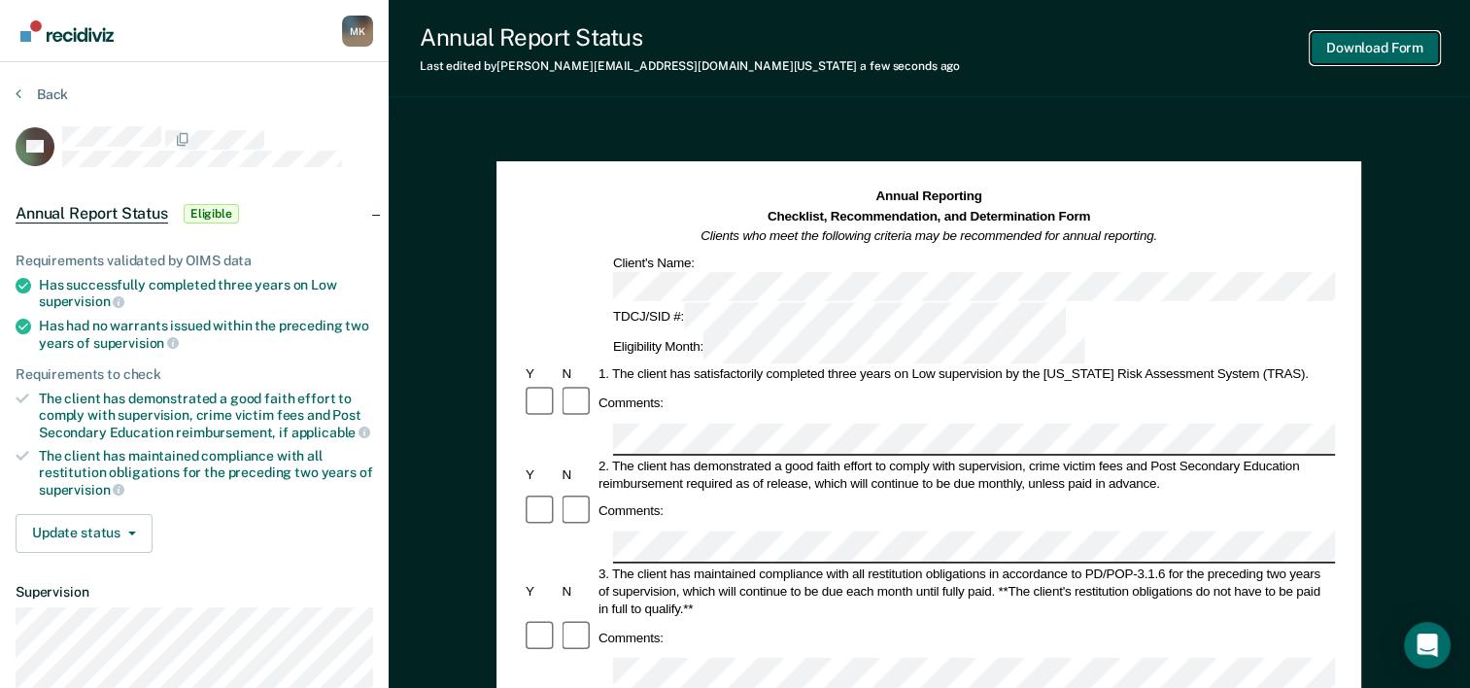
click at [1371, 45] on button "Download Form" at bounding box center [1374, 48] width 128 height 32
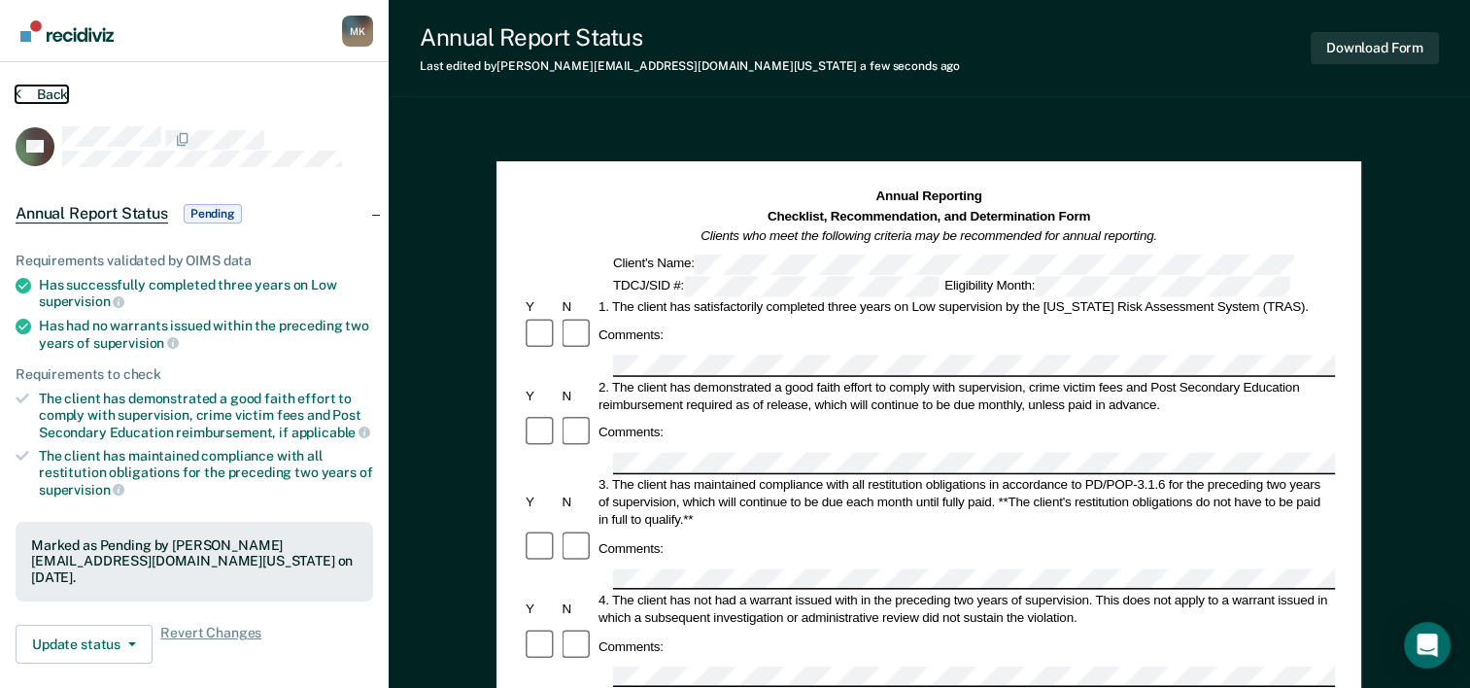
click at [17, 91] on icon at bounding box center [19, 93] width 6 height 16
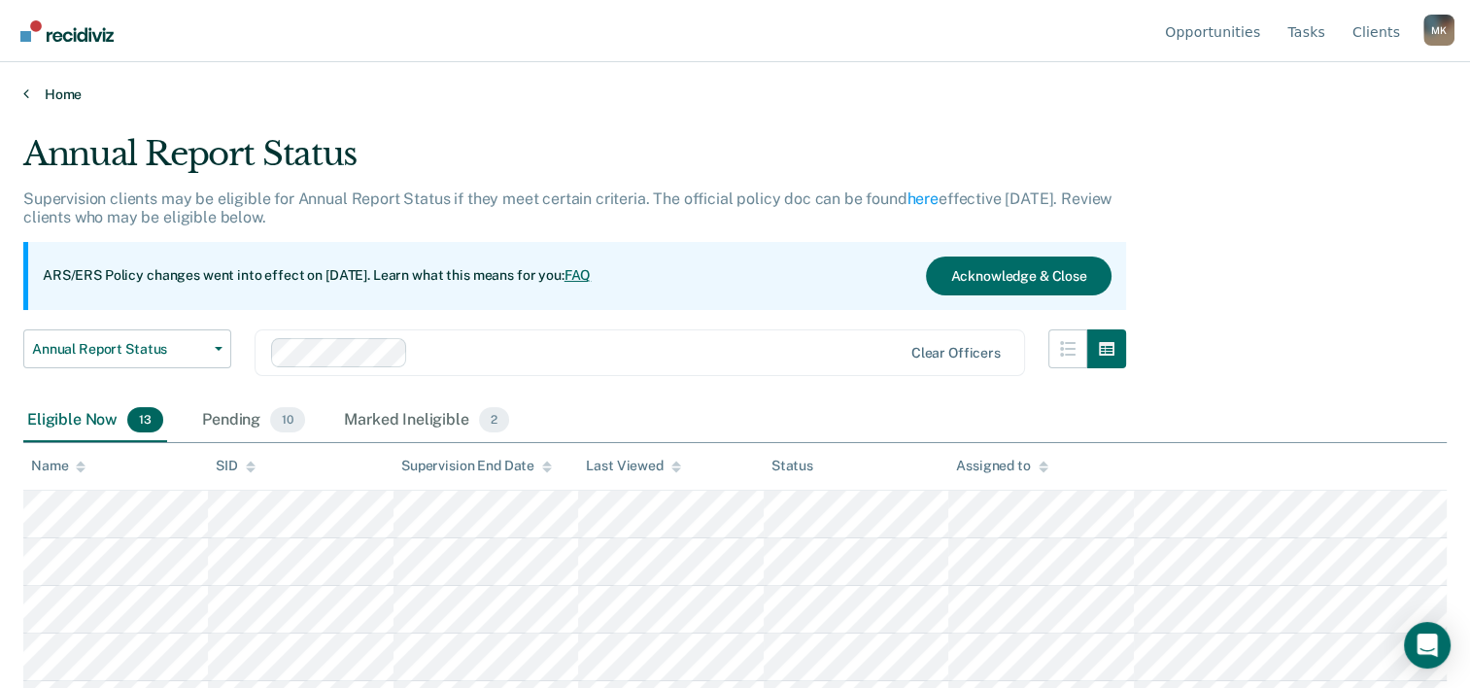
click at [26, 90] on icon at bounding box center [26, 93] width 6 height 16
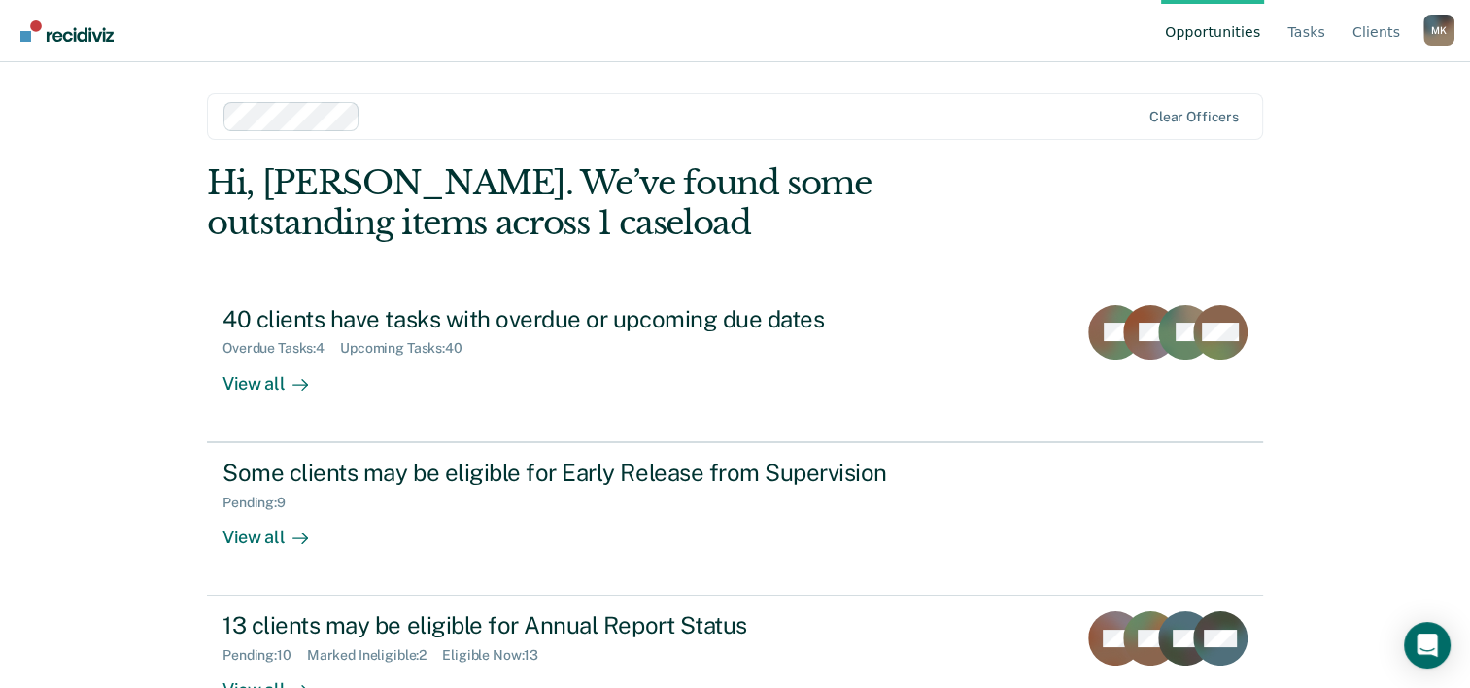
click at [1441, 31] on div "M K" at bounding box center [1438, 30] width 31 height 31
click at [1323, 156] on link "Log Out" at bounding box center [1360, 153] width 125 height 17
